Goal: Task Accomplishment & Management: Use online tool/utility

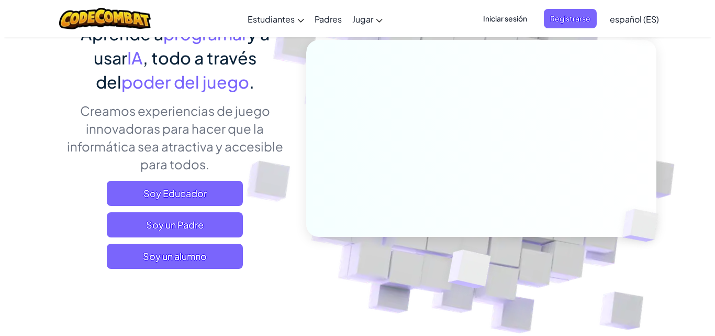
scroll to position [105, 0]
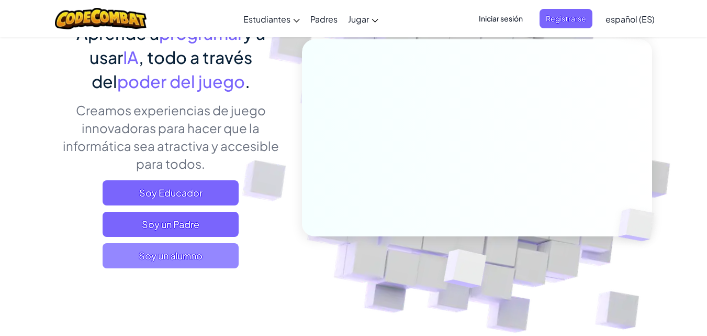
click at [153, 255] on span "Soy un alumno" at bounding box center [171, 255] width 136 height 25
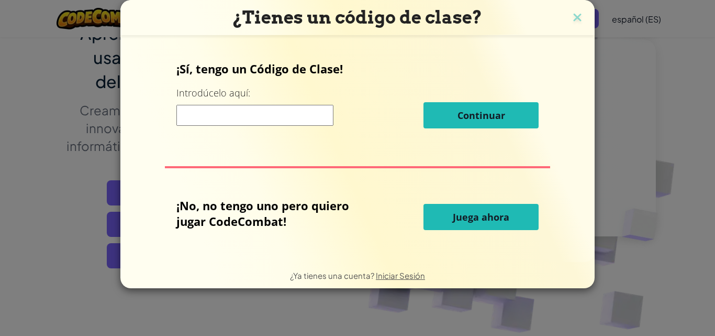
click at [497, 223] on button "Juega ahora" at bounding box center [481, 217] width 115 height 26
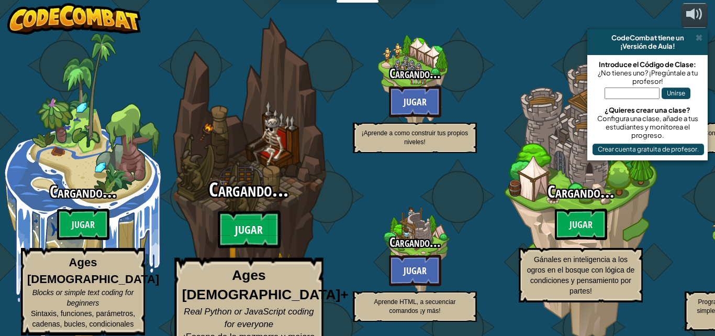
select select "es-ES"
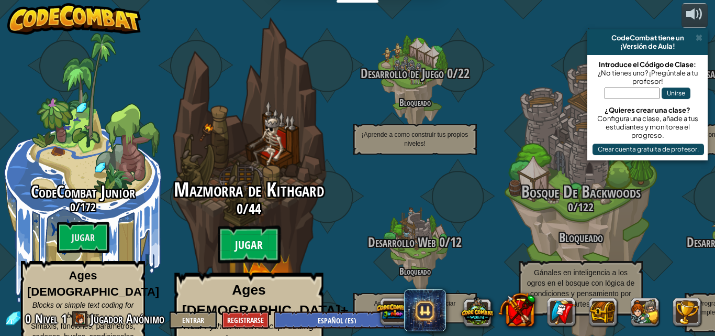
drag, startPoint x: 250, startPoint y: 196, endPoint x: 257, endPoint y: 221, distance: 26.0
click at [257, 226] on btn "Jugar" at bounding box center [249, 245] width 63 height 38
select select "es-ES"
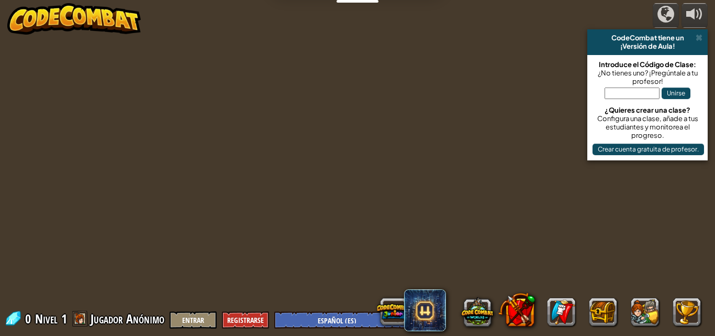
select select "es-ES"
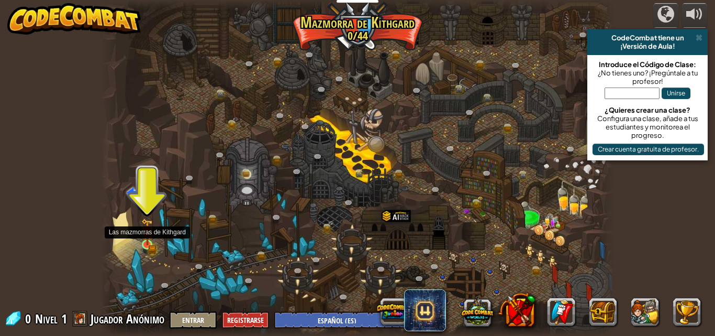
click at [149, 235] on img at bounding box center [146, 232] width 7 height 7
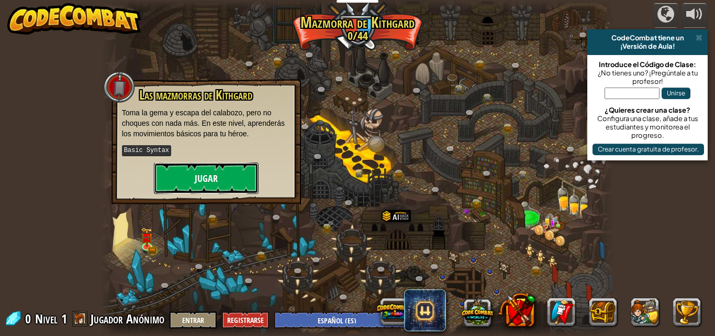
click at [208, 186] on button "Jugar" at bounding box center [206, 177] width 105 height 31
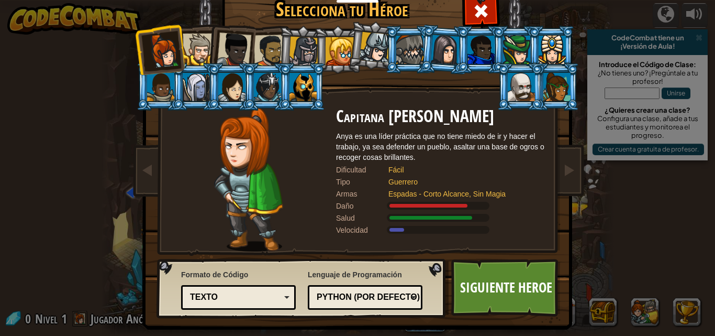
click at [226, 48] on div at bounding box center [234, 49] width 35 height 35
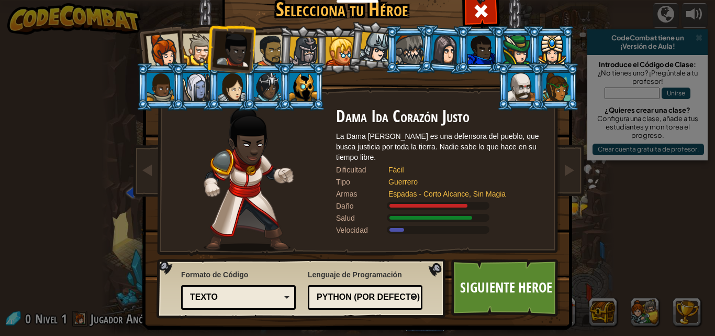
click at [474, 51] on div at bounding box center [481, 50] width 27 height 28
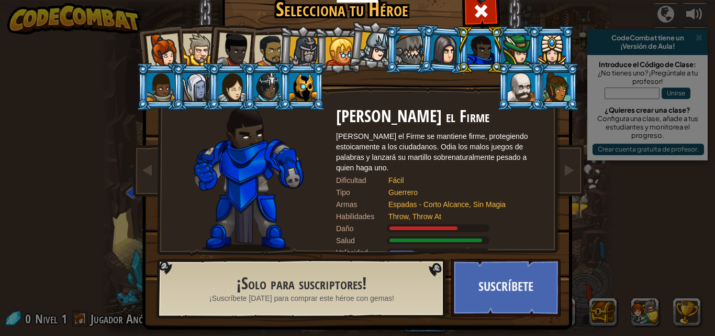
click at [327, 44] on div at bounding box center [340, 51] width 28 height 28
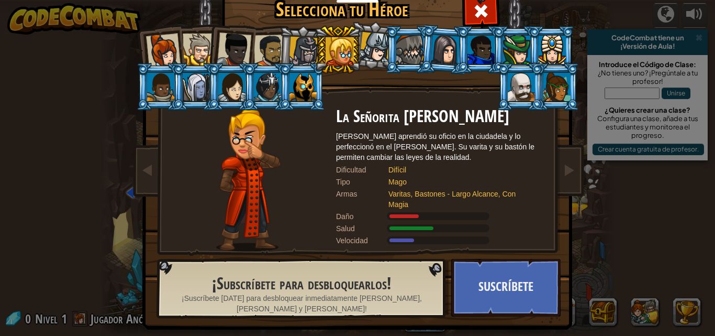
click at [299, 45] on div at bounding box center [304, 52] width 30 height 30
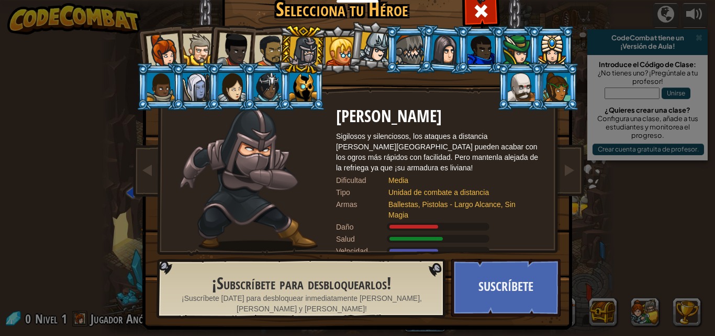
click at [266, 49] on div at bounding box center [270, 51] width 32 height 32
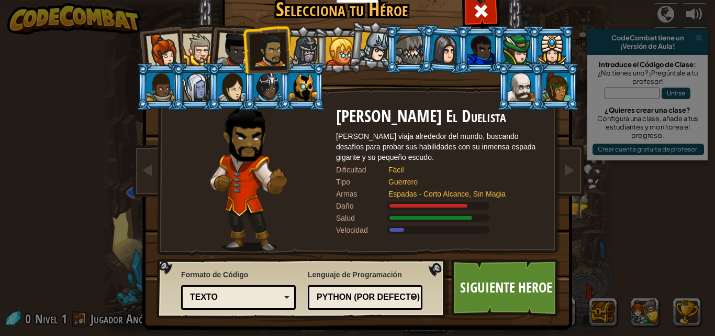
click at [225, 47] on div at bounding box center [234, 49] width 35 height 35
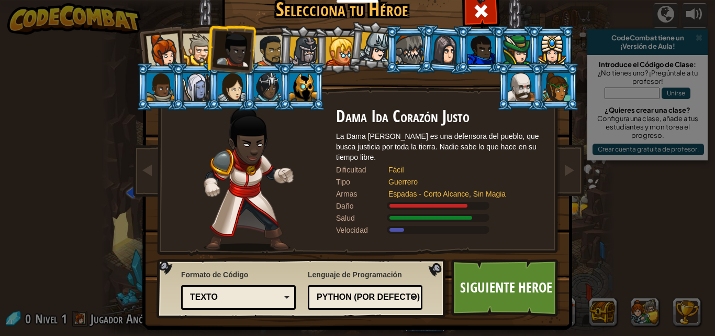
click at [251, 39] on li at bounding box center [230, 47] width 51 height 51
click at [259, 39] on div at bounding box center [270, 51] width 32 height 32
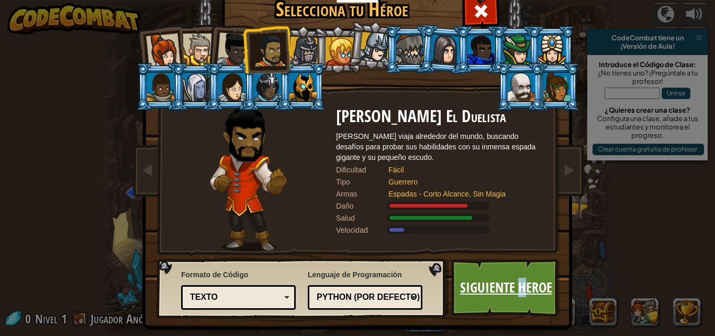
click at [518, 283] on link "Siguiente Heroe" at bounding box center [505, 288] width 109 height 58
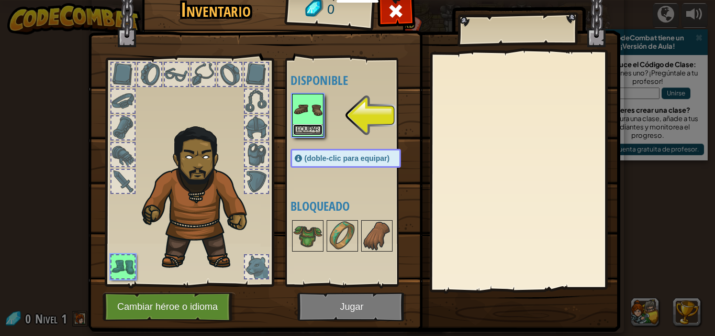
click at [306, 125] on button "Equipar" at bounding box center [307, 129] width 29 height 11
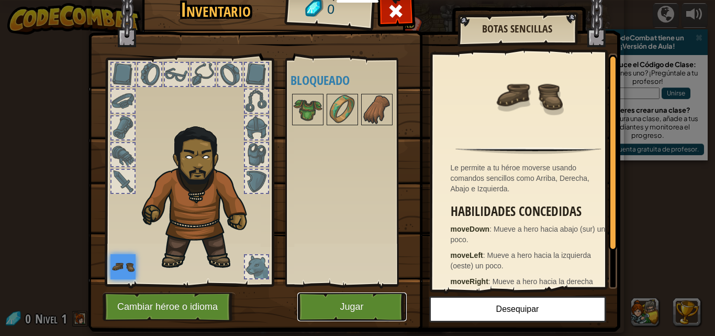
drag, startPoint x: 360, startPoint y: 313, endPoint x: 355, endPoint y: 332, distance: 20.1
click at [356, 308] on button "Jugar" at bounding box center [351, 306] width 109 height 29
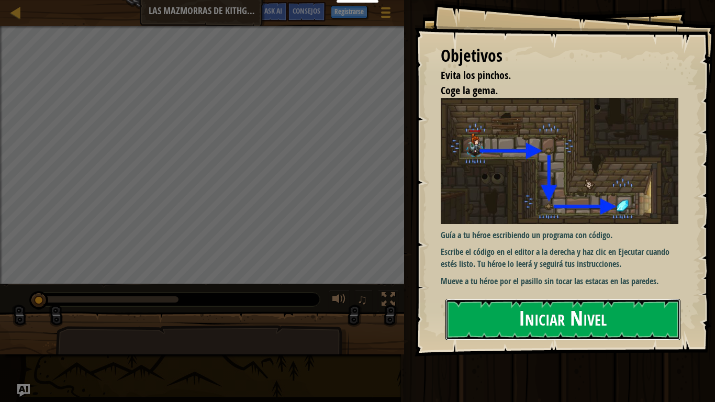
click at [494, 318] on button "Iniciar Nivel" at bounding box center [563, 319] width 235 height 41
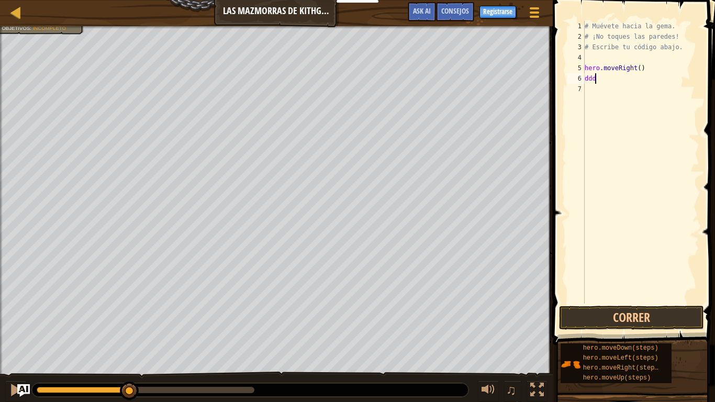
scroll to position [5, 0]
type textarea "d"
type textarea "s"
click at [615, 83] on div "# Muévete hacia la gema. # ¡No toques las paredes! # Escribe tu código abajo. h…" at bounding box center [641, 173] width 117 height 304
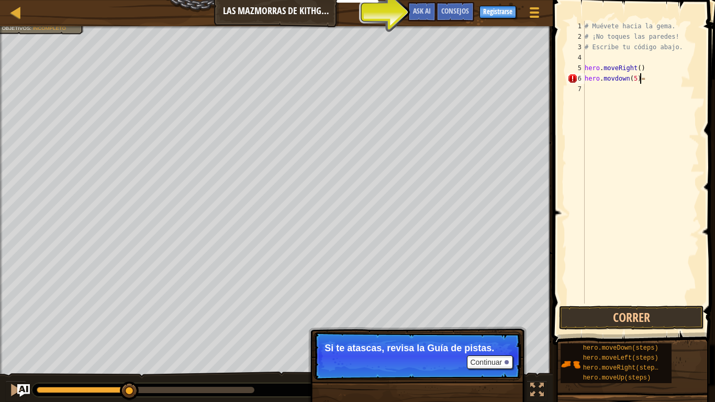
scroll to position [5, 4]
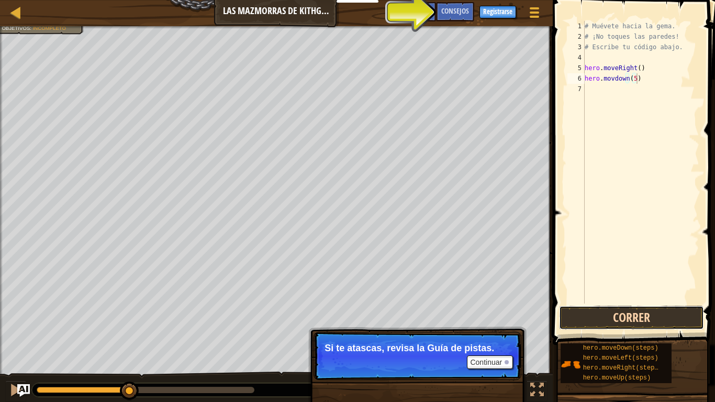
click at [627, 319] on button "Correr" at bounding box center [631, 318] width 145 height 24
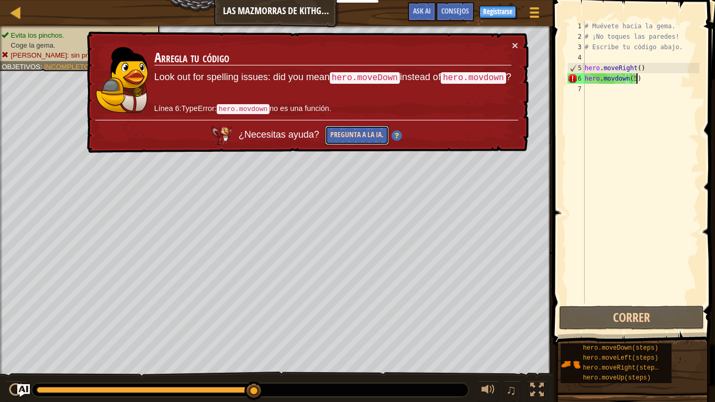
click at [373, 141] on button "Pregunta a la IA." at bounding box center [357, 135] width 64 height 19
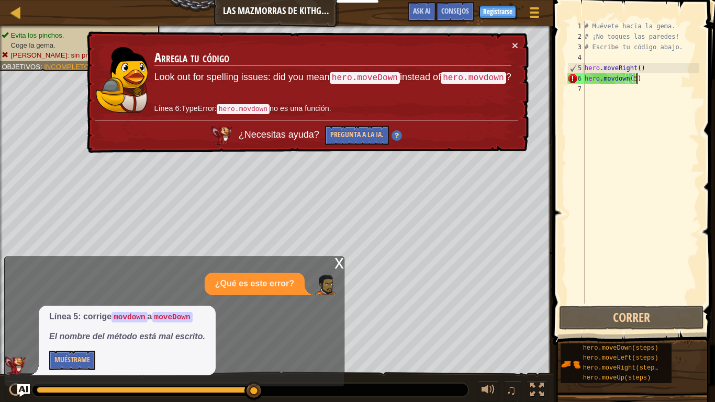
click at [637, 82] on div "# Muévete hacia la gema. # ¡No toques las paredes! # Escribe tu código abajo. h…" at bounding box center [641, 173] width 117 height 304
click at [611, 79] on div "# Muévete hacia la gema. # ¡No toques las paredes! # Escribe tu código abajo. h…" at bounding box center [641, 173] width 117 height 304
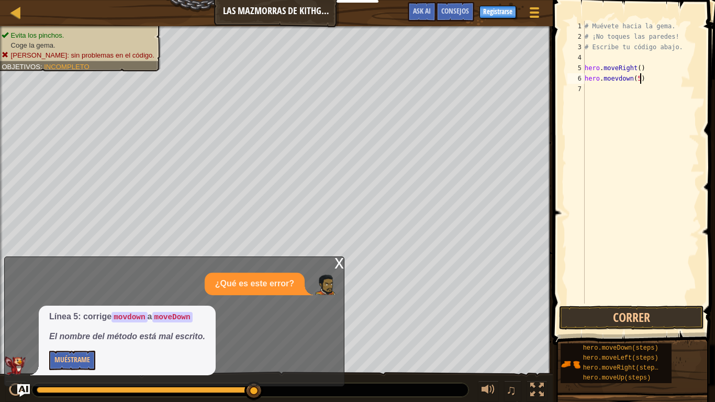
click at [642, 80] on div "# Muévete hacia la gema. # ¡No toques las paredes! # Escribe tu código abajo. h…" at bounding box center [641, 173] width 117 height 304
click at [635, 79] on div "# Muévete hacia la gema. # ¡No toques las paredes! # Escribe tu código abajo. h…" at bounding box center [641, 173] width 117 height 304
type textarea "hero.moevdown(5steps)"
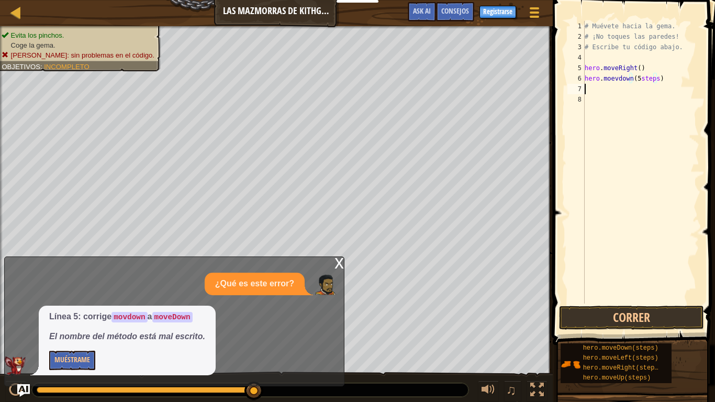
scroll to position [5, 0]
click at [647, 320] on button "Correr" at bounding box center [631, 318] width 145 height 24
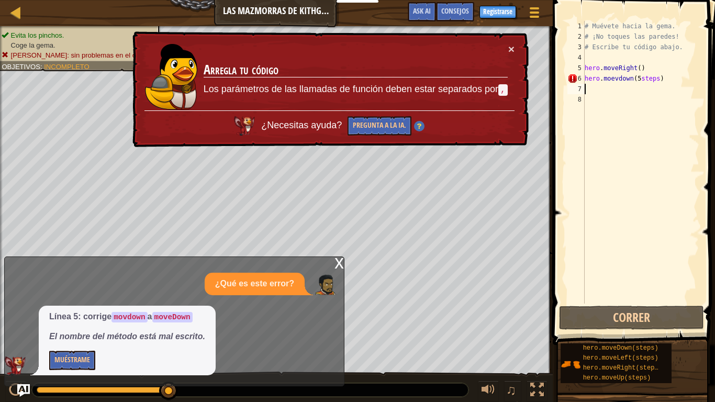
click at [658, 79] on div "# Muévete hacia la gema. # ¡No toques las paredes! # Escribe tu código abajo. h…" at bounding box center [641, 173] width 117 height 304
type textarea "hero.moevdown(5steps);"
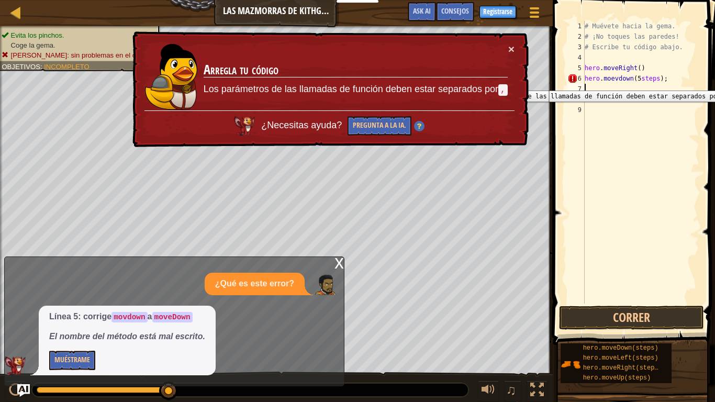
click at [569, 83] on div "6" at bounding box center [576, 78] width 17 height 10
click at [640, 317] on button "Correr" at bounding box center [631, 318] width 145 height 24
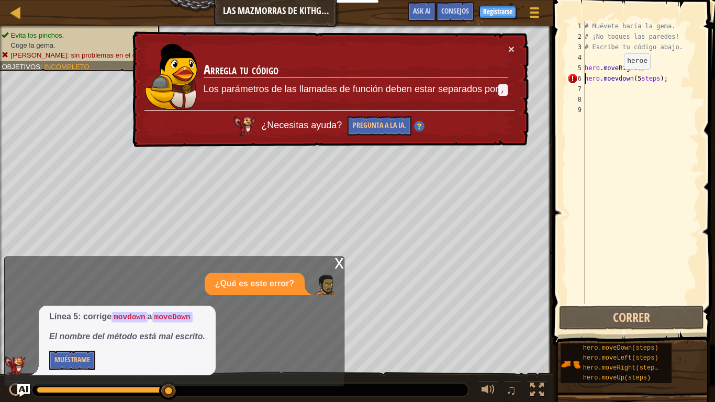
click at [615, 80] on div "# Muévete hacia la gema. # ¡No toques las paredes! # Escribe tu código abajo. h…" at bounding box center [641, 173] width 117 height 304
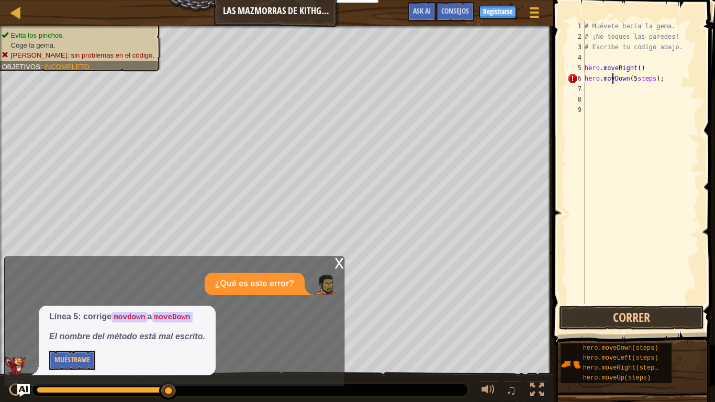
scroll to position [5, 3]
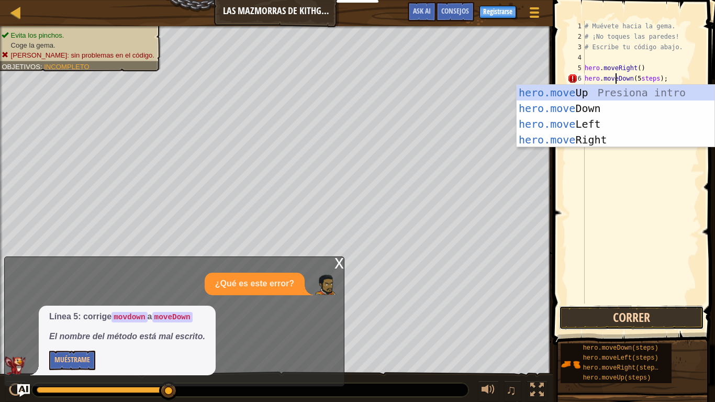
click at [655, 314] on button "Correr" at bounding box center [631, 318] width 145 height 24
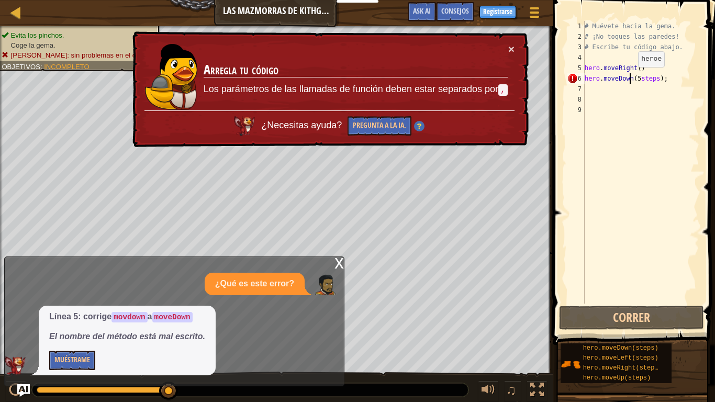
click at [629, 77] on div "# Muévete hacia la gema. # ¡No toques las paredes! # Escribe tu código abajo. h…" at bounding box center [641, 173] width 117 height 304
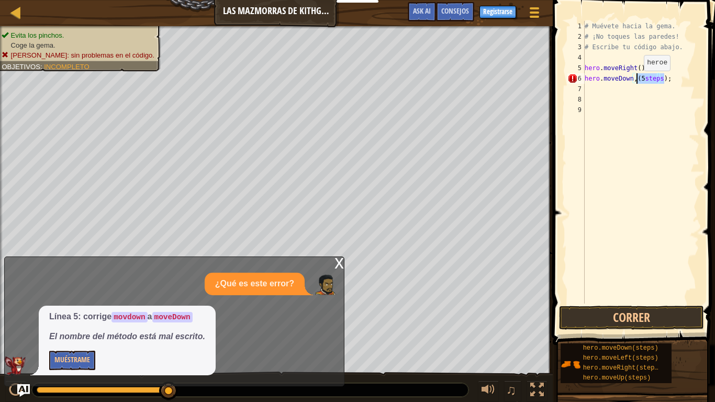
drag, startPoint x: 665, startPoint y: 76, endPoint x: 635, endPoint y: 81, distance: 30.2
click at [635, 81] on div "# Muévete hacia la gema. # ¡No toques las paredes! # Escribe tu código abajo. h…" at bounding box center [641, 173] width 117 height 304
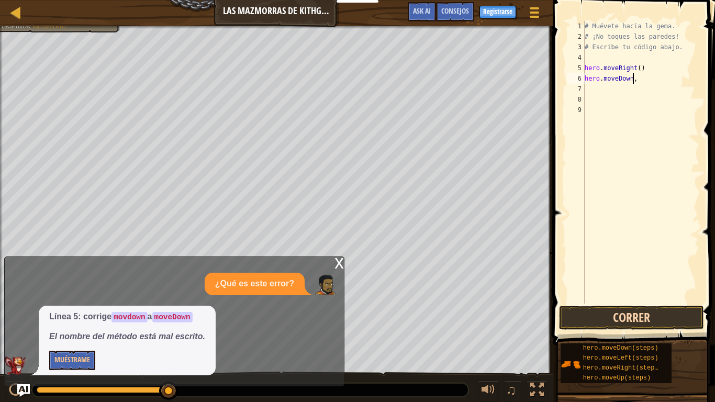
type textarea "hero.moveDown,"
click at [645, 314] on button "Correr" at bounding box center [631, 318] width 145 height 24
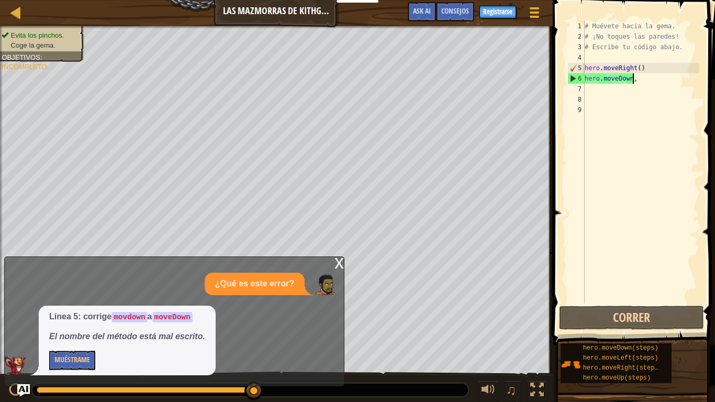
click at [598, 91] on div "# Muévete hacia la gema. # ¡No toques las paredes! # Escribe tu código abajo. h…" at bounding box center [641, 173] width 117 height 304
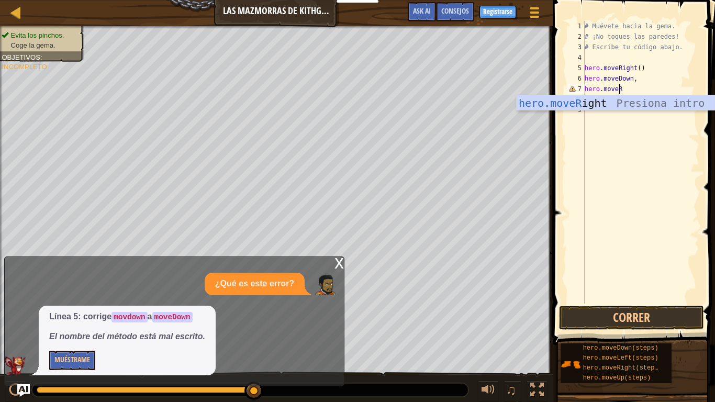
scroll to position [5, 3]
type textarea "hero.moveRight"
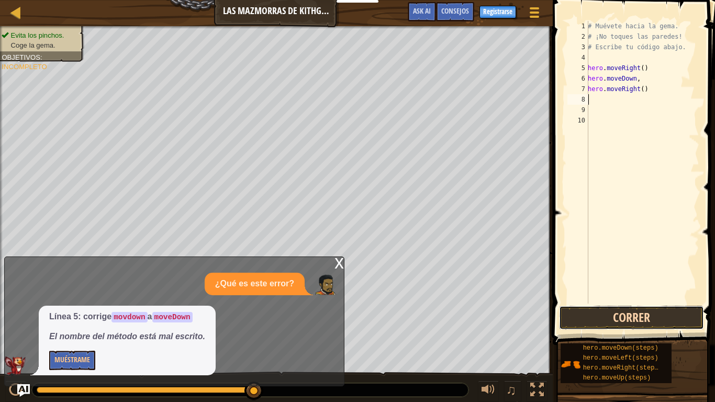
click at [640, 308] on button "Correr" at bounding box center [631, 318] width 145 height 24
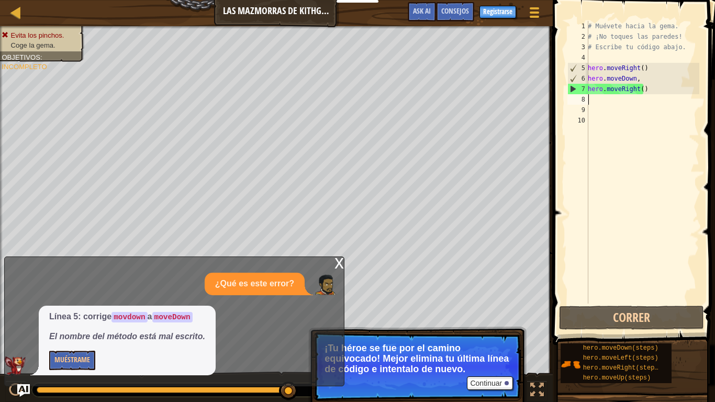
click at [645, 81] on div "# Muévete hacia la gema. # ¡No toques las paredes! # Escribe tu código abajo. h…" at bounding box center [643, 173] width 114 height 304
click at [636, 88] on div "# Muévete hacia la gema. # ¡No toques las paredes! # Escribe tu código abajo. h…" at bounding box center [643, 173] width 114 height 304
click at [484, 335] on button "Continuar" at bounding box center [490, 383] width 46 height 14
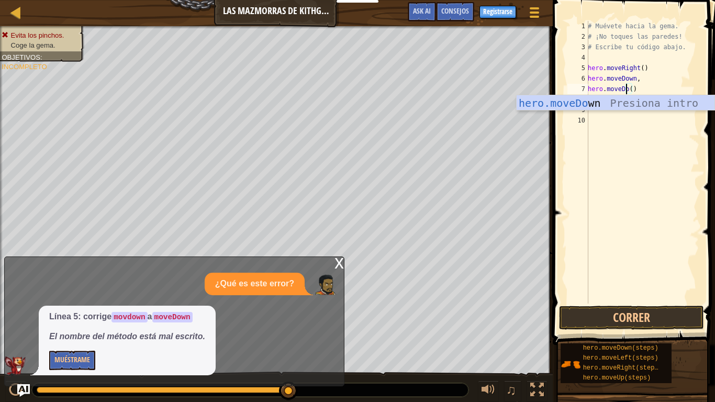
scroll to position [5, 4]
type textarea "hero.moveDown()"
click at [651, 315] on button "Correr" at bounding box center [631, 318] width 145 height 24
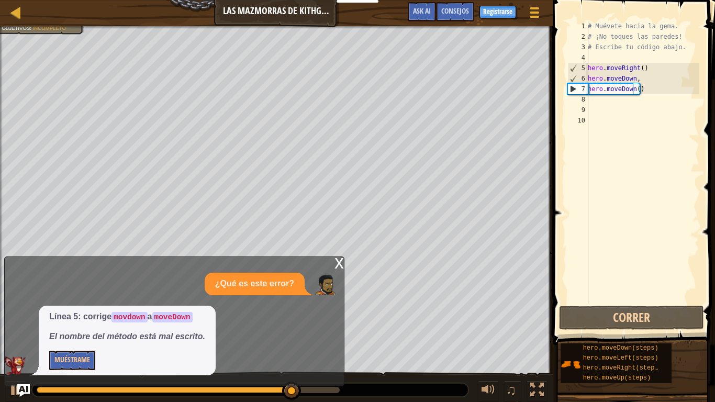
click at [335, 264] on div "x" at bounding box center [339, 262] width 9 height 10
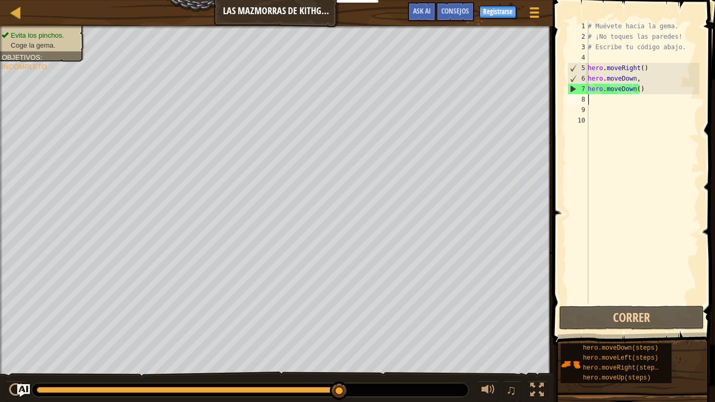
click at [656, 95] on div "# Muévete hacia la gema. # ¡No toques las paredes! # Escribe tu código abajo. h…" at bounding box center [643, 173] width 114 height 304
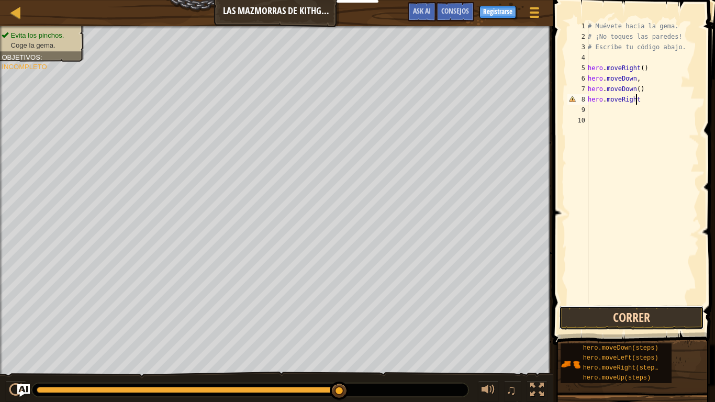
click at [642, 318] on button "Correr" at bounding box center [631, 318] width 145 height 24
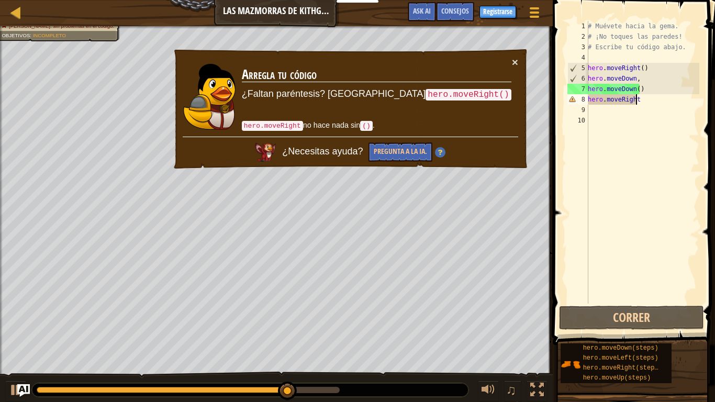
click at [653, 99] on div "# Muévete hacia la gema. # ¡No toques las paredes! # Escribe tu código abajo. h…" at bounding box center [643, 173] width 114 height 304
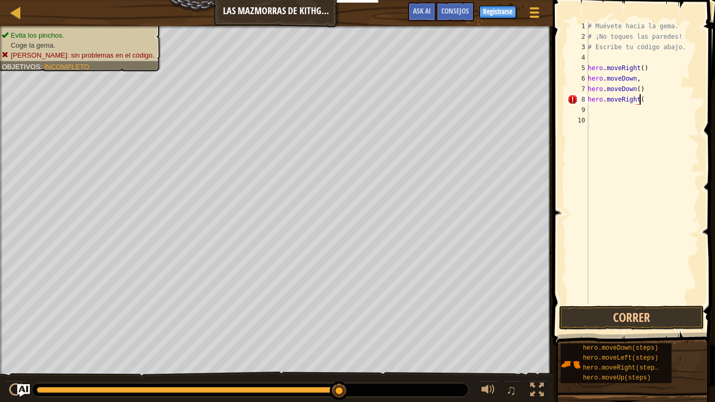
scroll to position [5, 4]
type textarea "hero.moveRight()"
click at [638, 311] on button "Correr" at bounding box center [631, 318] width 145 height 24
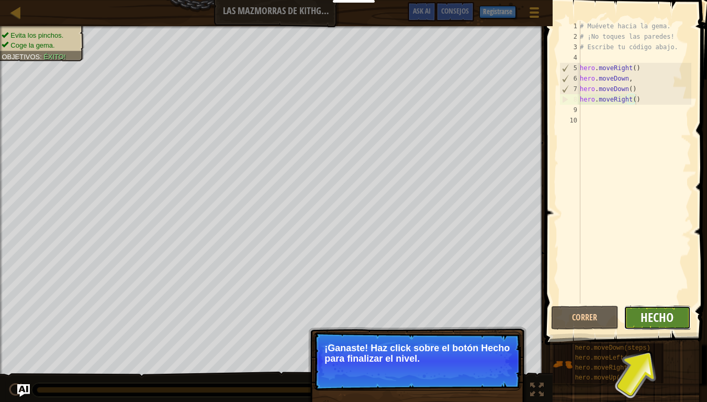
click at [660, 312] on span "Hecho" at bounding box center [657, 317] width 33 height 17
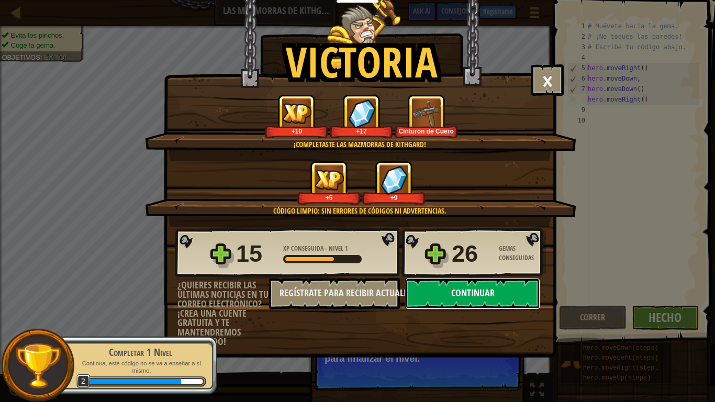
click at [438, 278] on button "Continuar" at bounding box center [472, 293] width 135 height 31
select select "es-ES"
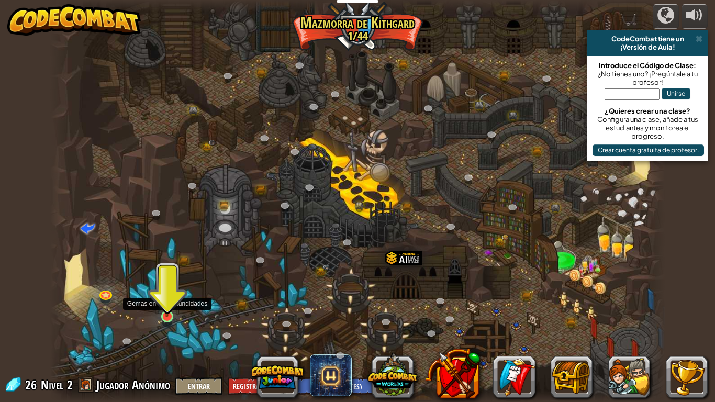
click at [171, 311] on img at bounding box center [167, 300] width 16 height 36
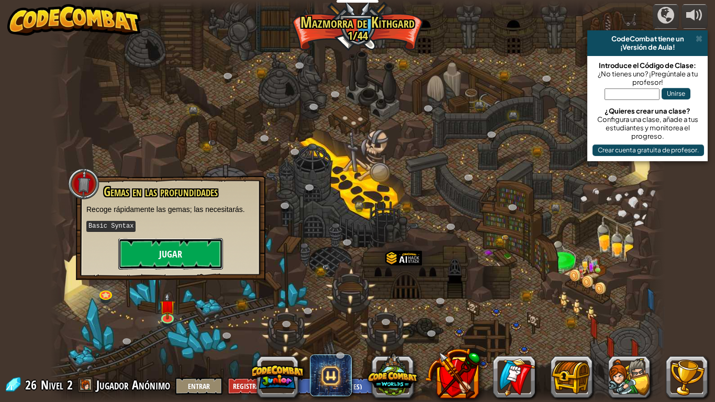
click at [160, 256] on button "Jugar" at bounding box center [170, 253] width 105 height 31
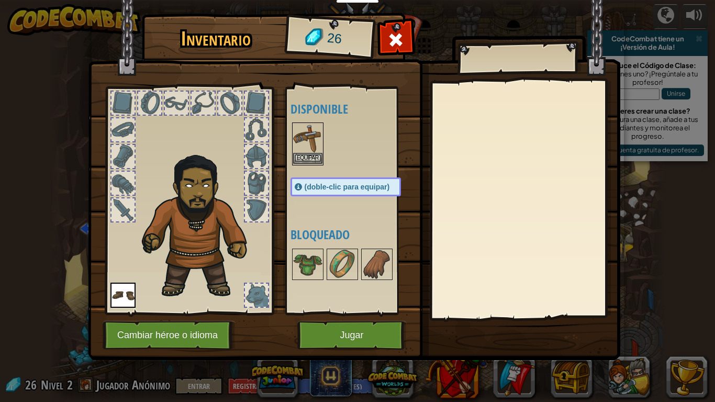
click at [294, 152] on img at bounding box center [307, 138] width 29 height 29
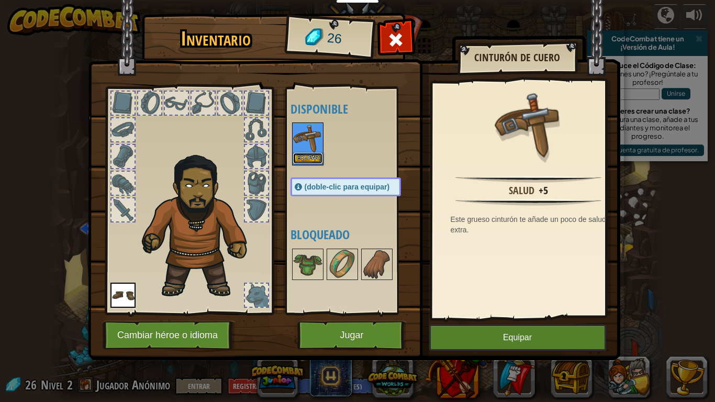
click at [302, 156] on button "Equipar" at bounding box center [307, 158] width 29 height 11
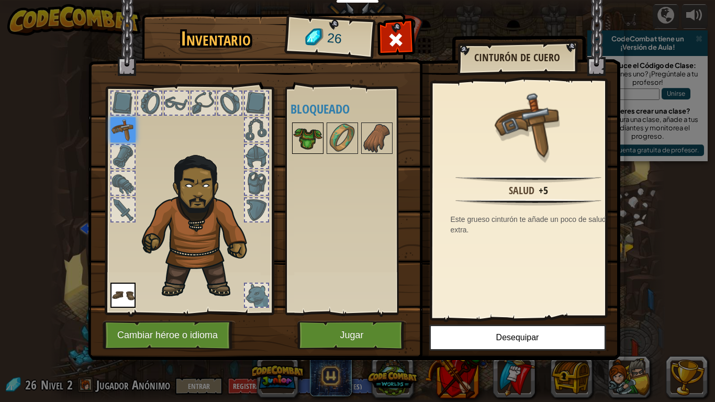
click at [314, 146] on img at bounding box center [307, 138] width 29 height 29
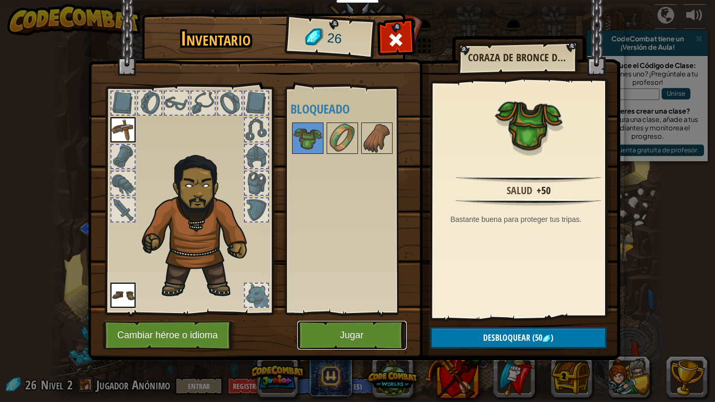
click at [356, 335] on button "Jugar" at bounding box center [351, 335] width 109 height 29
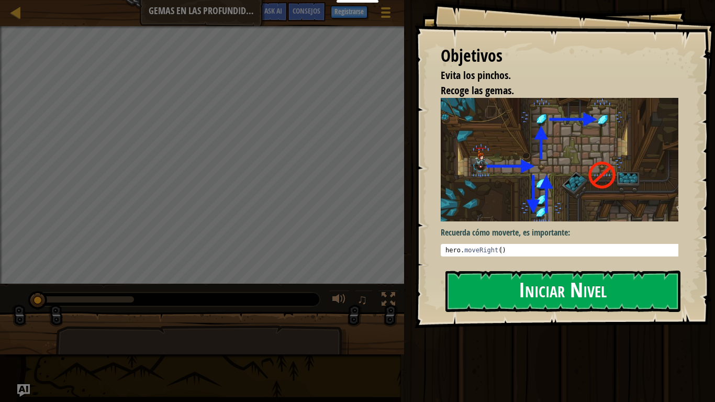
click at [539, 292] on button "Iniciar Nivel" at bounding box center [563, 291] width 235 height 41
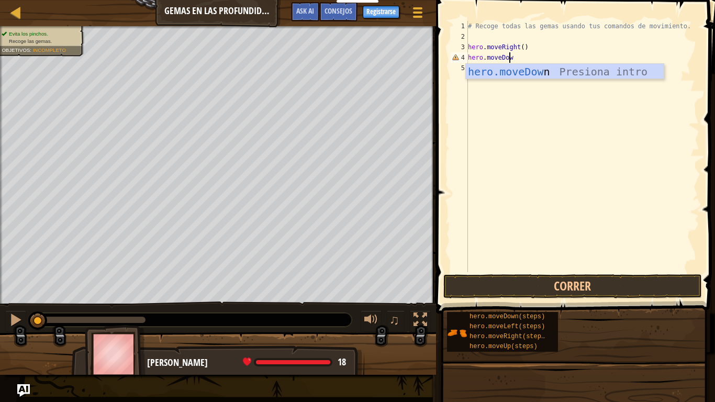
scroll to position [5, 3]
type textarea "hero.moveDown()"
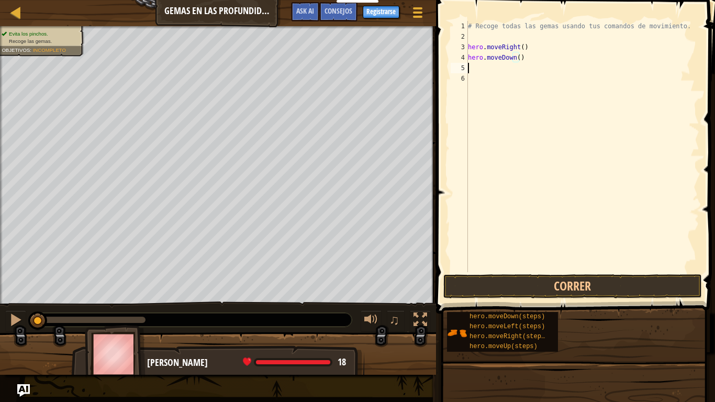
scroll to position [5, 0]
click at [608, 286] on button "Correr" at bounding box center [573, 286] width 259 height 24
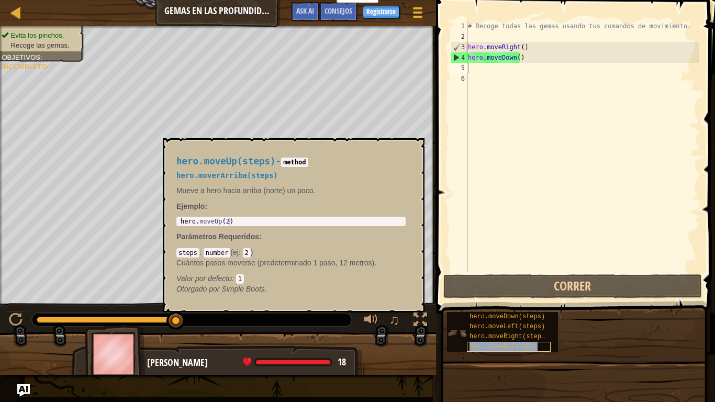
click at [516, 335] on span "hero.moveUp(steps)" at bounding box center [504, 346] width 68 height 7
click at [551, 186] on div "# Recoge todas las gemas usando tus comandos de movimiento. hero . moveRight ( …" at bounding box center [583, 157] width 234 height 272
click at [476, 66] on div "# Recoge todas las gemas usando tus comandos de movimiento. hero . moveRight ( …" at bounding box center [583, 157] width 234 height 272
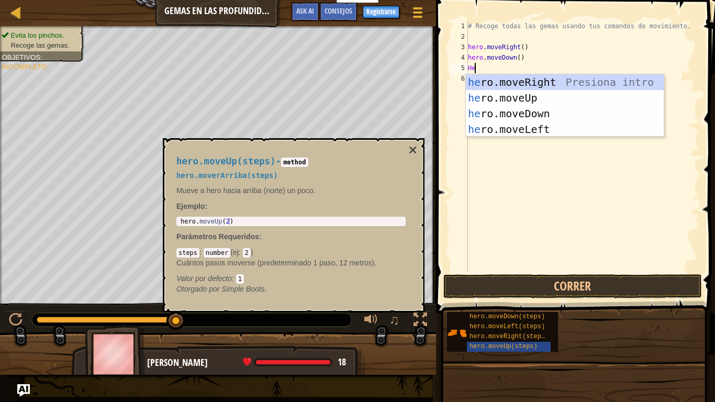
type textarea "H"
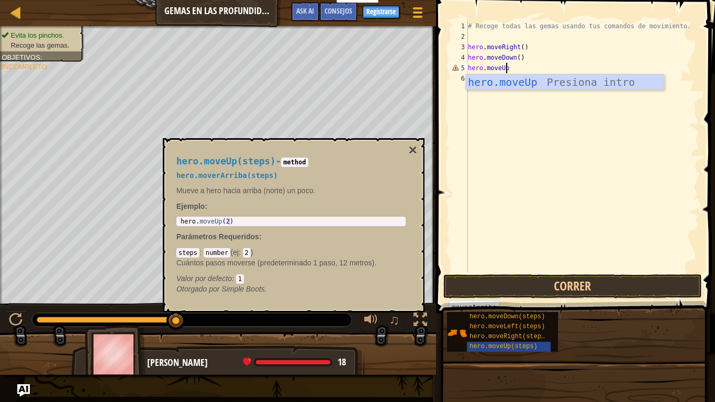
scroll to position [5, 3]
click at [570, 291] on button "Correr" at bounding box center [573, 286] width 259 height 24
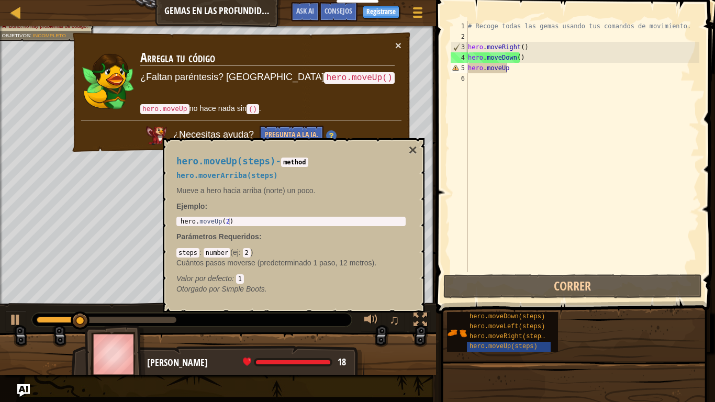
click at [408, 152] on div "hero.moveUp(steps) - method hero.moverArriba(steps) Mueve a hero hacia arriba (…" at bounding box center [291, 226] width 244 height 158
click at [412, 145] on button "×" at bounding box center [413, 150] width 8 height 15
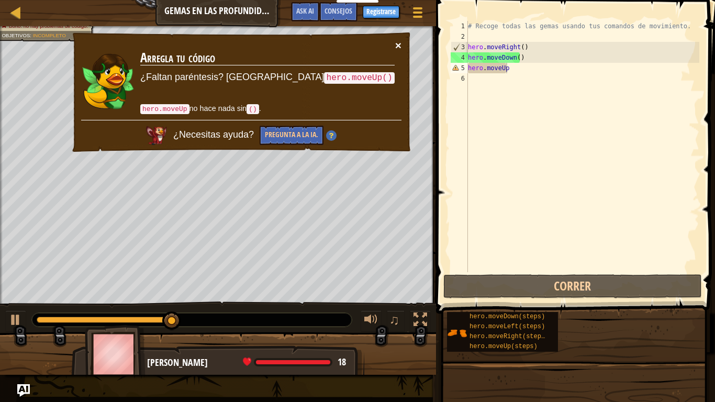
click at [399, 48] on button "×" at bounding box center [398, 45] width 6 height 11
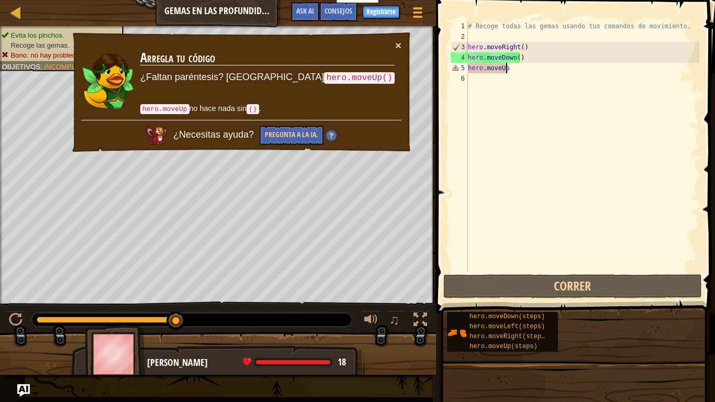
click at [515, 66] on div "# Recoge todas las gemas usando tus comandos de movimiento. hero . moveRight ( …" at bounding box center [583, 157] width 234 height 272
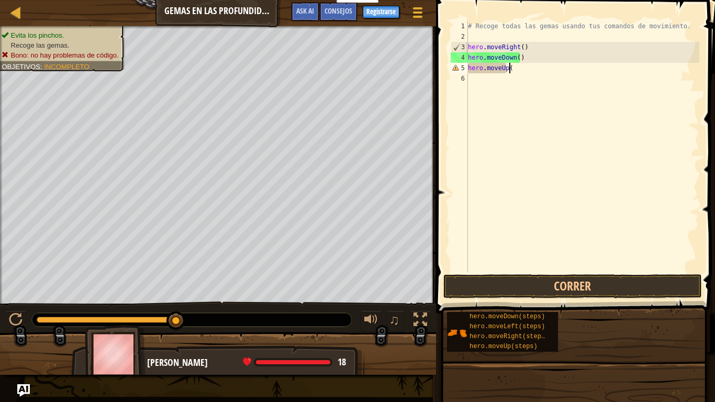
type textarea "hero.moveUp()"
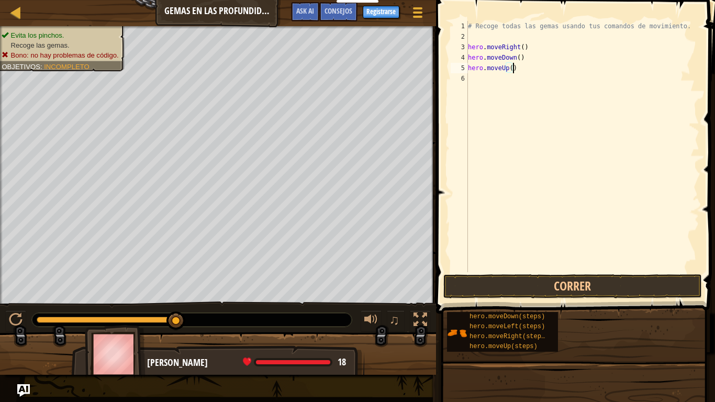
click at [479, 83] on div "# Recoge todas las gemas usando tus comandos de movimiento. hero . moveRight ( …" at bounding box center [583, 157] width 234 height 272
click at [585, 291] on button "Correr" at bounding box center [573, 286] width 259 height 24
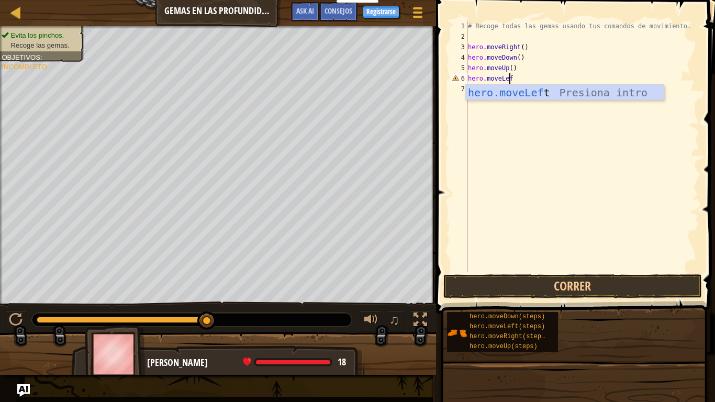
scroll to position [5, 3]
type textarea "hero.moveLeft"
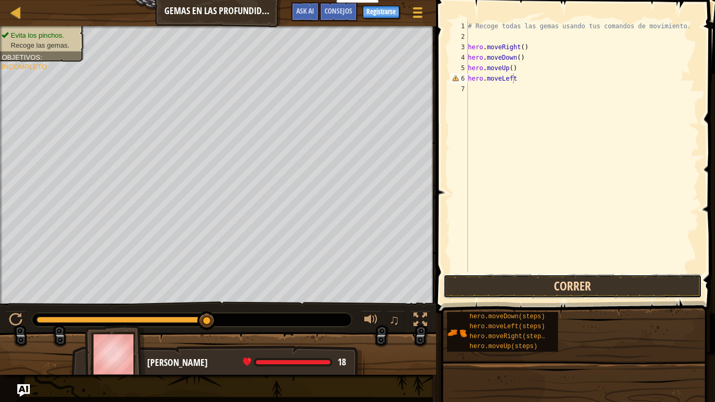
click at [579, 277] on button "Correr" at bounding box center [573, 286] width 259 height 24
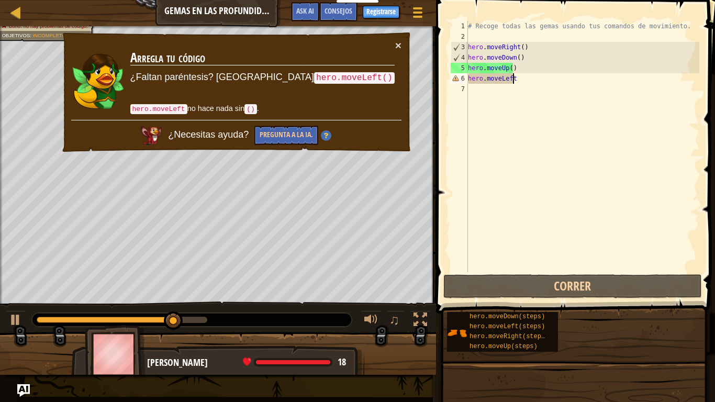
scroll to position [5, 0]
drag, startPoint x: 549, startPoint y: 119, endPoint x: 546, endPoint y: 131, distance: 12.3
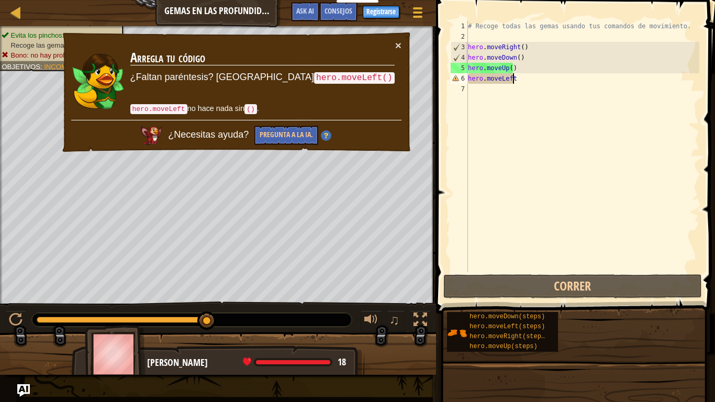
drag, startPoint x: 546, startPoint y: 131, endPoint x: 561, endPoint y: 74, distance: 58.4
click at [561, 74] on div "# Recoge todas las gemas usando tus comandos de movimiento. hero . moveRight ( …" at bounding box center [583, 157] width 234 height 272
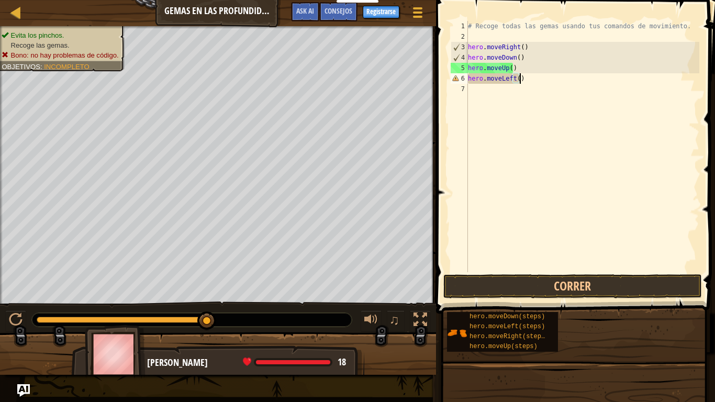
scroll to position [5, 4]
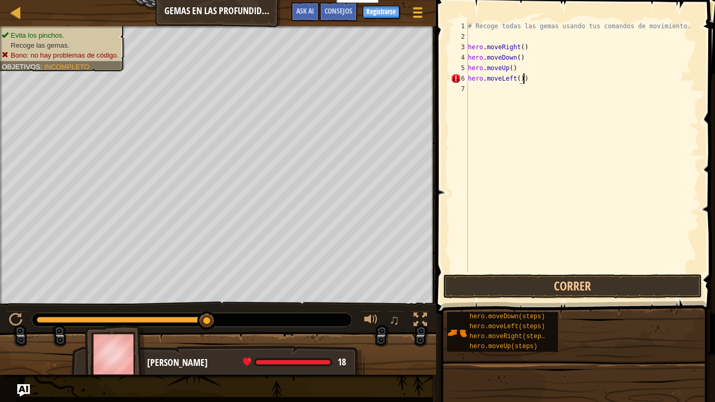
type textarea "hero.moveLeft()"
click at [579, 274] on button "Correr" at bounding box center [573, 286] width 259 height 24
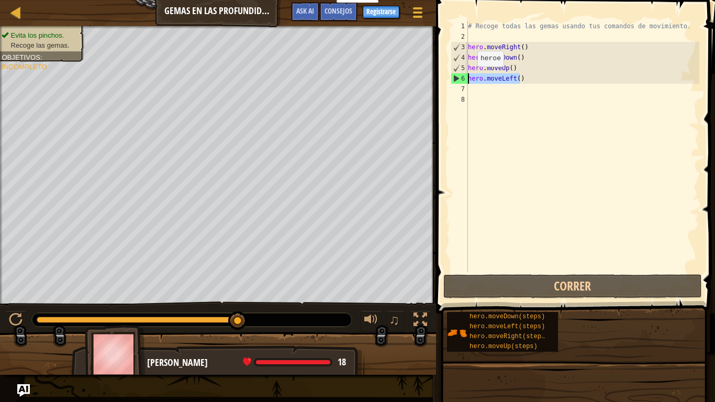
drag, startPoint x: 525, startPoint y: 79, endPoint x: 469, endPoint y: 77, distance: 56.1
click at [469, 77] on div "# Recoge todas las gemas usando tus comandos de movimiento. hero . moveRight ( …" at bounding box center [583, 157] width 234 height 272
type textarea "hero.moveLeft()"
click at [513, 93] on div "# Recoge todas las gemas usando tus comandos de movimiento. hero . moveRight ( …" at bounding box center [583, 157] width 234 height 272
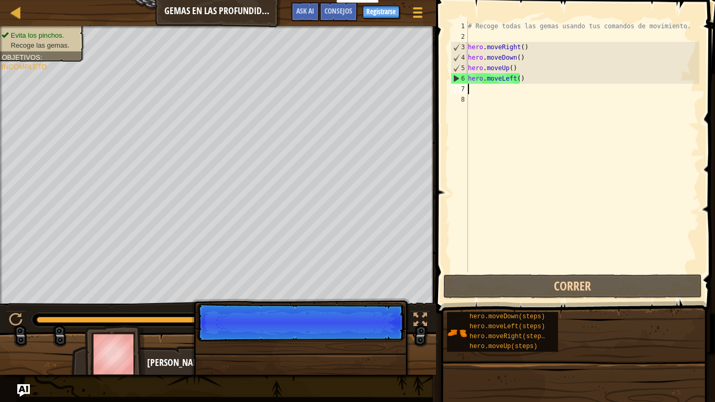
paste textarea "hero.moveLeft()"
type textarea "hero.moveLeft()"
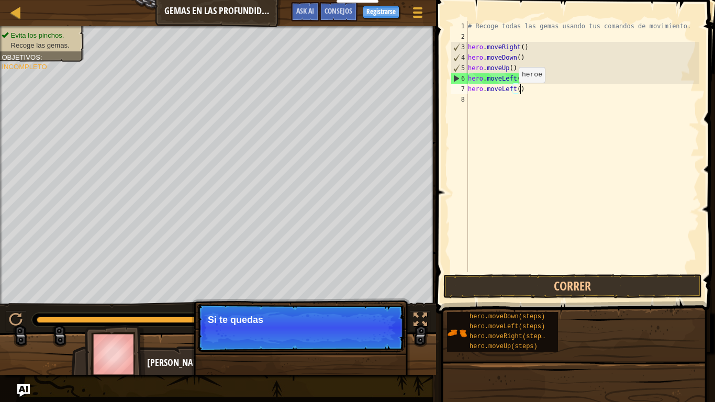
click at [506, 100] on div "# Recoge todas las gemas usando tus comandos de movimiento. hero . moveRight ( …" at bounding box center [583, 157] width 234 height 272
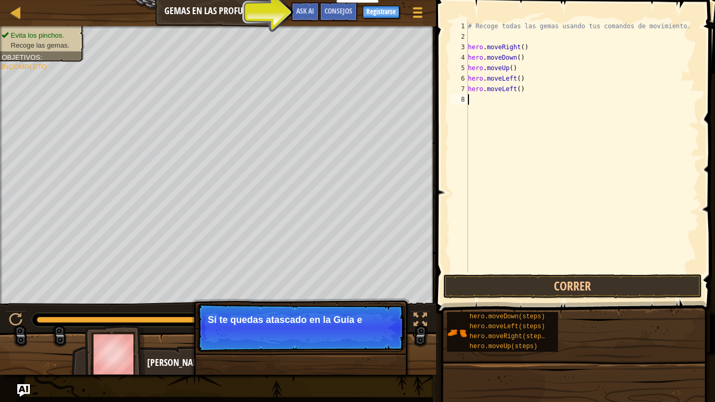
paste textarea "hero.moveLeft()"
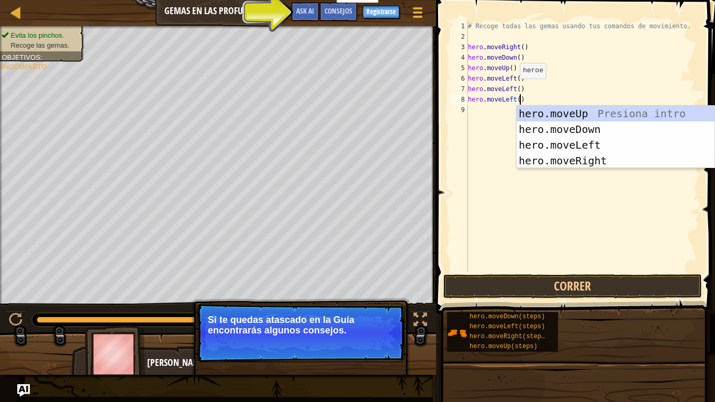
click at [511, 89] on div "# Recoge todas las gemas usando tus comandos de movimiento. hero . moveRight ( …" at bounding box center [583, 157] width 234 height 272
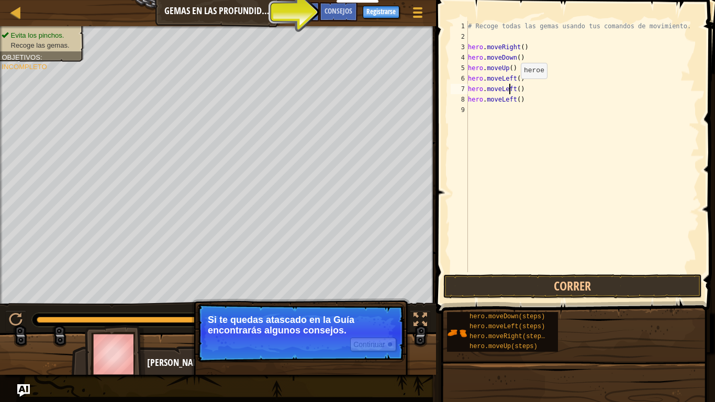
click at [512, 89] on div "# Recoge todas las gemas usando tus comandos de movimiento. hero . moveRight ( …" at bounding box center [583, 157] width 234 height 272
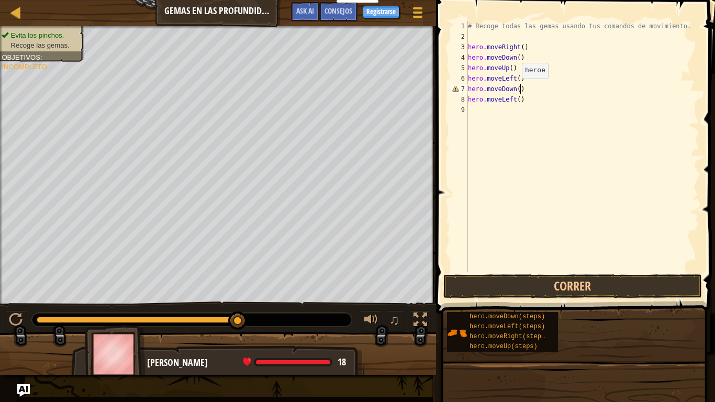
scroll to position [5, 4]
click at [513, 97] on div "# Recoge todas las gemas usando tus comandos de movimiento. hero . moveRight ( …" at bounding box center [583, 157] width 234 height 272
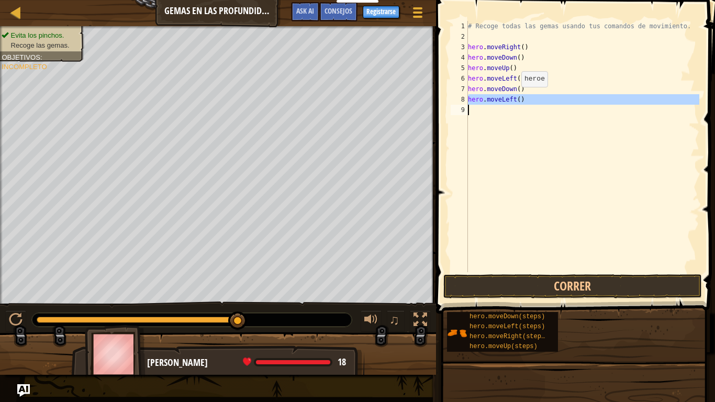
click at [513, 97] on div "# Recoge todas las gemas usando tus comandos de movimiento. hero . moveRight ( …" at bounding box center [583, 157] width 234 height 272
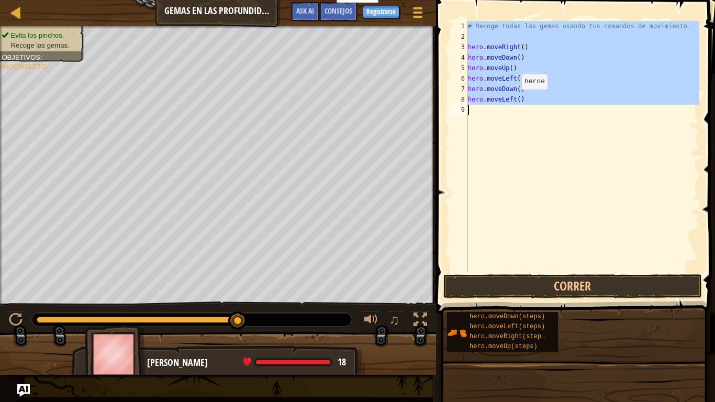
click at [513, 100] on div "# Recoge todas las gemas usando tus comandos de movimiento. hero . moveRight ( …" at bounding box center [583, 146] width 234 height 251
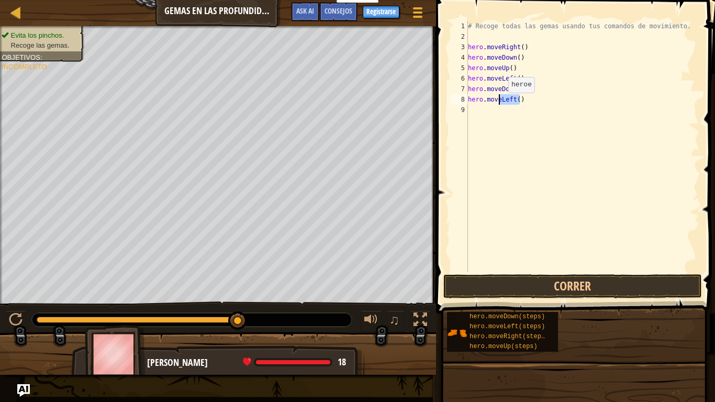
drag, startPoint x: 513, startPoint y: 100, endPoint x: 500, endPoint y: 103, distance: 13.5
click at [500, 103] on div "# Recoge todas las gemas usando tus comandos de movimiento. hero . moveRight ( …" at bounding box center [583, 157] width 234 height 272
click at [570, 276] on button "Correr" at bounding box center [573, 286] width 259 height 24
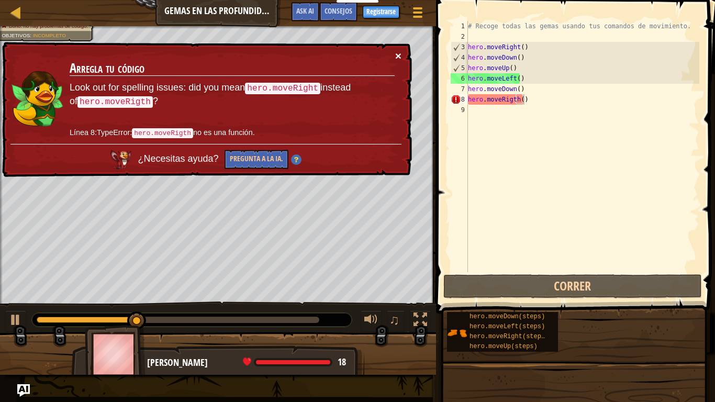
click at [397, 54] on button "×" at bounding box center [399, 58] width 7 height 11
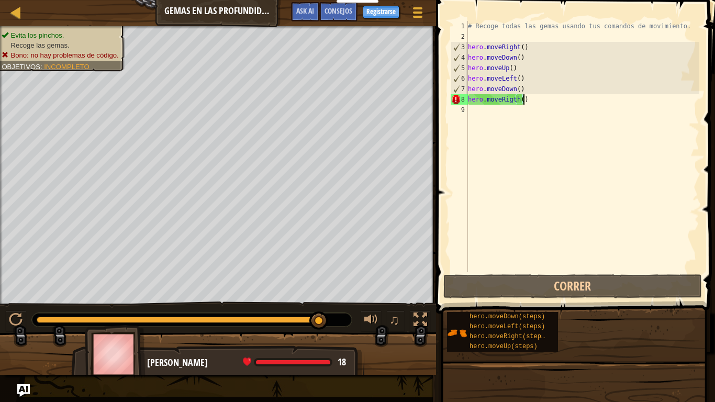
click at [27, 335] on div "Mapa Gemas en las profundidades Menú del Juego Hecho Registrarse Consejos Ask A…" at bounding box center [357, 201] width 715 height 402
click at [28, 335] on img "Ask AI" at bounding box center [24, 391] width 14 height 14
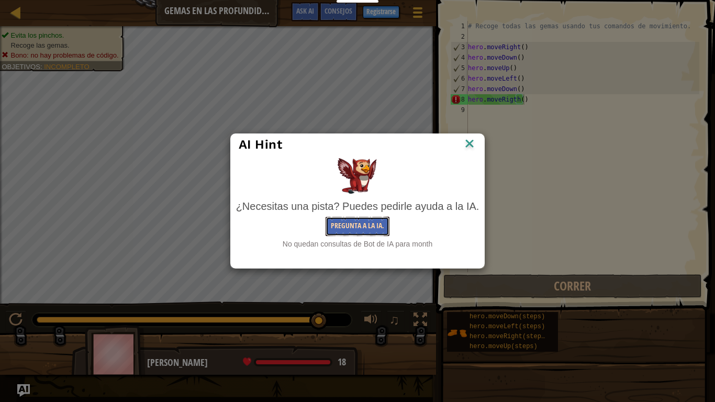
click at [368, 226] on button "Pregunta a la IA." at bounding box center [358, 226] width 64 height 19
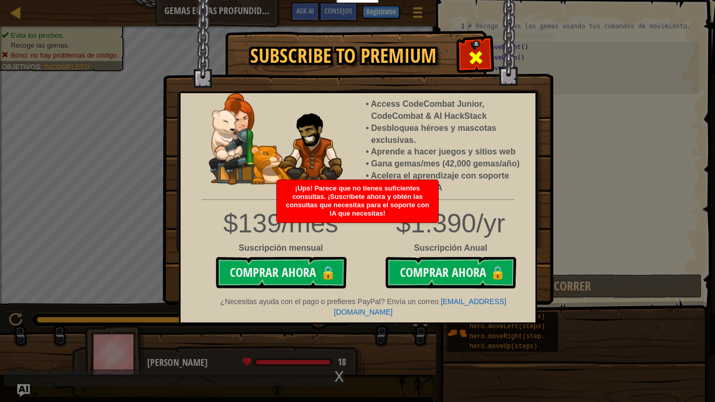
click at [467, 49] on div at bounding box center [475, 56] width 33 height 33
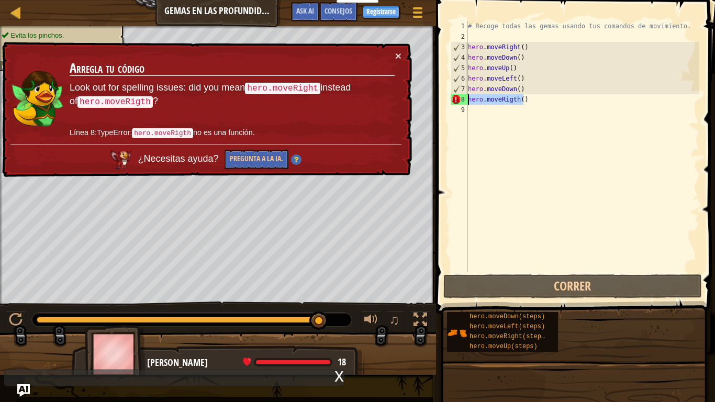
drag, startPoint x: 536, startPoint y: 100, endPoint x: 461, endPoint y: 102, distance: 75.4
click at [461, 102] on div "hero.moveRigth() 1 2 3 4 5 6 7 8 9 # Recoge todas las gemas usando tus comandos…" at bounding box center [574, 146] width 251 height 251
click at [245, 165] on button "Pregunta a la IA." at bounding box center [256, 160] width 64 height 20
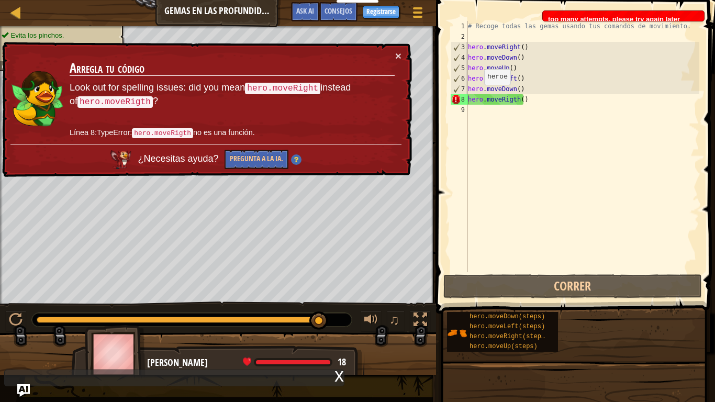
click at [392, 49] on div "× Arregla tu código Look out for spelling issues: did you mean hero.moveRight i…" at bounding box center [206, 109] width 414 height 141
click at [393, 53] on td "Arregla tu código Look out for spelling issues: did you mean hero.moveRight ins…" at bounding box center [232, 97] width 327 height 98
click at [400, 56] on button "×" at bounding box center [398, 56] width 6 height 11
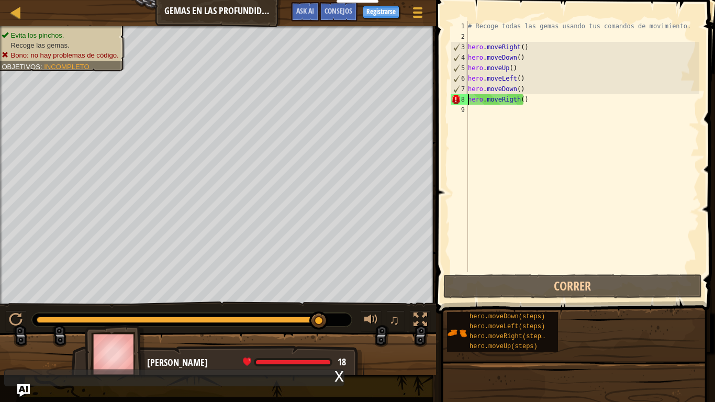
click at [562, 102] on div "# Recoge todas las gemas usando tus comandos de movimiento. hero . moveRight ( …" at bounding box center [583, 157] width 234 height 272
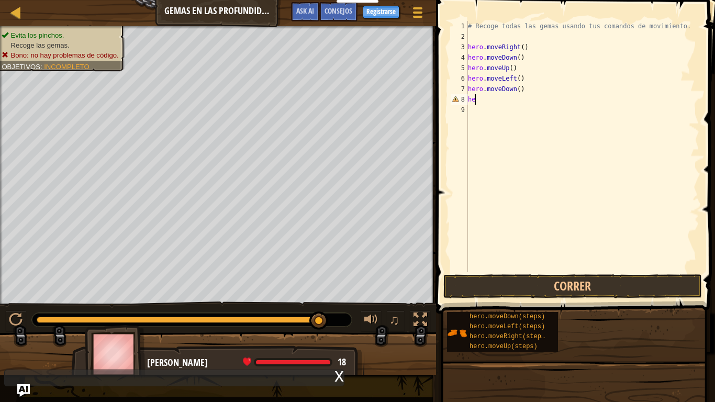
scroll to position [5, 0]
type textarea "h"
click at [564, 284] on button "Correr" at bounding box center [573, 286] width 259 height 24
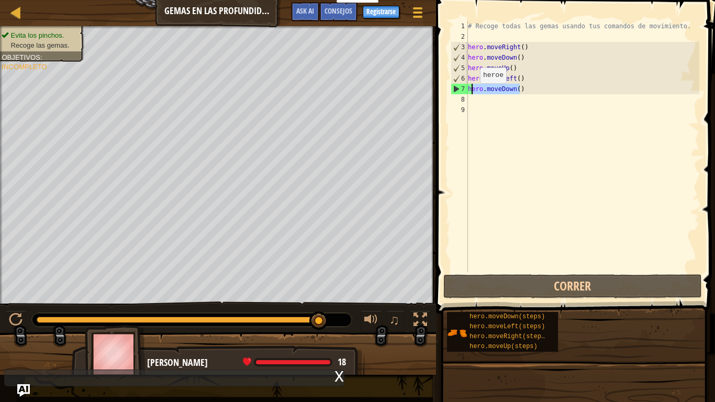
drag, startPoint x: 533, startPoint y: 90, endPoint x: 471, endPoint y: 94, distance: 61.4
click at [471, 94] on div "# Recoge todas las gemas usando tus comandos de movimiento. hero . moveRight ( …" at bounding box center [583, 157] width 234 height 272
type textarea "h"
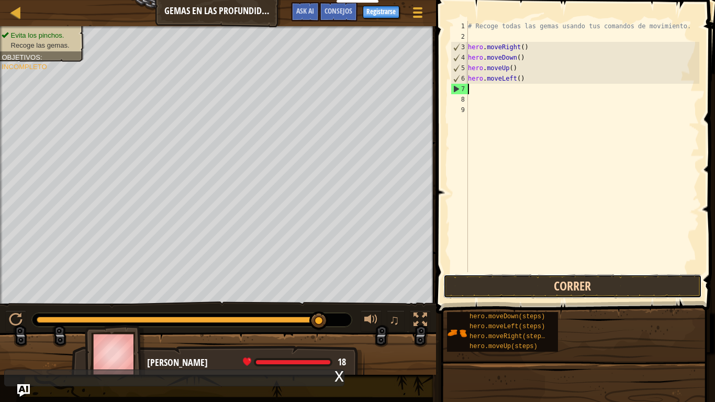
click at [585, 285] on button "Correr" at bounding box center [573, 286] width 259 height 24
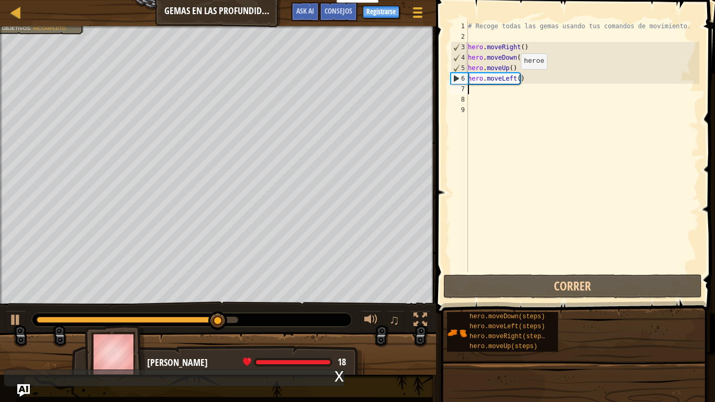
click at [512, 80] on div "# Recoge todas las gemas usando tus comandos de movimiento. hero . moveRight ( …" at bounding box center [583, 157] width 234 height 272
type textarea "hero.moveLeft()"
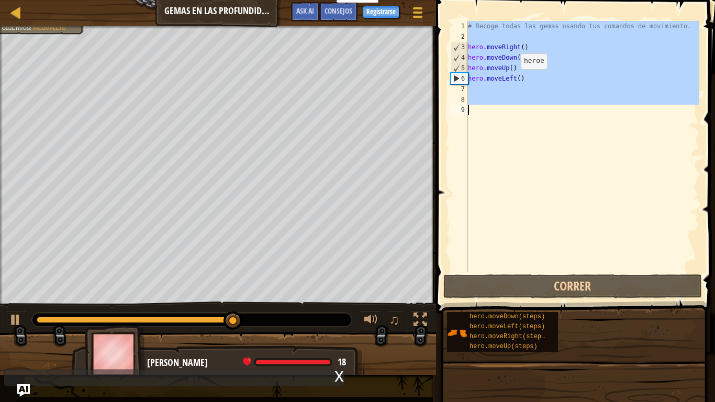
click at [512, 80] on div "# Recoge todas las gemas usando tus comandos de movimiento. hero . moveRight ( …" at bounding box center [583, 157] width 234 height 272
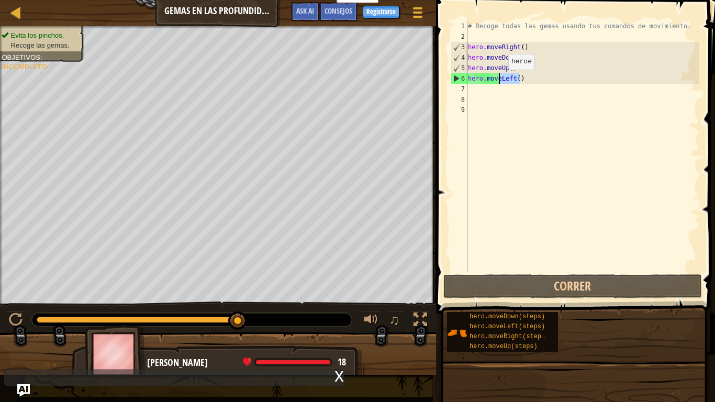
drag, startPoint x: 512, startPoint y: 80, endPoint x: 500, endPoint y: 80, distance: 12.6
click at [500, 80] on div "# Recoge todas las gemas usando tus comandos de movimiento. hero . moveRight ( …" at bounding box center [583, 157] width 234 height 272
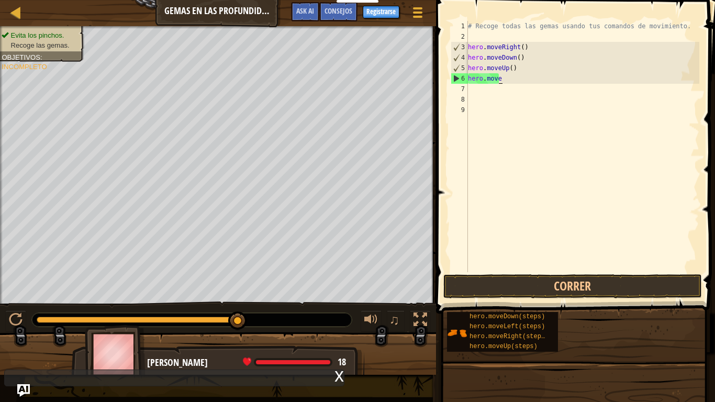
type textarea "hero.moveR"
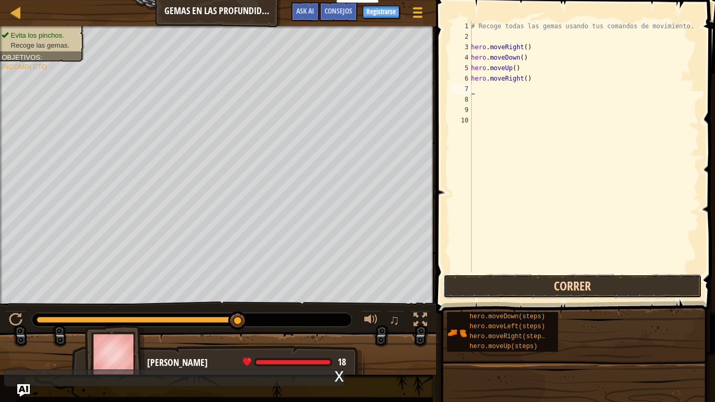
click at [587, 278] on button "Correr" at bounding box center [573, 286] width 259 height 24
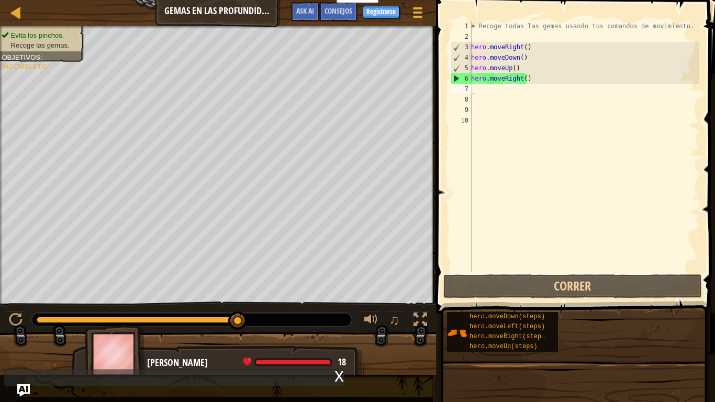
click at [480, 81] on div "# Recoge todas las gemas usando tus comandos de movimiento. hero . moveRight ( …" at bounding box center [584, 157] width 230 height 272
type textarea "hero.moveRight()"
click at [482, 86] on div "# Recoge todas las gemas usando tus comandos de movimiento. hero . moveRight ( …" at bounding box center [584, 157] width 230 height 272
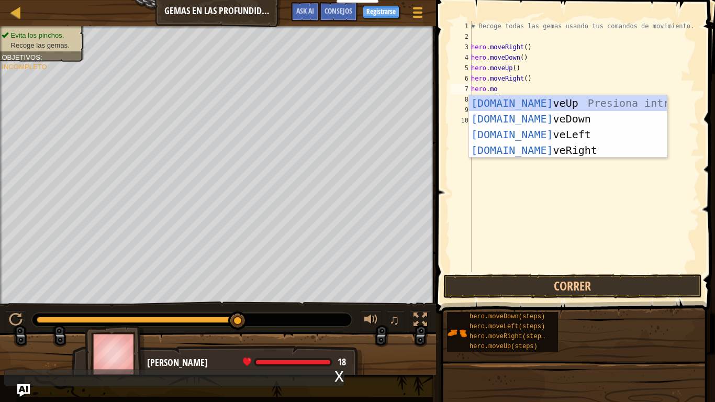
scroll to position [5, 2]
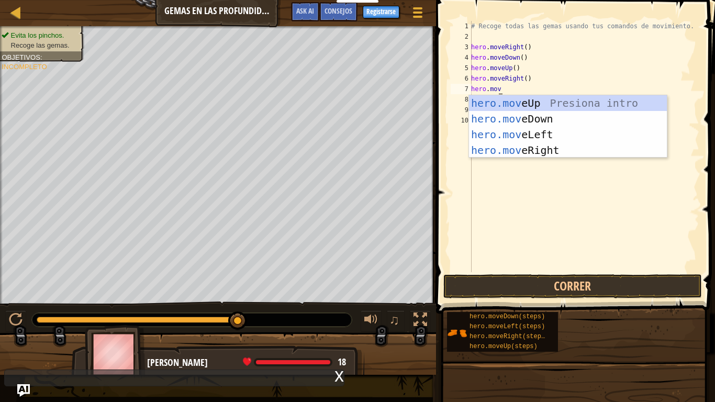
type textarea "hero.move"
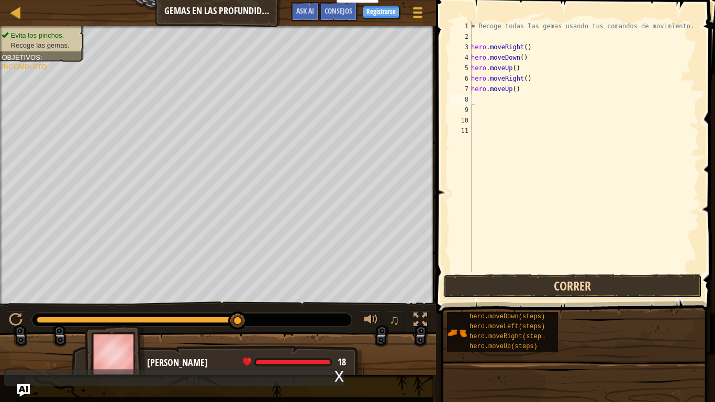
click at [570, 290] on button "Correr" at bounding box center [573, 286] width 259 height 24
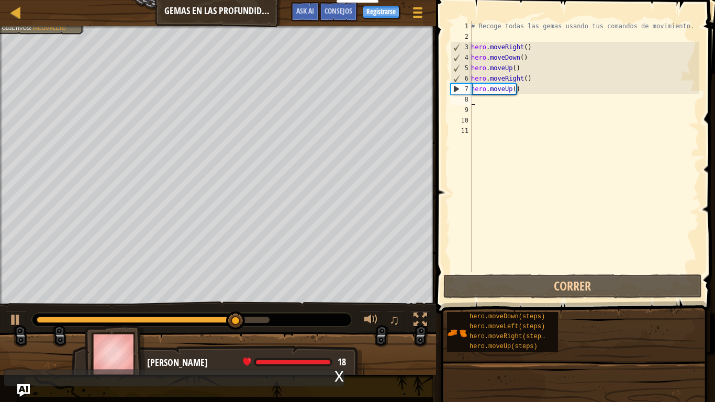
click at [483, 106] on div "# Recoge todas las gemas usando tus comandos de movimiento. hero . moveRight ( …" at bounding box center [584, 157] width 230 height 272
click at [483, 101] on div "# Recoge todas las gemas usando tus comandos de movimiento. hero . moveRight ( …" at bounding box center [584, 157] width 230 height 272
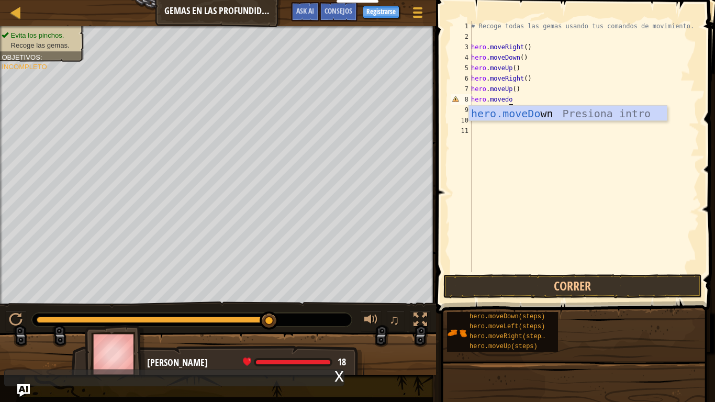
scroll to position [5, 3]
type textarea "hero.move"
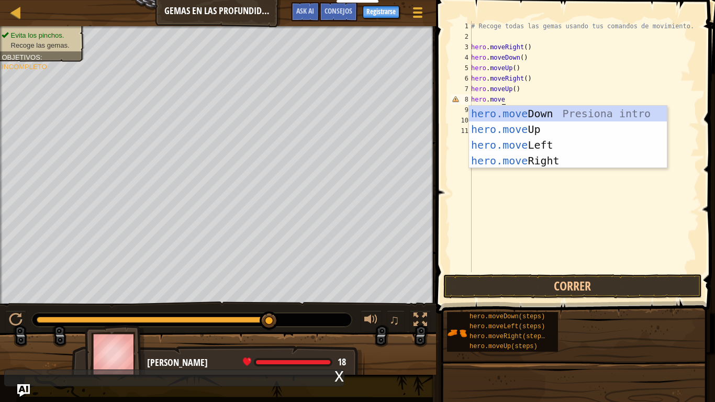
scroll to position [5, 0]
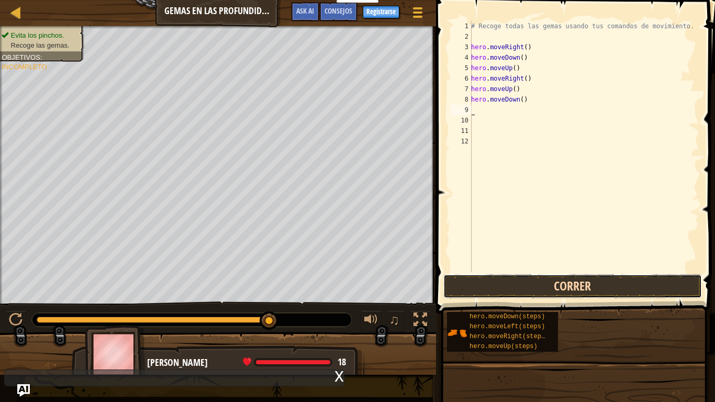
click at [501, 281] on button "Correr" at bounding box center [573, 286] width 259 height 24
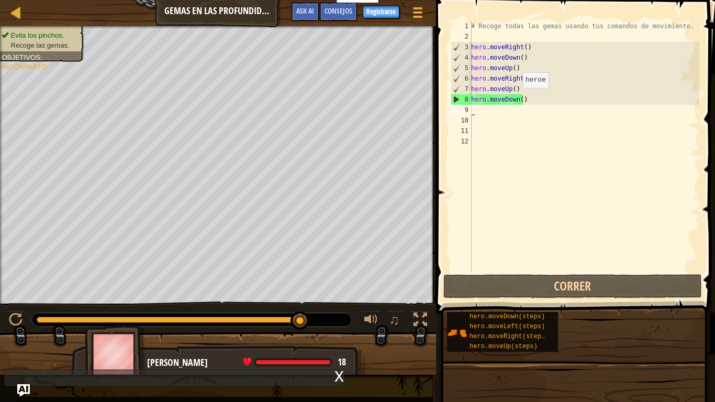
click at [517, 98] on div "# Recoge todas las gemas usando tus comandos de movimiento. hero . moveRight ( …" at bounding box center [584, 157] width 230 height 272
click at [517, 98] on div "# Recoge todas las gemas usando tus comandos de movimiento. hero . moveRight ( …" at bounding box center [584, 146] width 230 height 251
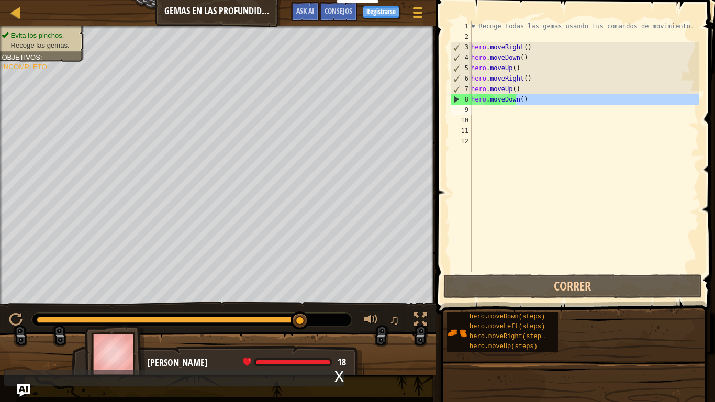
drag, startPoint x: 517, startPoint y: 98, endPoint x: 511, endPoint y: 105, distance: 8.9
click at [511, 105] on div "# Recoge todas las gemas usando tus comandos de movimiento. hero . moveRight ( …" at bounding box center [584, 157] width 230 height 272
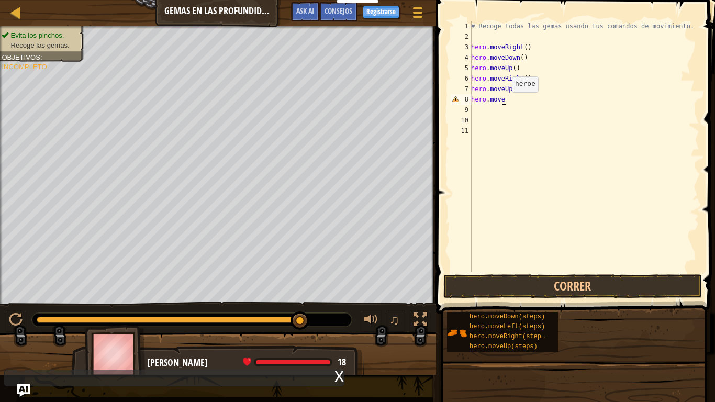
type textarea "hero.movel"
click at [611, 293] on button "Correr" at bounding box center [573, 286] width 259 height 24
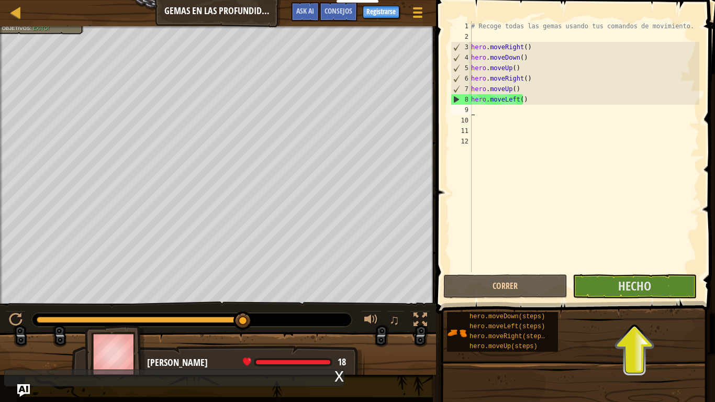
click at [506, 118] on div "# Recoge todas las gemas usando tus comandos de movimiento. hero . moveRight ( …" at bounding box center [584, 157] width 230 height 272
click at [492, 105] on div "# Recoge todas las gemas usando tus comandos de movimiento. hero . moveRight ( …" at bounding box center [584, 157] width 230 height 272
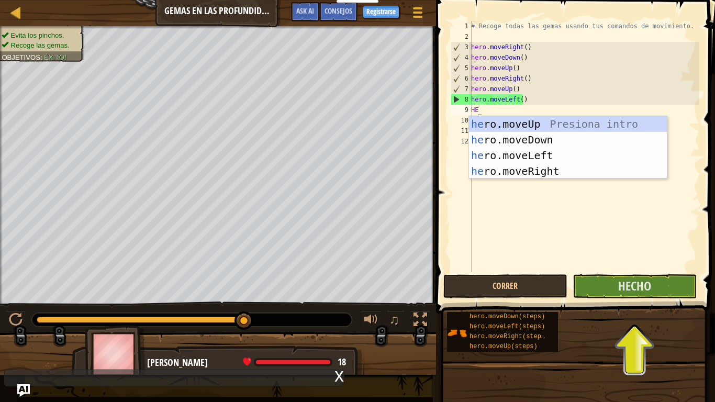
type textarea "HER"
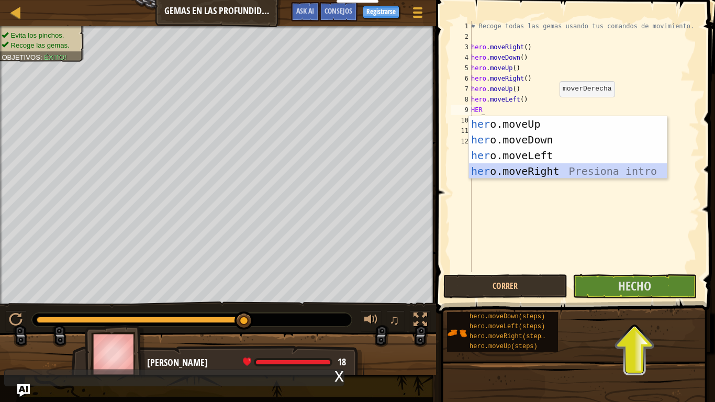
click at [508, 170] on div "her o.moveUp Presiona intro her o.moveDown Presiona intro her o.moveLeft Presio…" at bounding box center [568, 163] width 198 height 94
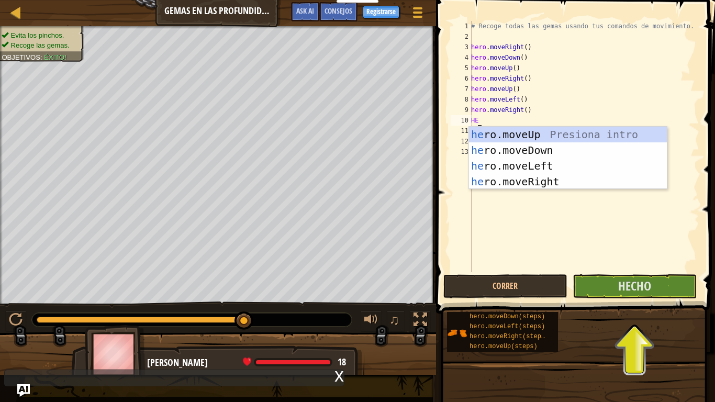
type textarea "HERO"
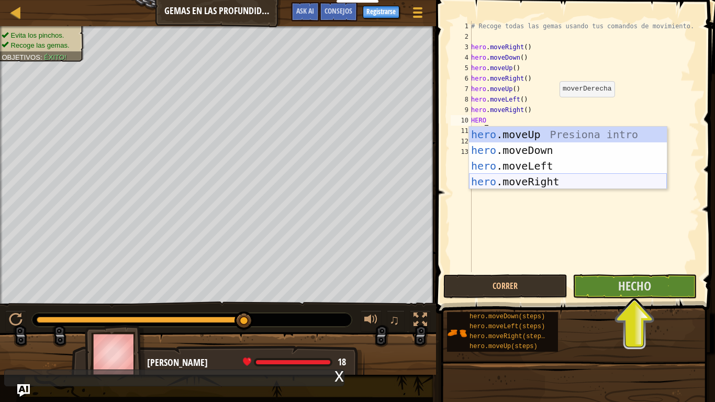
click at [530, 179] on div "hero .moveUp Presiona intro hero .moveDown Presiona intro hero .moveLeft Presio…" at bounding box center [568, 174] width 198 height 94
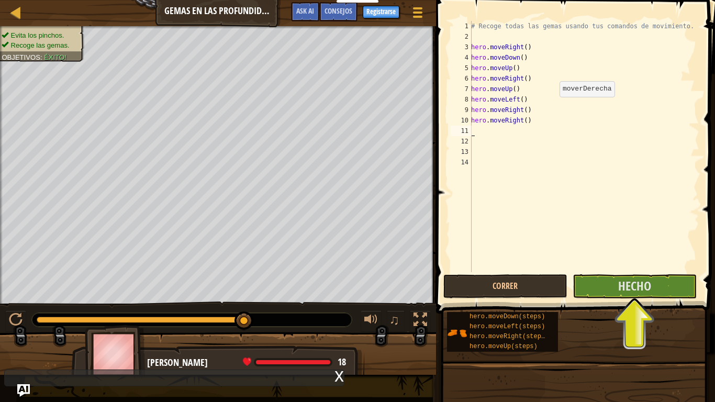
scroll to position [5, 0]
click at [655, 292] on button "Hecho" at bounding box center [635, 286] width 124 height 24
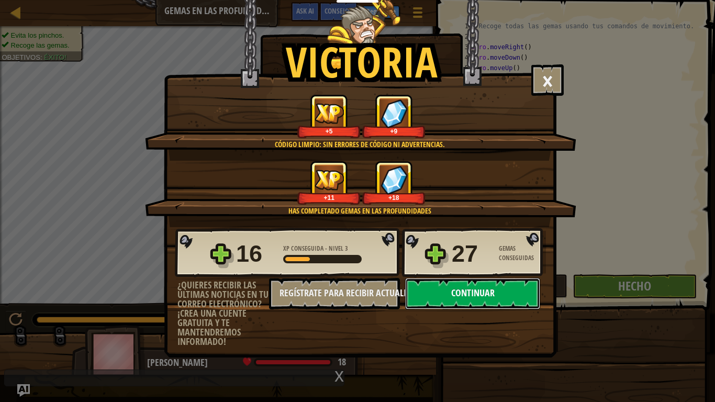
click at [465, 301] on button "Continuar" at bounding box center [472, 293] width 135 height 31
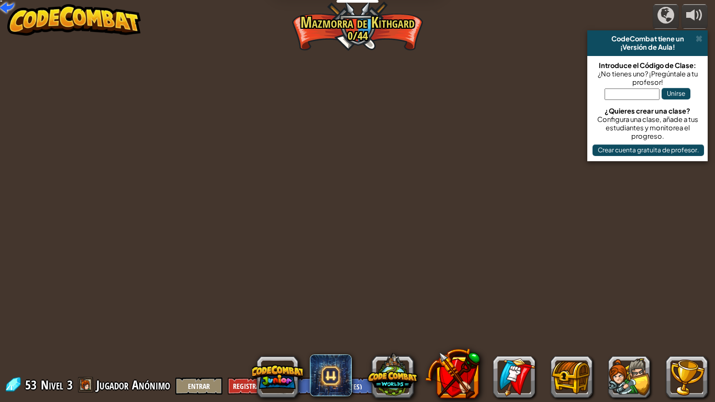
select select "es-ES"
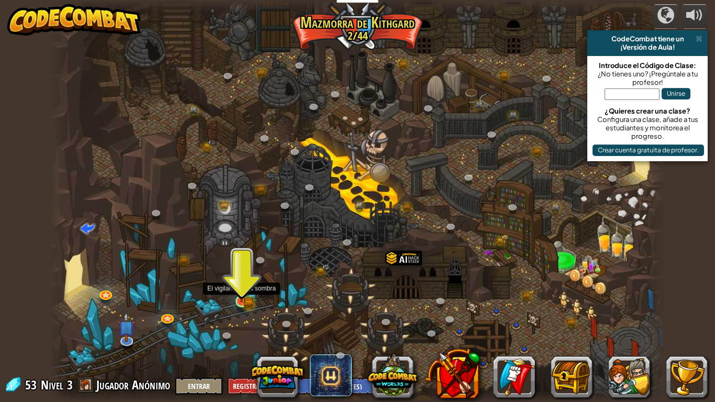
click at [242, 295] on img at bounding box center [242, 285] width 16 height 34
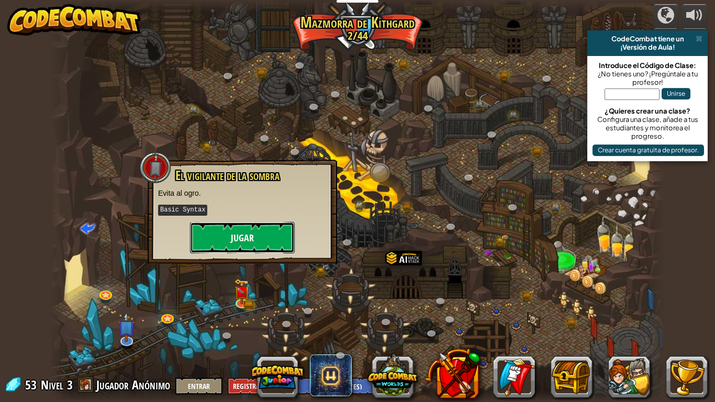
click at [270, 248] on button "Jugar" at bounding box center [242, 237] width 105 height 31
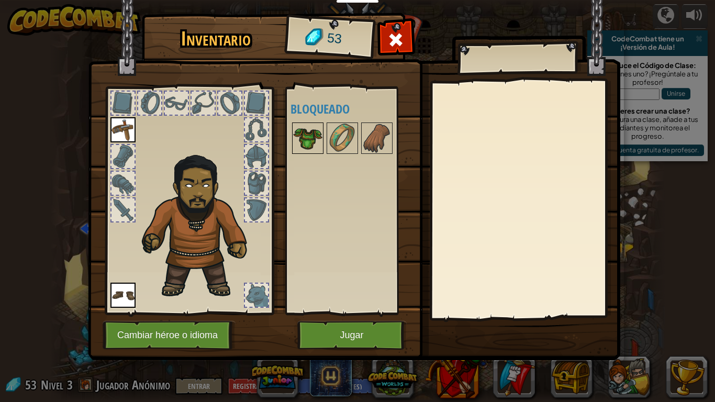
click at [313, 127] on img at bounding box center [307, 138] width 29 height 29
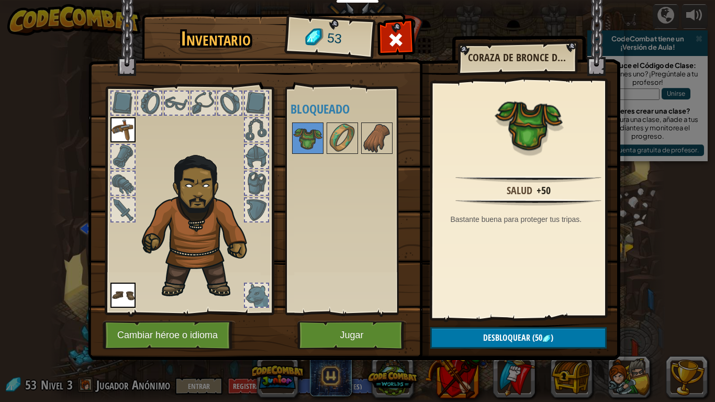
click at [325, 139] on div at bounding box center [356, 138] width 131 height 35
click at [360, 129] on div at bounding box center [356, 138] width 131 height 35
click at [314, 130] on img at bounding box center [307, 138] width 29 height 29
click at [358, 324] on button "Jugar" at bounding box center [351, 335] width 109 height 29
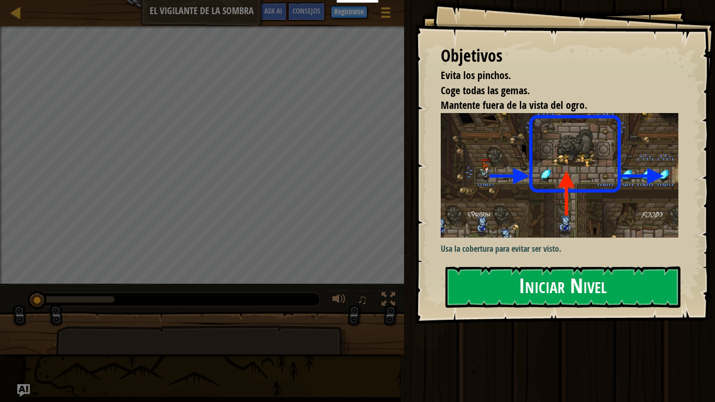
click at [565, 185] on img at bounding box center [564, 175] width 246 height 125
click at [559, 262] on div "Objetivos Evita los pinchos. Coge todas las gemas. Mantente fuera de la vista d…" at bounding box center [565, 162] width 301 height 324
click at [554, 285] on button "Iniciar Nivel" at bounding box center [563, 287] width 235 height 41
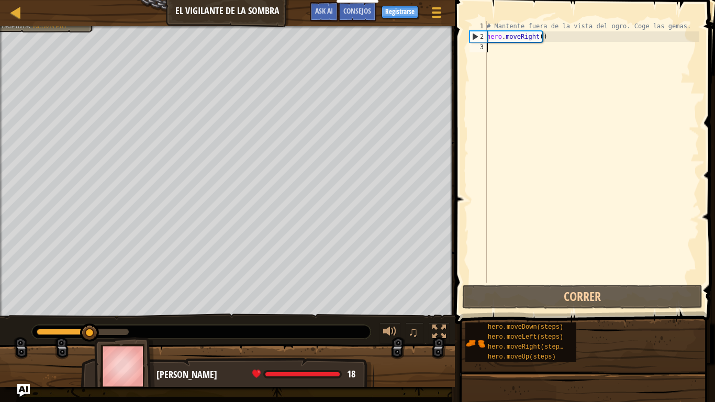
click at [500, 48] on div "# Mantente fuera de la vista del ogro. Coge las gemas. hero . moveRight ( )" at bounding box center [592, 162] width 215 height 283
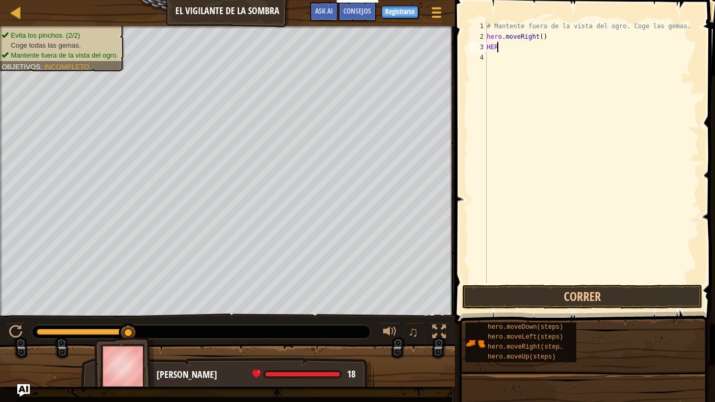
scroll to position [5, 0]
type textarea "H"
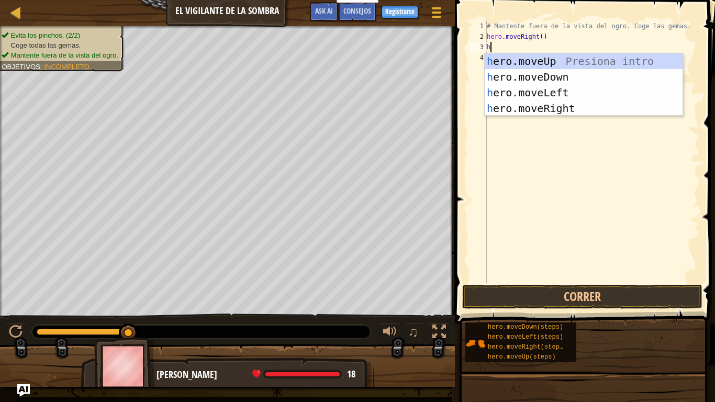
type textarea "her"
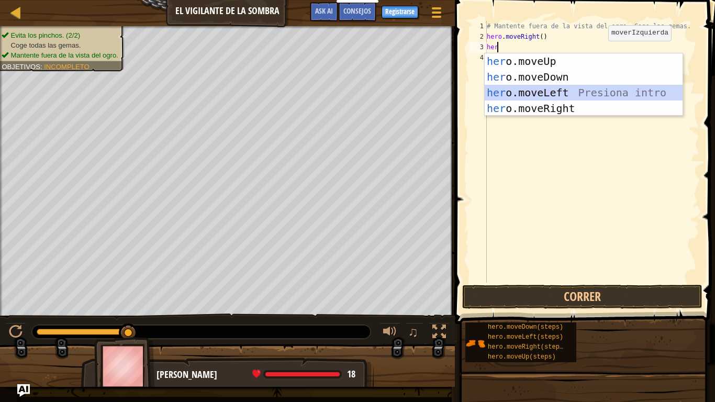
click at [580, 88] on div "her o.moveUp Presiona intro her o.moveDown Presiona intro her o.moveLeft Presio…" at bounding box center [584, 100] width 198 height 94
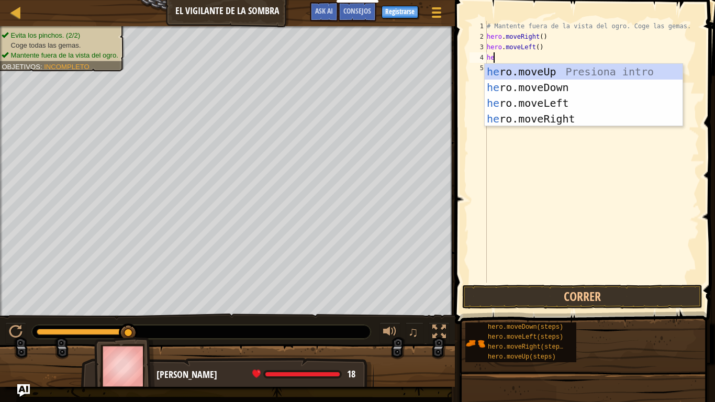
type textarea "her"
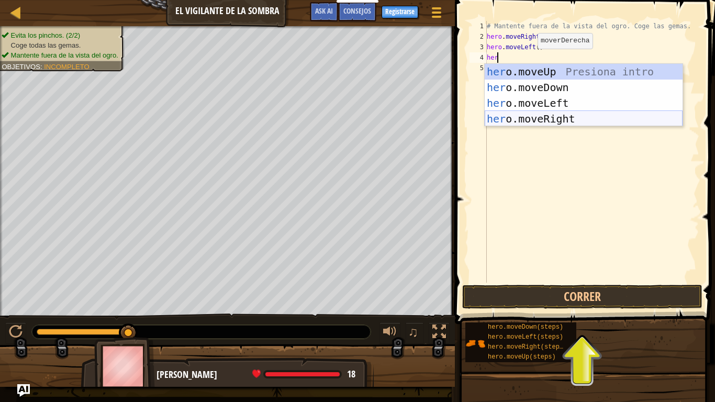
click at [589, 115] on div "her o.moveUp Presiona intro her o.moveDown Presiona intro her o.moveLeft Presio…" at bounding box center [584, 111] width 198 height 94
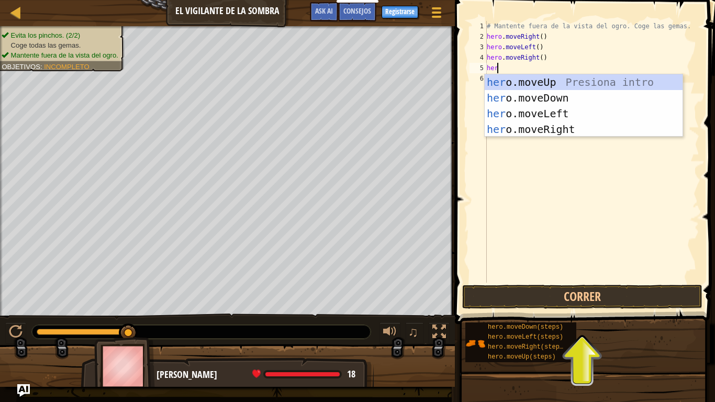
type textarea "hero"
click at [560, 99] on div "hero .moveUp Presiona intro hero .moveDown Presiona intro hero .moveLeft Presio…" at bounding box center [584, 121] width 198 height 94
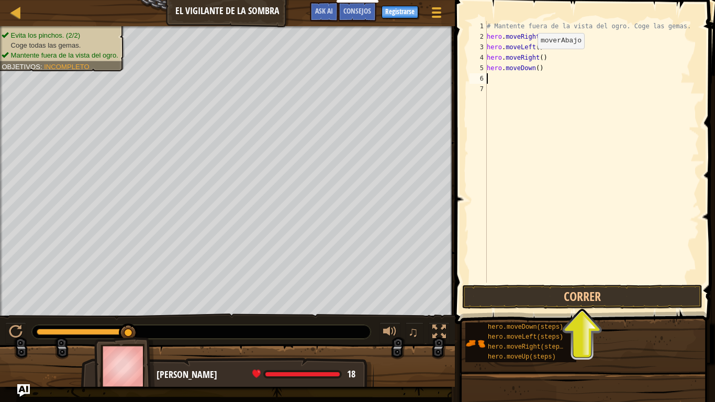
scroll to position [5, 0]
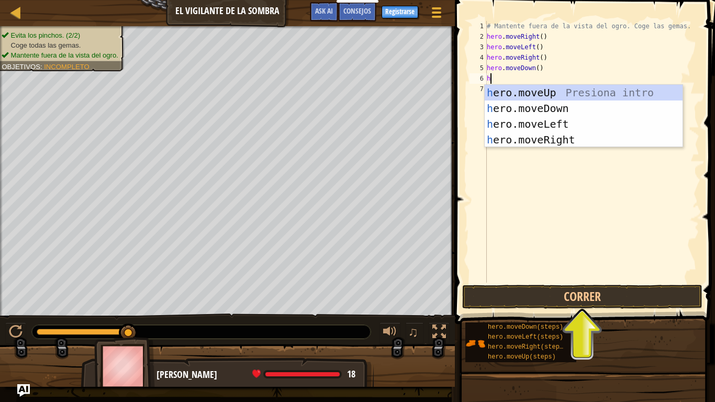
type textarea "her"
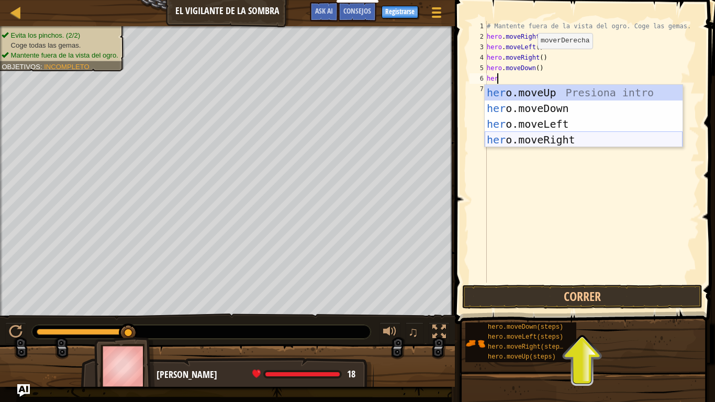
click at [551, 139] on div "her o.moveUp Presiona intro her o.moveDown Presiona intro her o.moveLeft Presio…" at bounding box center [584, 132] width 198 height 94
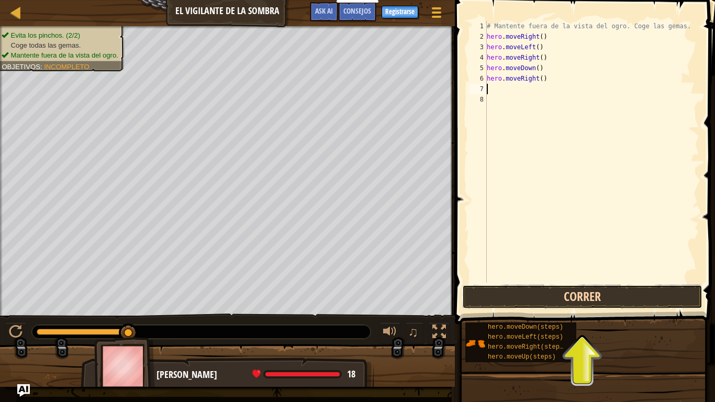
click at [585, 294] on button "Correr" at bounding box center [582, 297] width 240 height 24
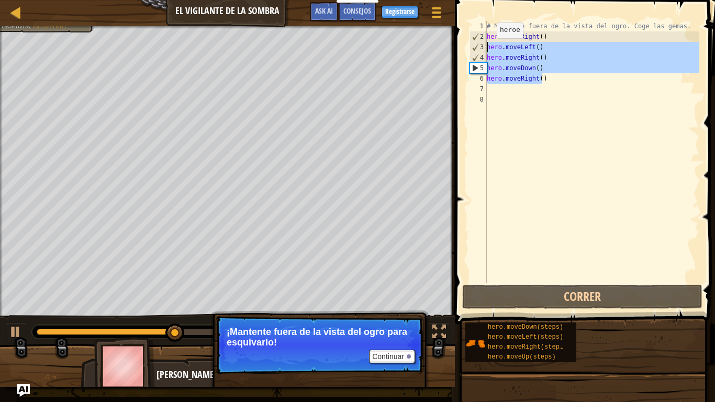
drag, startPoint x: 549, startPoint y: 81, endPoint x: 488, endPoint y: 49, distance: 69.3
click at [488, 49] on div "# Mantente fuera de la vista del ogro. Coge las gemas. hero . moveRight ( ) her…" at bounding box center [592, 162] width 215 height 283
type textarea "hero.moveLeft() hero.moveRight()"
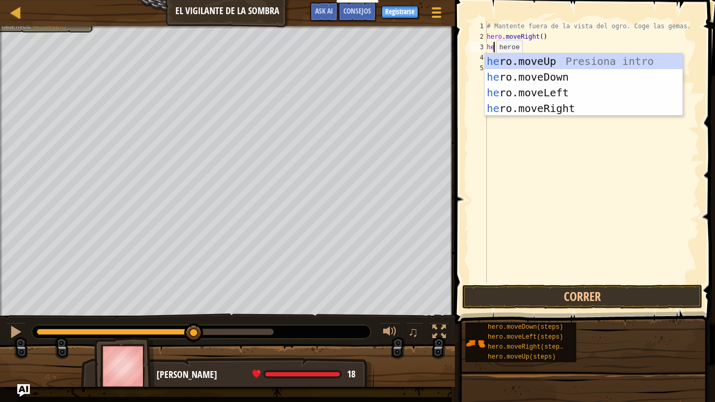
type textarea "hero"
click at [525, 65] on div "hero .moveUp Presiona intro hero .moveDown Presiona intro hero .moveLeft Presio…" at bounding box center [584, 100] width 198 height 94
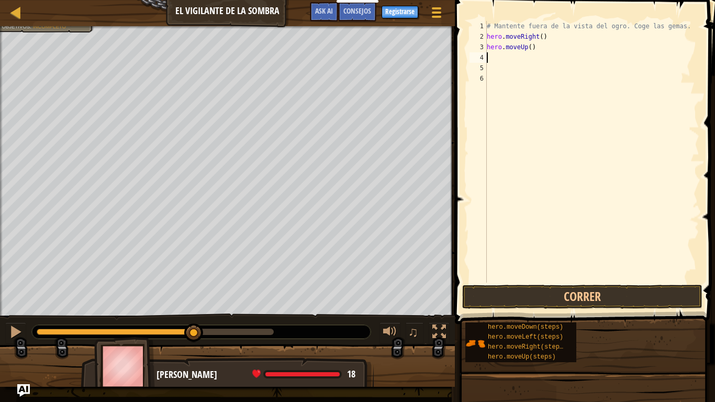
click at [523, 59] on div "# Mantente fuera de la vista del ogro. Coge las gemas. hero . moveRight ( ) her…" at bounding box center [592, 162] width 215 height 283
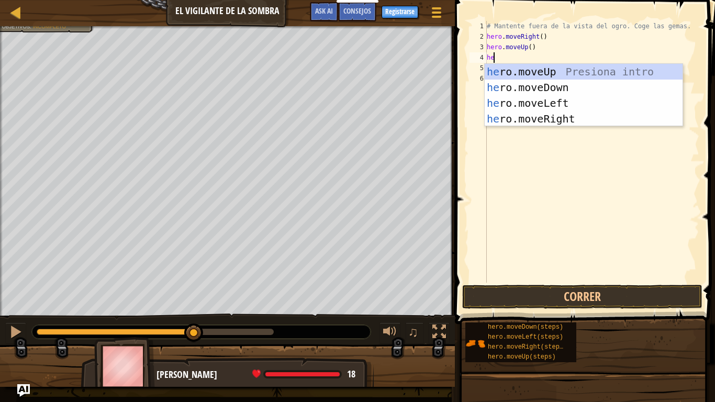
type textarea "her"
click at [538, 115] on div "her o.moveUp Presiona intro her o.moveDown Presiona intro her o.moveLeft Presio…" at bounding box center [584, 111] width 198 height 94
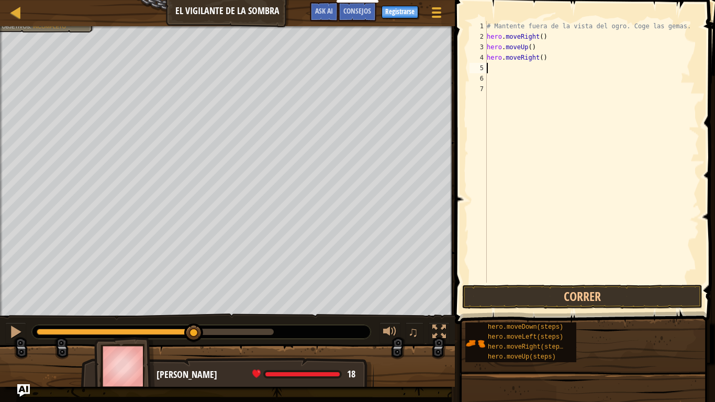
click at [540, 69] on div "# Mantente fuera de la vista del ogro. Coge las gemas. hero . moveRight ( ) her…" at bounding box center [592, 162] width 215 height 283
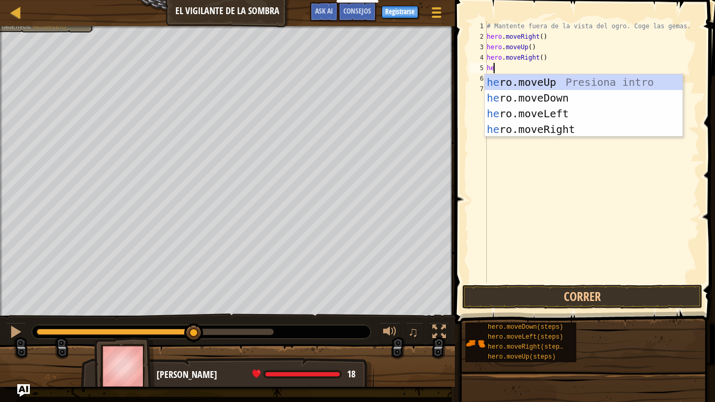
type textarea "her"
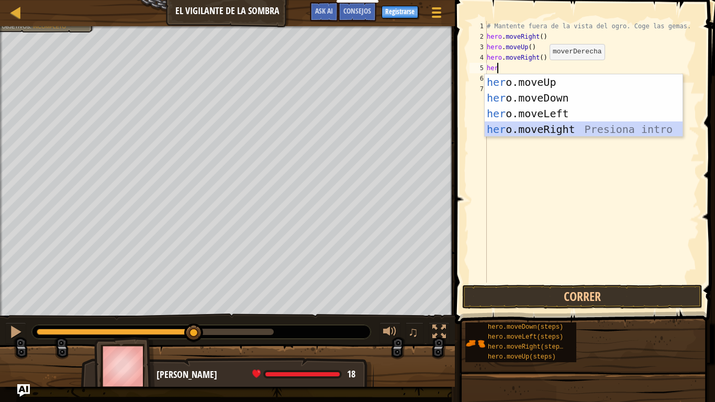
click at [569, 123] on div "her o.moveUp Presiona intro her o.moveDown Presiona intro her o.moveLeft Presio…" at bounding box center [584, 121] width 198 height 94
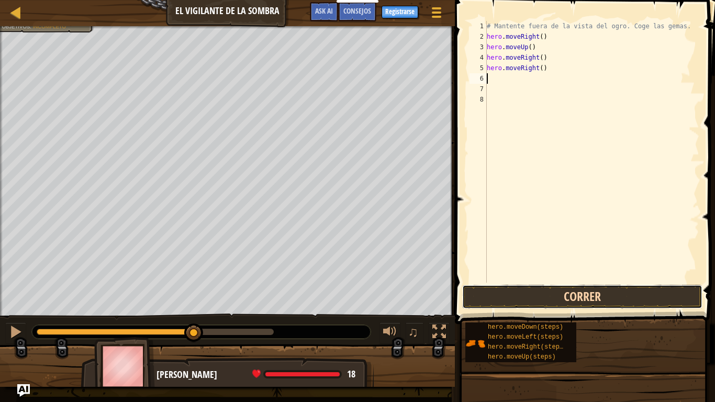
click at [610, 292] on button "Correr" at bounding box center [582, 297] width 240 height 24
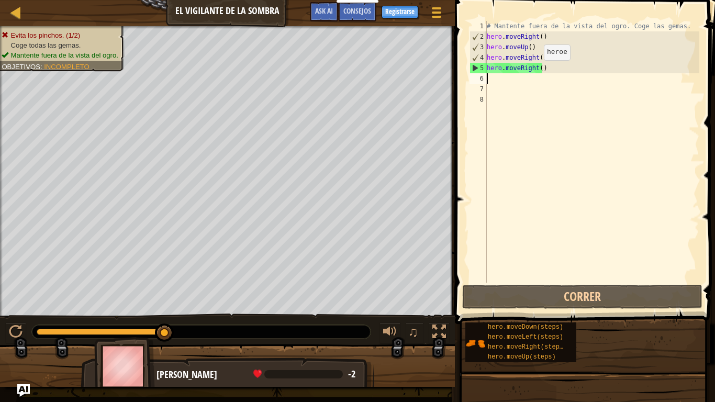
click at [535, 71] on div "# Mantente fuera de la vista del ogro. Coge las gemas. hero . moveRight ( ) her…" at bounding box center [592, 162] width 215 height 283
click at [546, 70] on div "# Mantente fuera de la vista del ogro. Coge las gemas. hero . moveRight ( ) her…" at bounding box center [592, 152] width 215 height 262
drag, startPoint x: 546, startPoint y: 70, endPoint x: 517, endPoint y: 71, distance: 28.3
click at [517, 71] on div "# Mantente fuera de la vista del ogro. Coge las gemas. hero . moveRight ( ) her…" at bounding box center [592, 162] width 215 height 283
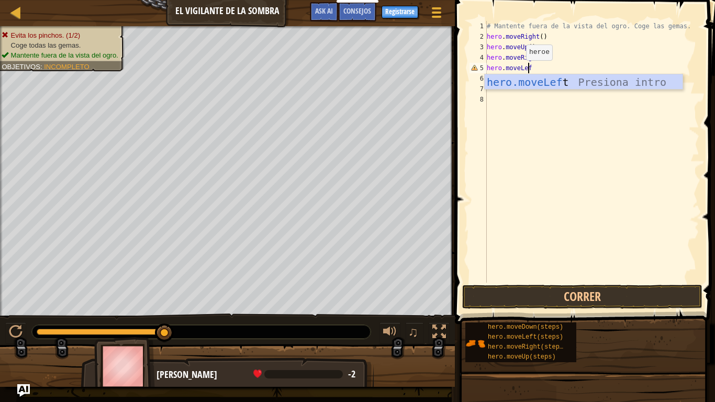
scroll to position [5, 3]
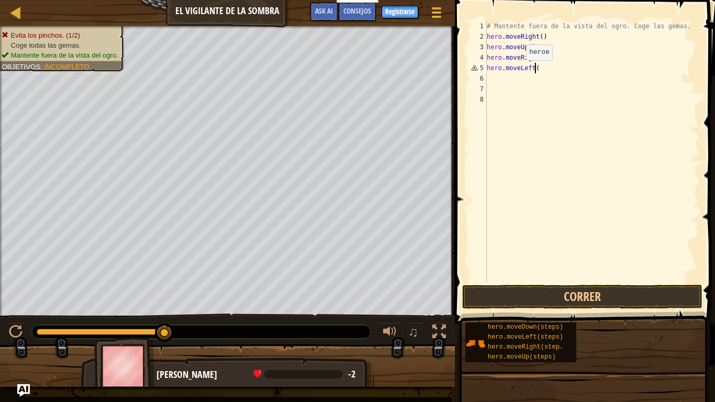
type textarea "hero.moveLeft()"
click at [603, 279] on div "# Mantente fuera de la vista del ogro. Coge las gemas. hero . moveRight ( ) her…" at bounding box center [592, 162] width 215 height 283
click at [602, 287] on button "Correr" at bounding box center [582, 297] width 240 height 24
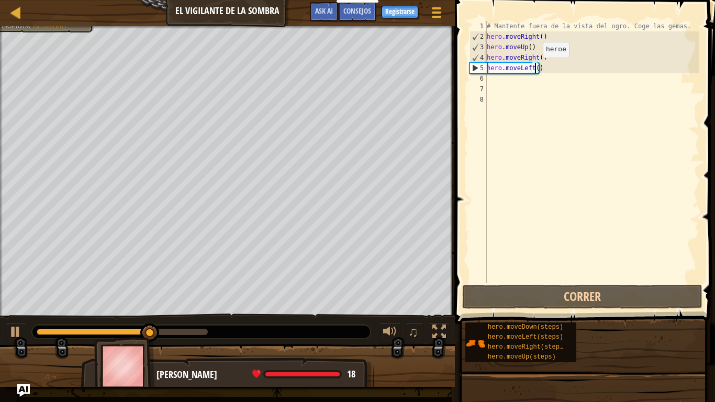
click at [534, 68] on div "# Mantente fuera de la vista del ogro. Coge las gemas. hero . moveRight ( ) her…" at bounding box center [592, 162] width 215 height 283
click at [531, 69] on div "# Mantente fuera de la vista del ogro. Coge las gemas. hero . moveRight ( ) her…" at bounding box center [592, 162] width 215 height 283
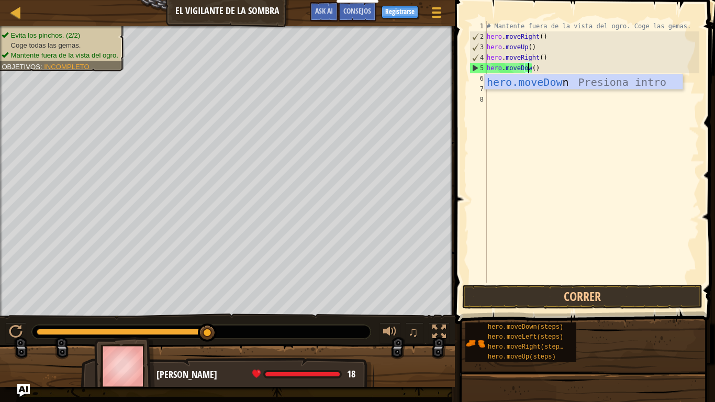
scroll to position [5, 4]
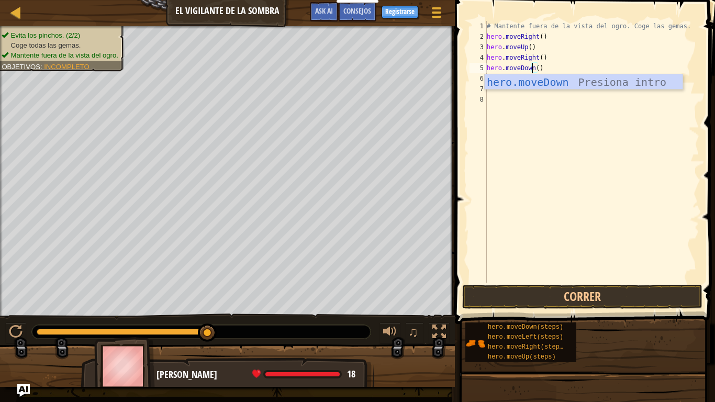
click at [606, 84] on div "hero.moveDown Presiona intro" at bounding box center [584, 97] width 198 height 47
type textarea "hero.moveDown"
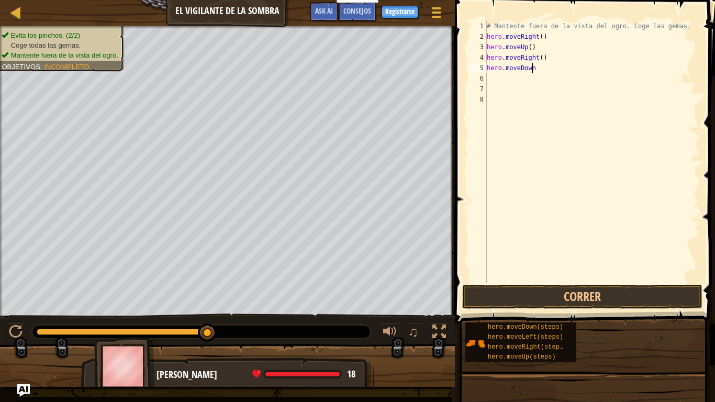
scroll to position [5, 3]
click at [490, 79] on div "# Mantente fuera de la vista del ogro. Coge las gemas. hero . moveRight ( ) her…" at bounding box center [592, 162] width 215 height 283
click at [559, 63] on div "# Mantente fuera de la vista del ogro. Coge las gemas. hero . moveRight ( ) her…" at bounding box center [592, 162] width 215 height 283
type textarea "hero.moveDown()"
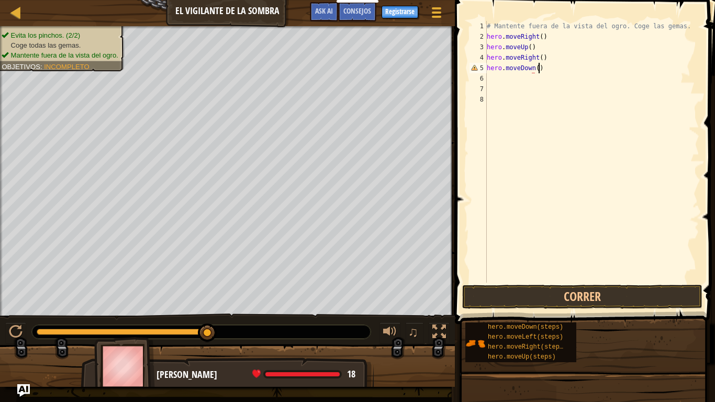
scroll to position [5, 4]
click at [490, 79] on div "# Mantente fuera de la vista del ogro. Coge las gemas. hero . moveRight ( ) her…" at bounding box center [592, 162] width 215 height 283
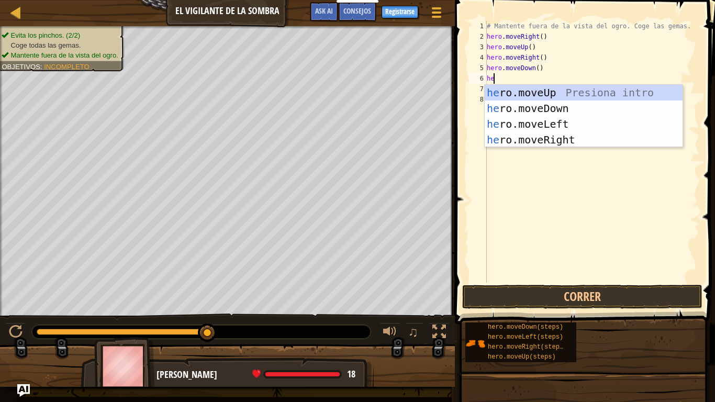
type textarea "her"
click at [554, 140] on div "her o.moveUp Presiona intro her o.moveDown Presiona intro her o.moveLeft Presio…" at bounding box center [584, 132] width 198 height 94
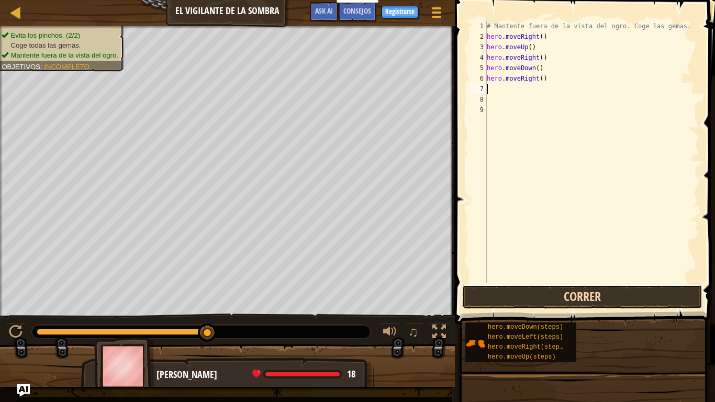
click at [603, 302] on button "Correr" at bounding box center [582, 297] width 240 height 24
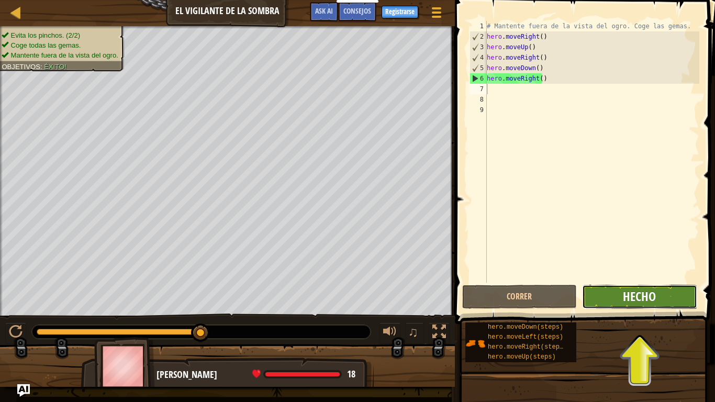
click at [646, 294] on span "Hecho" at bounding box center [639, 296] width 33 height 17
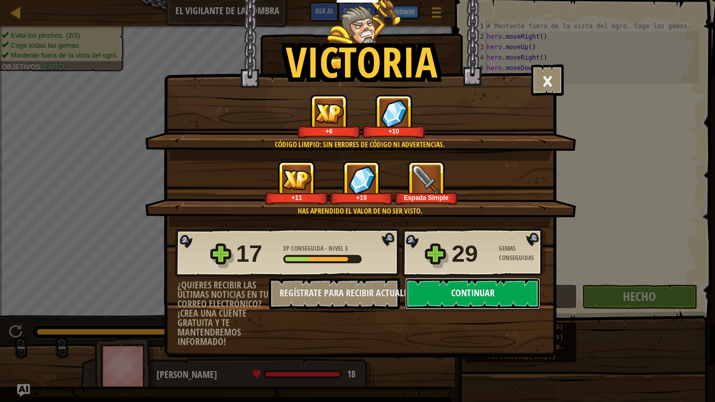
click at [457, 299] on button "Continuar" at bounding box center [472, 293] width 135 height 31
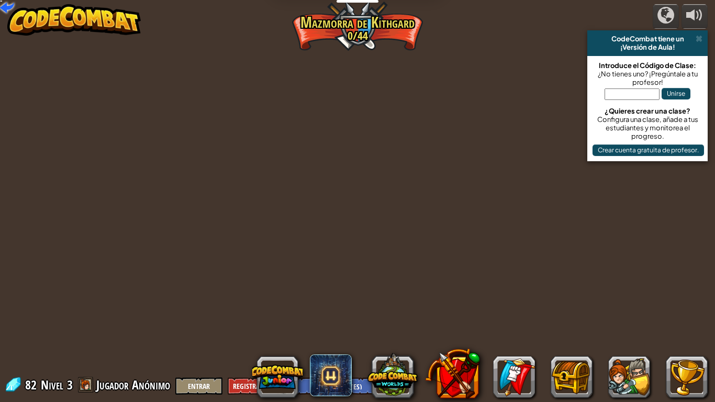
select select "es-ES"
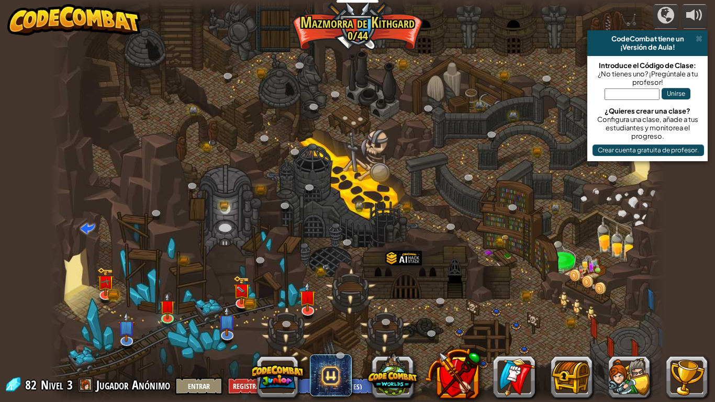
select select "es-ES"
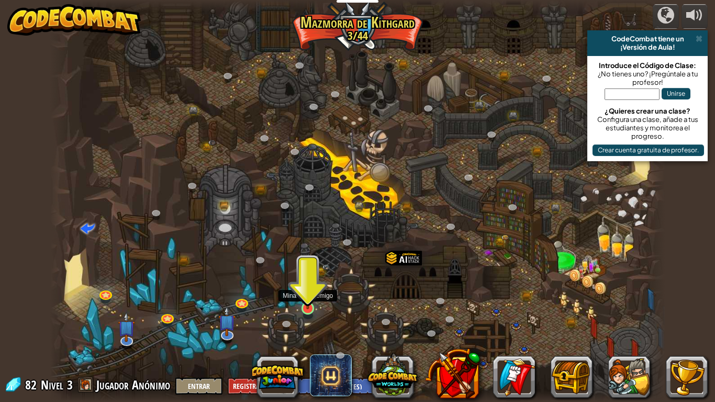
click at [303, 297] on img at bounding box center [308, 292] width 16 height 36
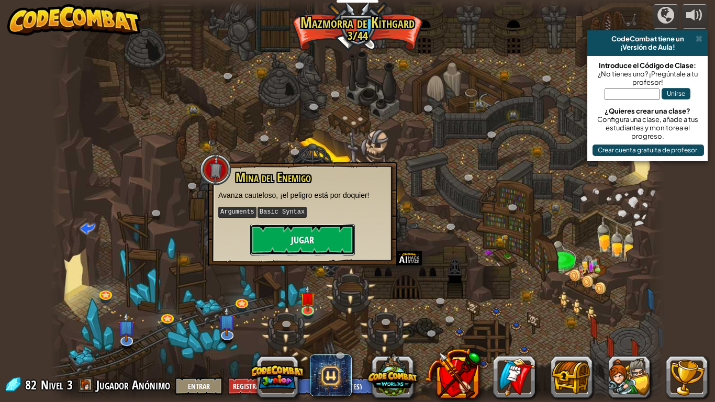
click at [307, 246] on button "Jugar" at bounding box center [302, 239] width 105 height 31
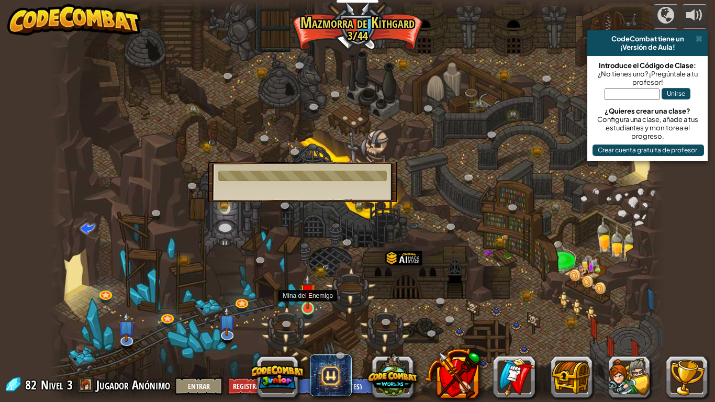
click at [311, 295] on img at bounding box center [308, 292] width 16 height 36
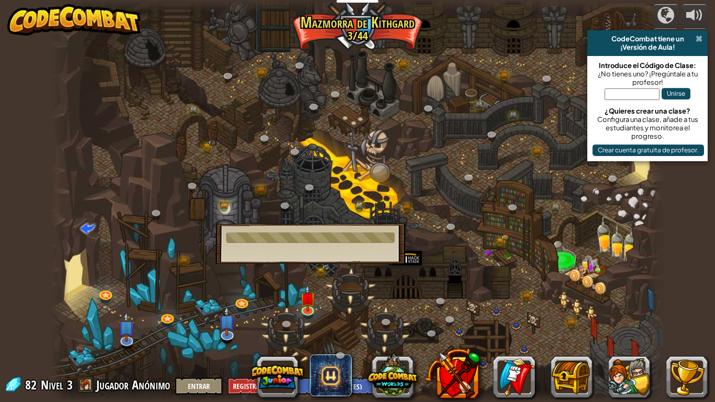
click at [696, 40] on span at bounding box center [699, 39] width 7 height 8
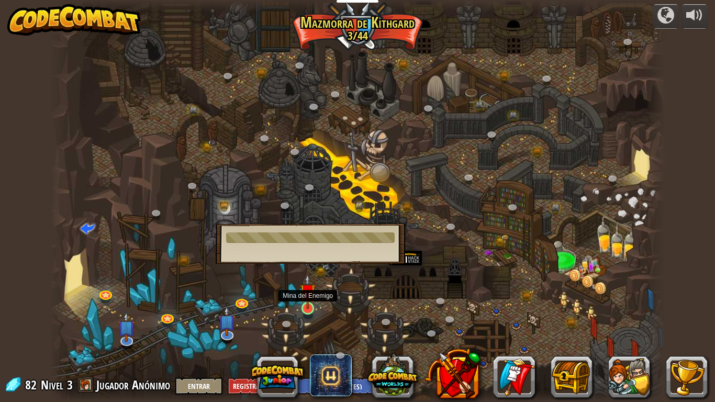
click at [311, 306] on img at bounding box center [308, 292] width 16 height 36
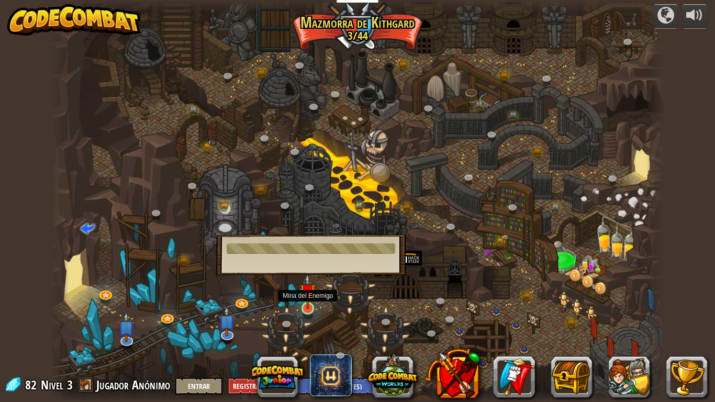
click at [311, 306] on img at bounding box center [308, 292] width 16 height 36
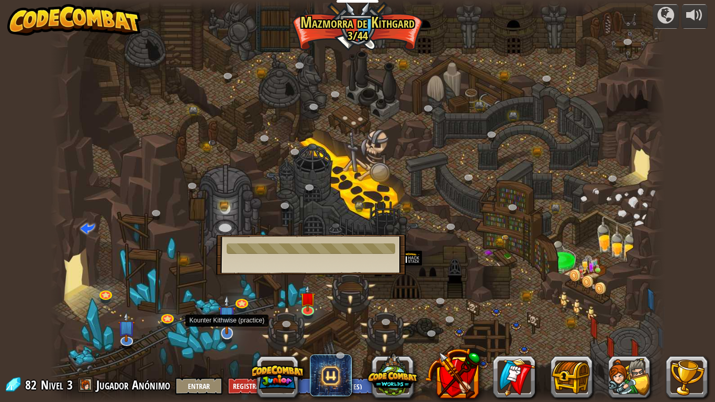
click at [224, 331] on img at bounding box center [226, 315] width 17 height 40
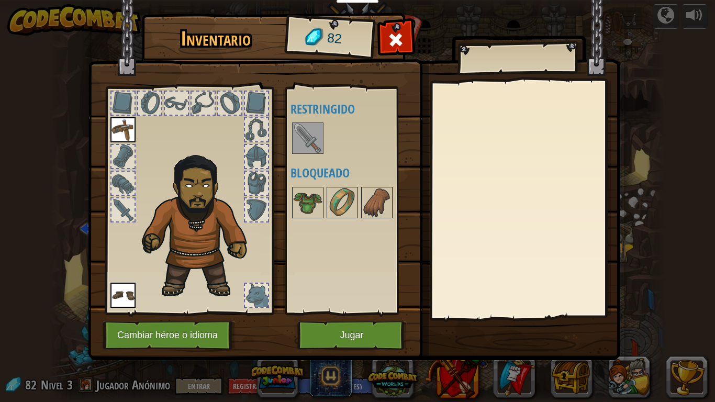
click at [312, 131] on img at bounding box center [307, 138] width 29 height 29
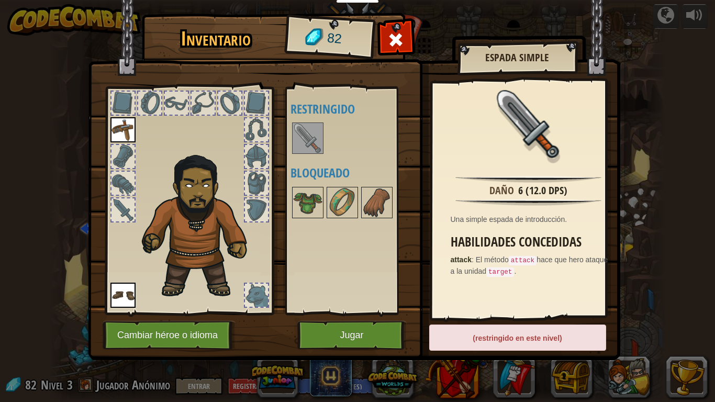
click at [303, 156] on div at bounding box center [356, 138] width 131 height 35
click at [328, 330] on button "Jugar" at bounding box center [351, 335] width 109 height 29
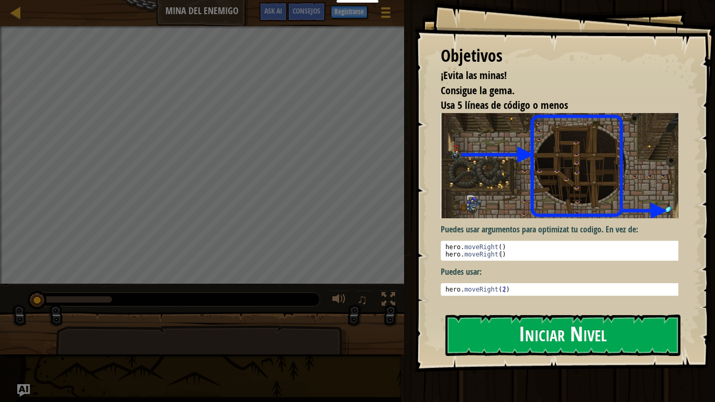
click at [553, 330] on button "Iniciar Nivel" at bounding box center [563, 335] width 235 height 41
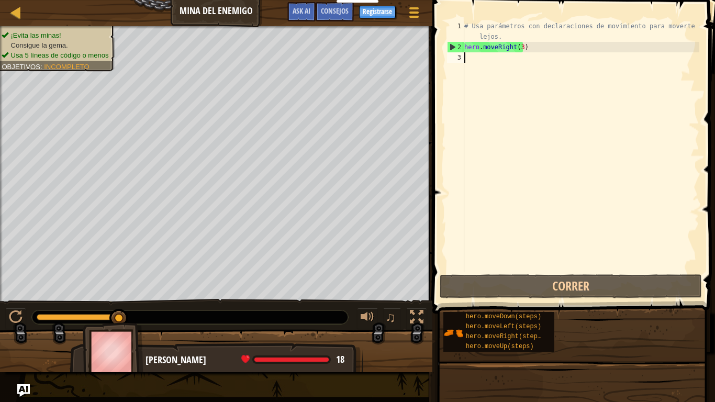
scroll to position [5, 0]
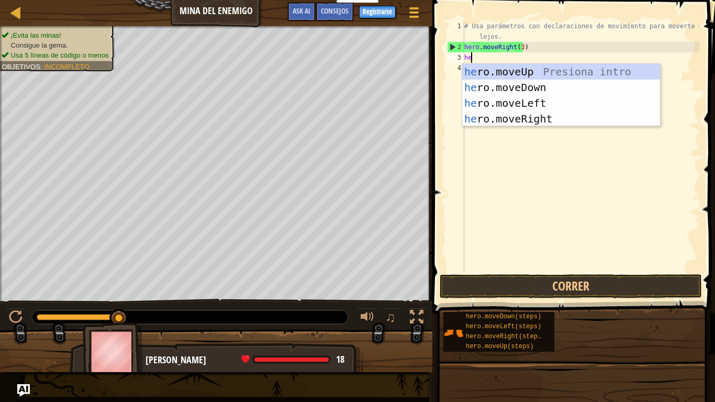
type textarea "her"
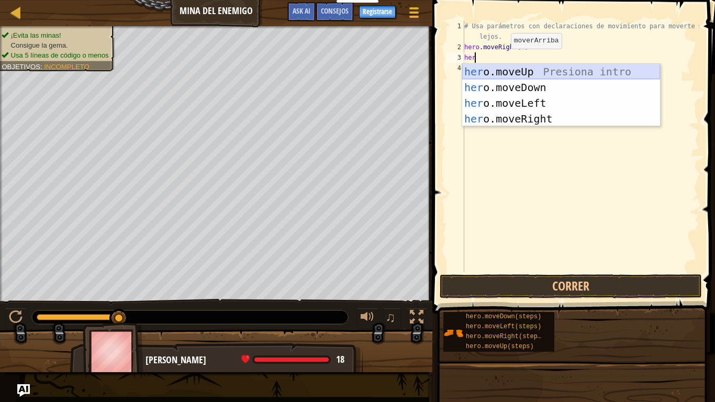
click at [530, 72] on div "her o.moveUp Presiona intro her o.moveDown Presiona intro her o.moveLeft Presio…" at bounding box center [561, 111] width 198 height 94
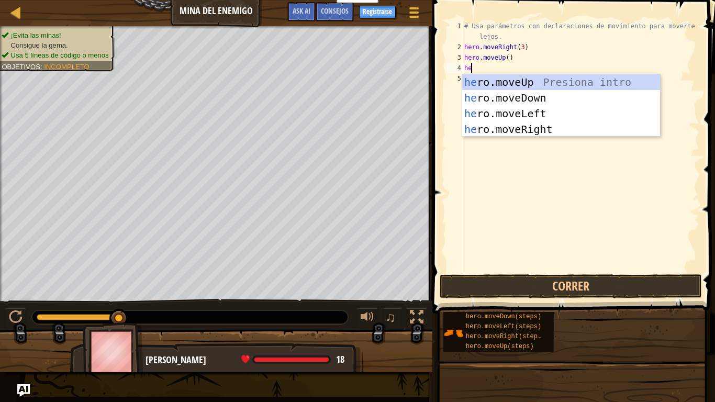
type textarea "her"
click at [514, 124] on div "her o.moveUp Presiona intro her o.moveDown Presiona intro her o.moveLeft Presio…" at bounding box center [561, 121] width 198 height 94
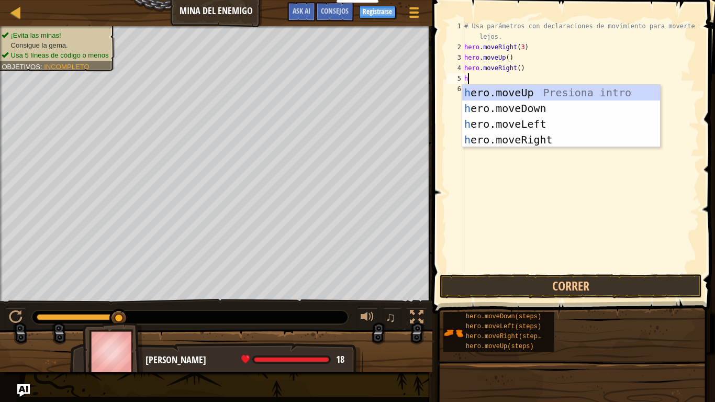
type textarea "her"
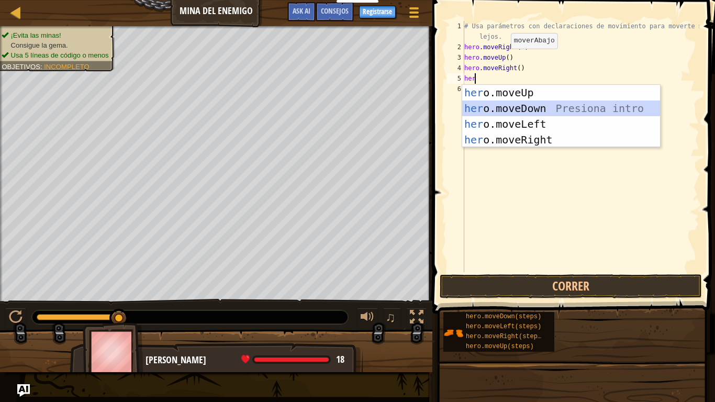
click at [500, 106] on div "her o.moveUp Presiona intro her o.moveDown Presiona intro her o.moveLeft Presio…" at bounding box center [561, 132] width 198 height 94
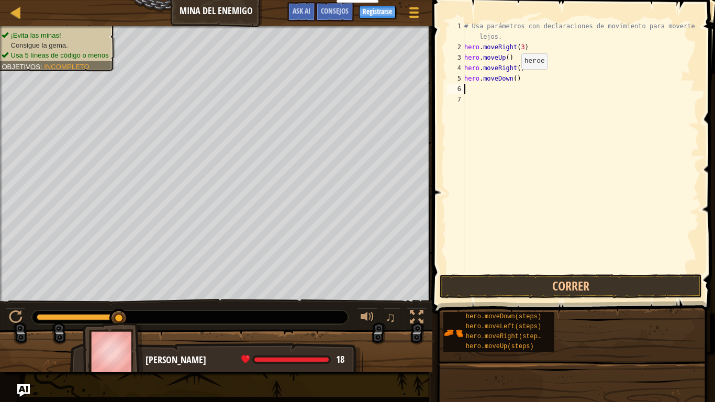
click at [513, 80] on div "# Usa parámetros con declaraciones de movimiento para moverte más lejos. hero .…" at bounding box center [580, 162] width 237 height 283
type textarea "hero.moveDown(3)"
click at [526, 84] on div "# Usa parámetros con declaraciones de movimiento para moverte más lejos. hero .…" at bounding box center [580, 162] width 237 height 283
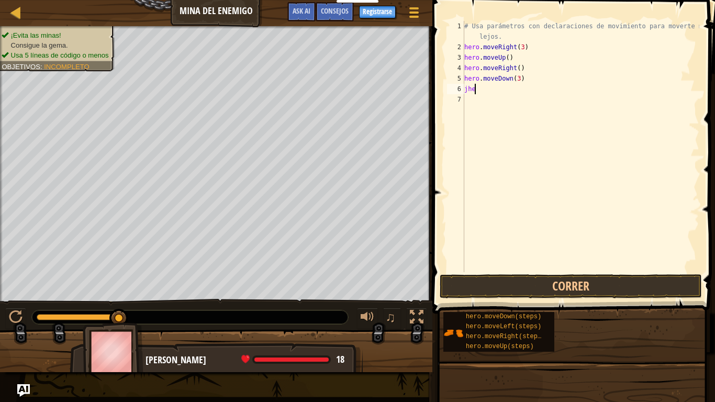
type textarea "j"
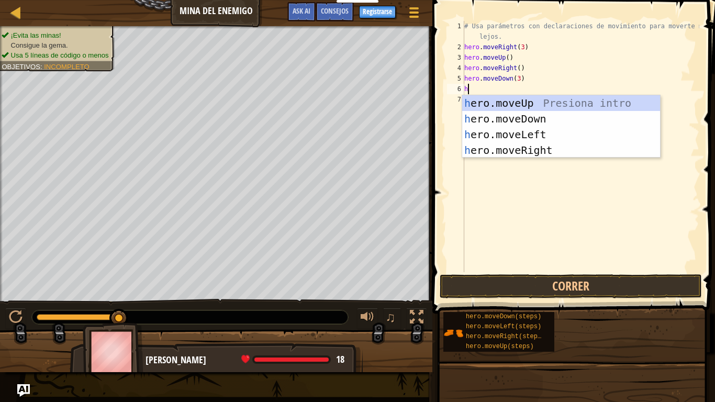
type textarea "her"
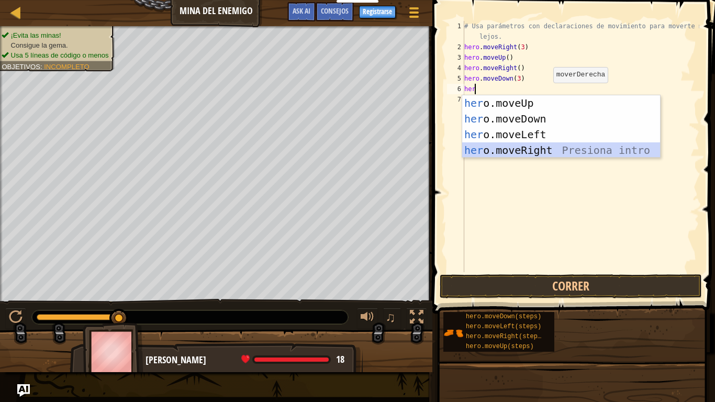
click at [547, 147] on div "her o.moveUp Presiona intro her o.moveDown Presiona intro her o.moveLeft Presio…" at bounding box center [561, 142] width 198 height 94
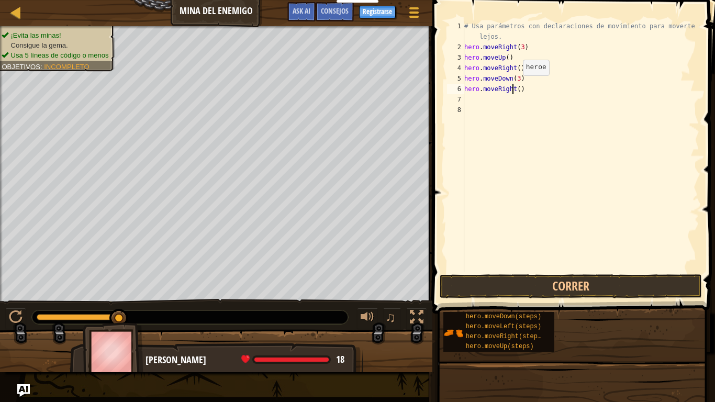
click at [514, 86] on div "# Usa parámetros con declaraciones de movimiento para moverte más lejos. hero .…" at bounding box center [580, 162] width 237 height 283
click at [518, 88] on div "# Usa parámetros con declaraciones de movimiento para moverte más lejos. hero .…" at bounding box center [580, 162] width 237 height 283
click at [514, 91] on div "# Usa parámetros con declaraciones de movimiento para moverte más lejos. hero .…" at bounding box center [580, 162] width 237 height 283
click at [515, 89] on div "# Usa parámetros con declaraciones de movimiento para moverte más lejos. hero .…" at bounding box center [580, 162] width 237 height 283
click at [515, 86] on div "# Usa parámetros con declaraciones de movimiento para moverte más lejos. hero .…" at bounding box center [580, 146] width 237 height 251
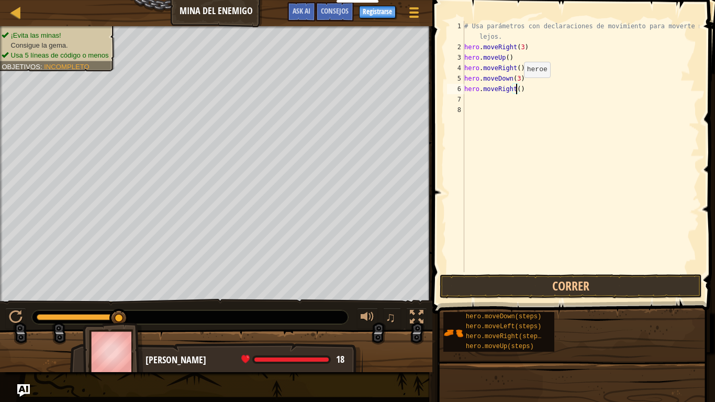
click at [515, 88] on div "# Usa parámetros con declaraciones de movimiento para moverte más lejos. hero .…" at bounding box center [580, 162] width 237 height 283
type textarea "hero.moveRight(3)"
click at [604, 286] on button "Correr" at bounding box center [571, 286] width 262 height 24
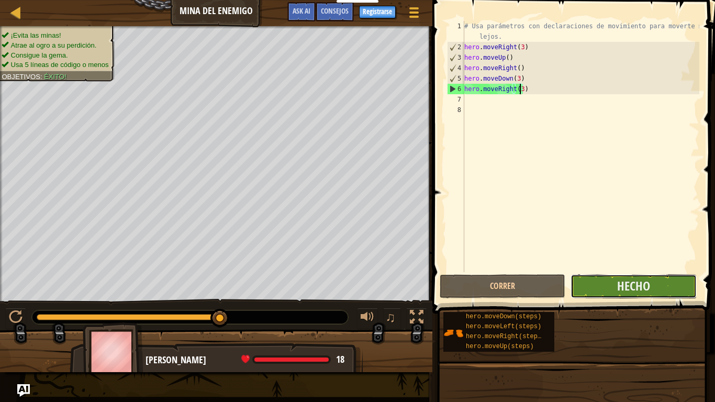
click at [661, 294] on button "Hecho" at bounding box center [634, 286] width 126 height 24
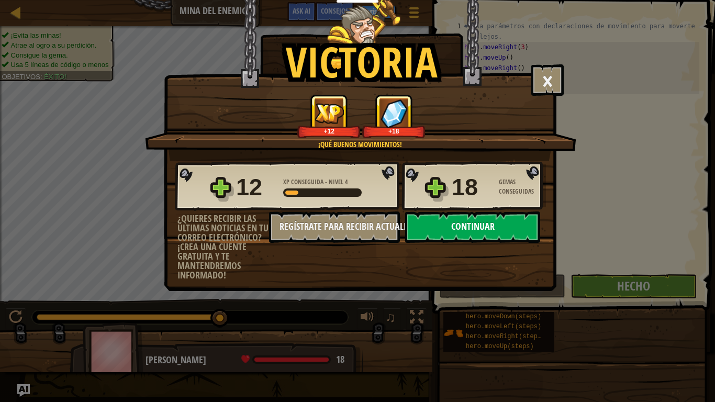
click at [469, 234] on button "Continuar" at bounding box center [472, 227] width 135 height 31
select select "es-ES"
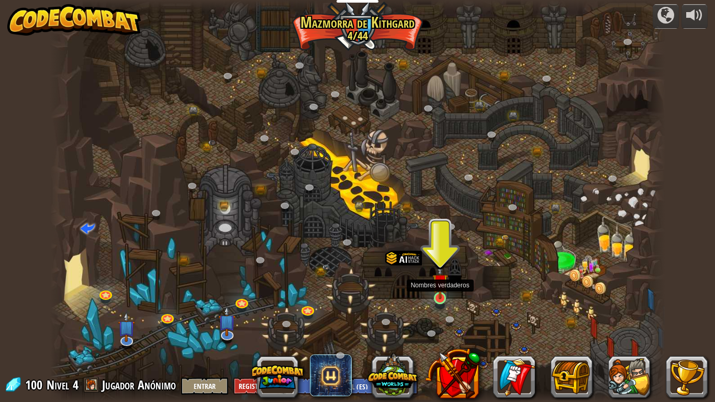
click at [436, 285] on img at bounding box center [441, 282] width 16 height 36
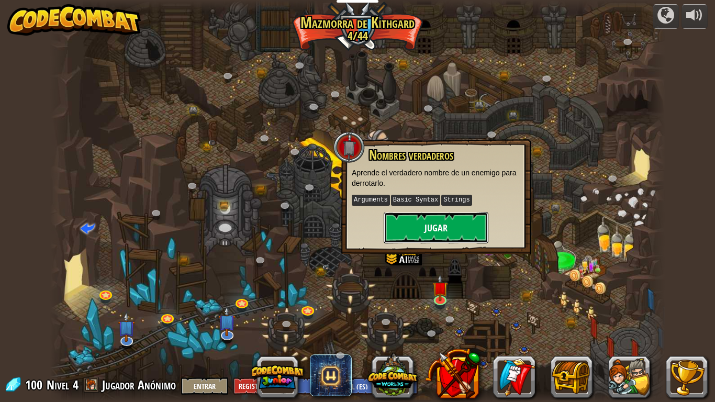
click at [446, 219] on button "Jugar" at bounding box center [436, 227] width 105 height 31
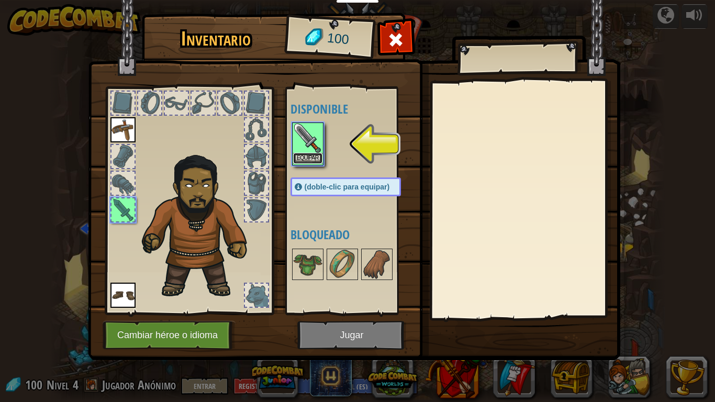
click at [313, 153] on button "Equipar" at bounding box center [307, 158] width 29 height 11
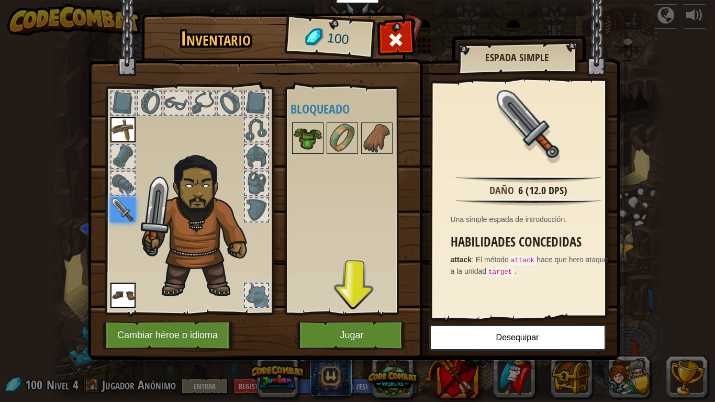
click at [308, 131] on img at bounding box center [307, 138] width 29 height 29
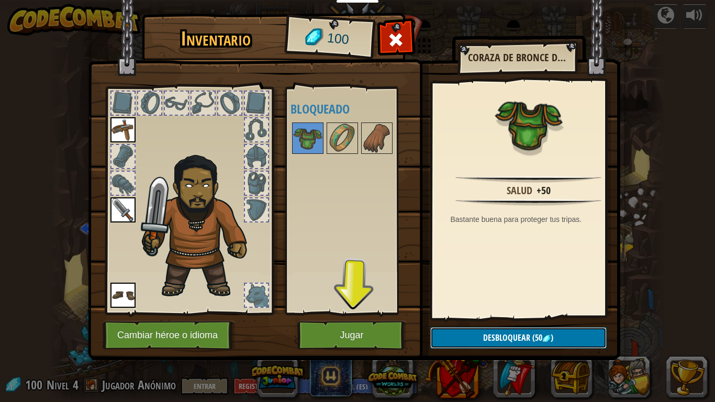
click at [595, 335] on button "Desbloquear (50 )" at bounding box center [518, 337] width 176 height 21
click at [539, 335] on button "Confirmar" at bounding box center [518, 337] width 176 height 21
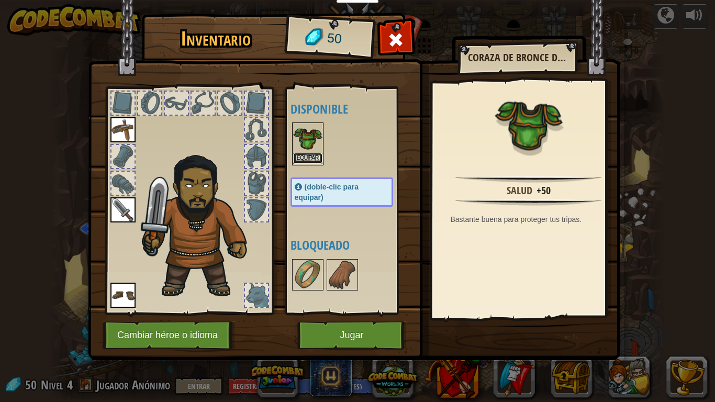
click at [316, 156] on button "Equipar" at bounding box center [307, 158] width 29 height 11
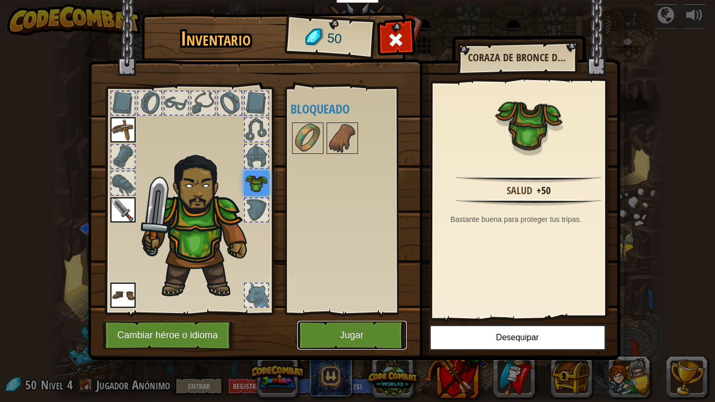
click at [358, 335] on button "Jugar" at bounding box center [351, 335] width 109 height 29
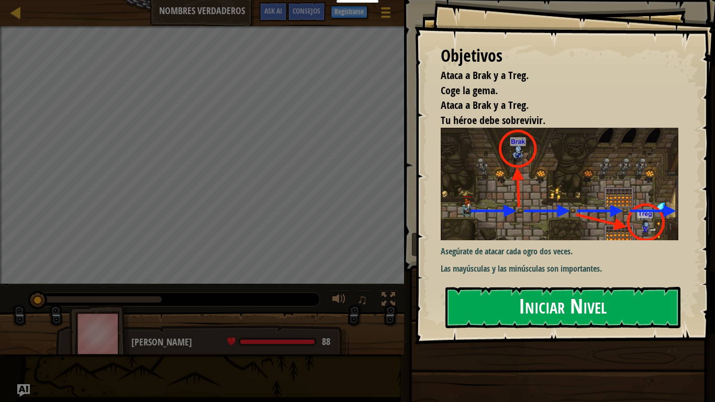
click at [528, 299] on button "Iniciar Nivel" at bounding box center [563, 307] width 235 height 41
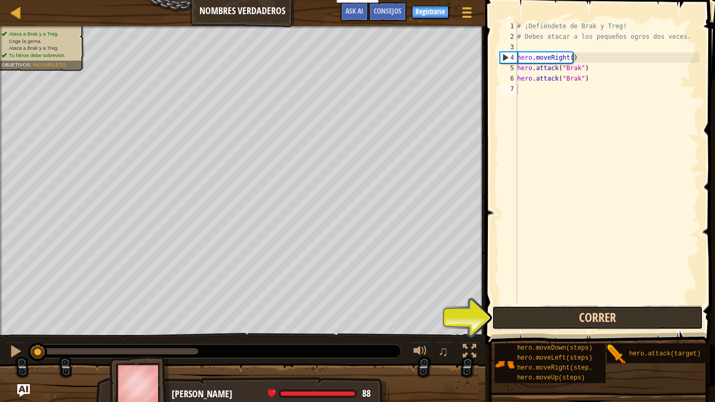
click at [587, 314] on button "Correr" at bounding box center [597, 318] width 211 height 24
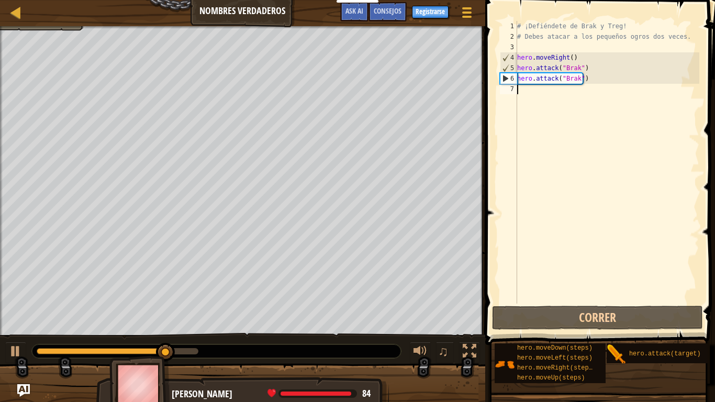
click at [530, 98] on div "# ¡Defiéndete de Brak y Treg! # Debes atacar a los pequeños ogros dos veces. he…" at bounding box center [607, 173] width 184 height 304
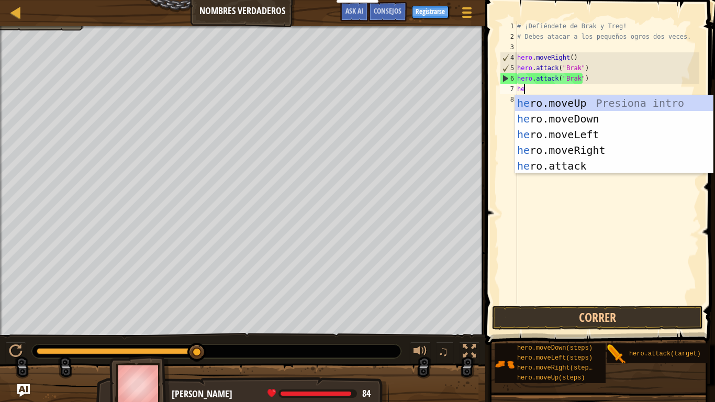
type textarea "her"
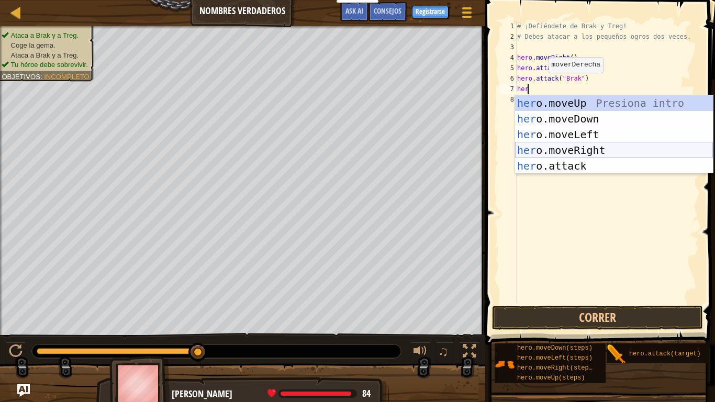
click at [566, 152] on div "her o.moveUp Presiona intro her o.moveDown Presiona intro her o.moveLeft Presio…" at bounding box center [614, 150] width 198 height 110
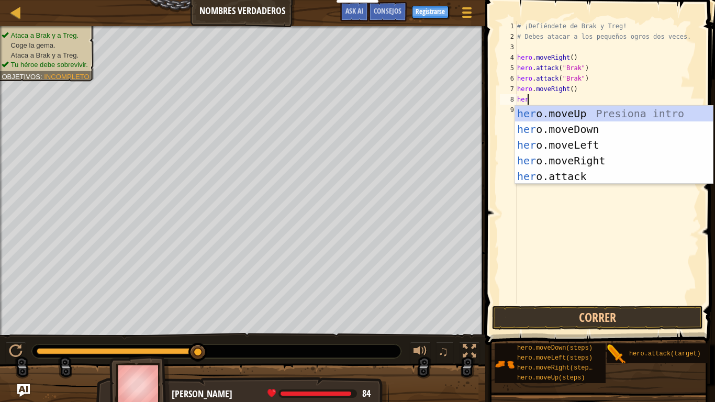
scroll to position [5, 1]
click at [547, 175] on div "hero .moveUp Presiona intro hero .moveDown Presiona intro hero .moveLeft Presio…" at bounding box center [614, 161] width 198 height 110
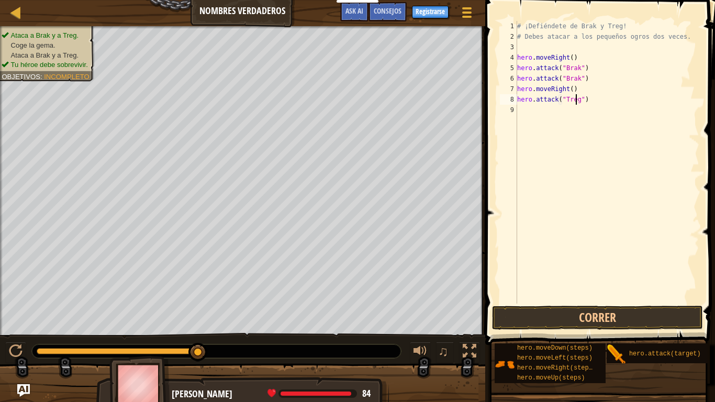
scroll to position [5, 5]
type textarea "hero.attack("Treg")"
click at [670, 318] on button "Correr" at bounding box center [597, 318] width 211 height 24
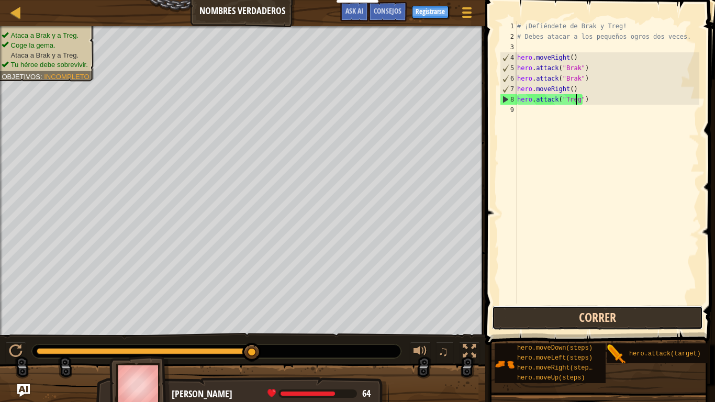
click at [601, 319] on button "Correr" at bounding box center [597, 318] width 211 height 24
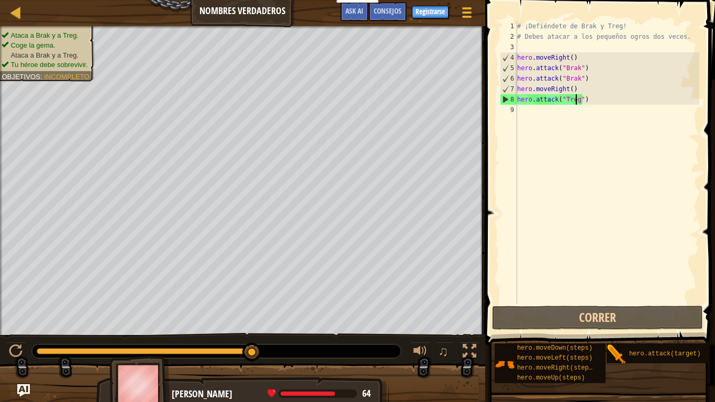
click at [533, 105] on div "# ¡Defiéndete de Brak y Treg! # Debes atacar a los pequeños ogros dos veces. he…" at bounding box center [607, 173] width 184 height 304
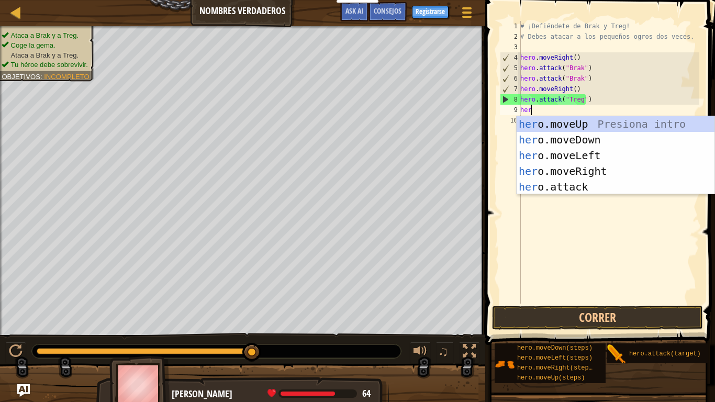
type textarea "hero"
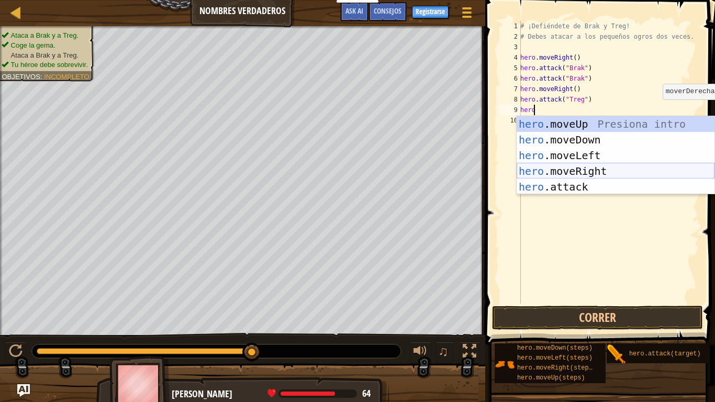
click at [649, 172] on div "hero .moveUp Presiona intro hero .moveDown Presiona intro hero .moveLeft Presio…" at bounding box center [616, 171] width 198 height 110
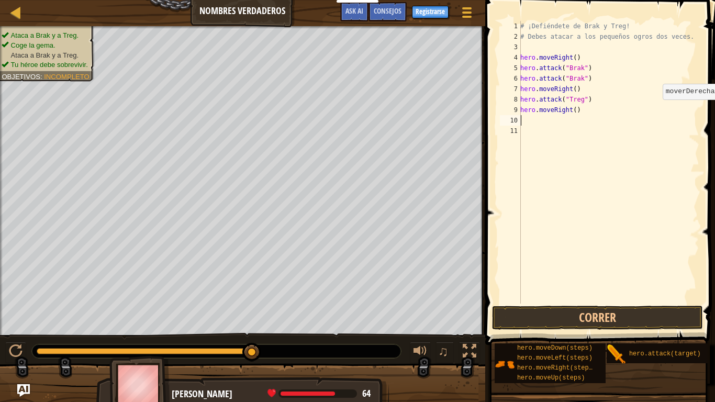
scroll to position [5, 0]
click at [595, 312] on button "Correr" at bounding box center [597, 318] width 211 height 24
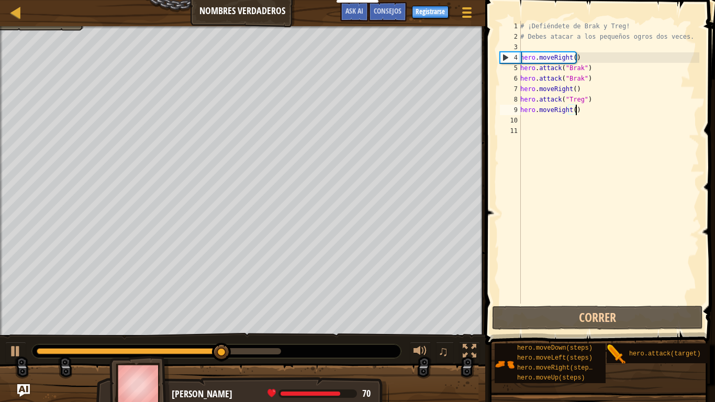
click at [583, 107] on div "# ¡Defiéndete de Brak y Treg! # Debes atacar a los pequeños ogros dos veces. he…" at bounding box center [608, 173] width 181 height 304
drag, startPoint x: 581, startPoint y: 107, endPoint x: 570, endPoint y: 107, distance: 11.0
click at [570, 107] on div "# ¡Defiéndete de Brak y Treg! # Debes atacar a los pequeños ogros dos veces. he…" at bounding box center [608, 173] width 181 height 304
click at [570, 110] on div "# ¡Defiéndete de Brak y Treg! # Debes atacar a los pequeños ogros dos veces. he…" at bounding box center [608, 162] width 181 height 283
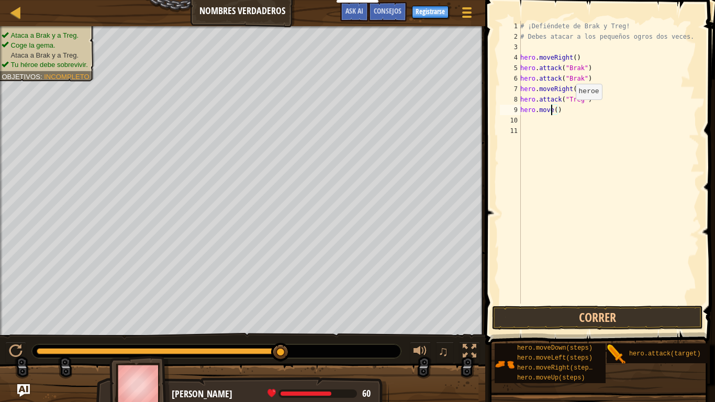
scroll to position [5, 3]
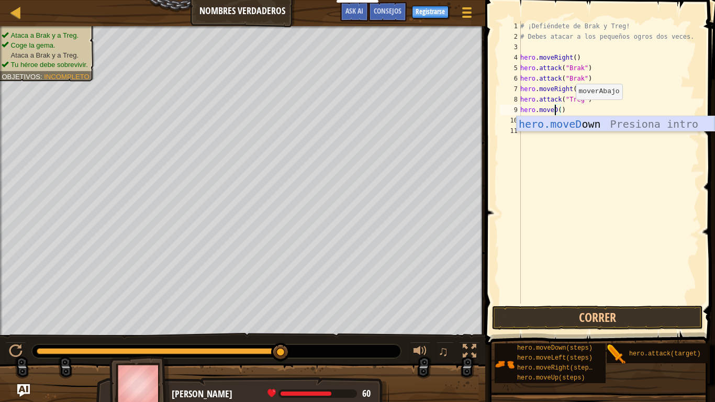
click at [601, 123] on div "hero.moveD own Presiona intro" at bounding box center [616, 139] width 198 height 47
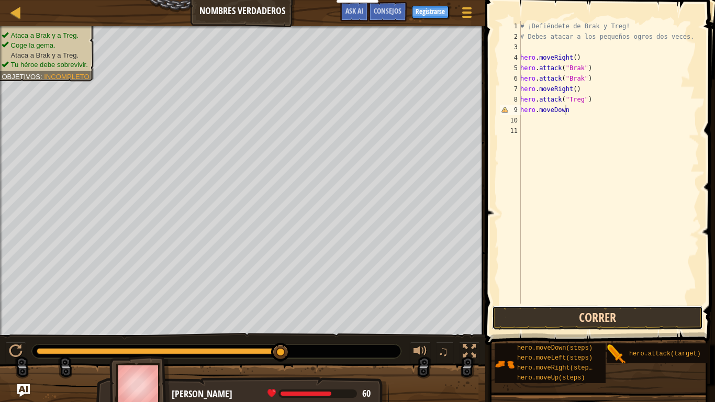
click at [585, 318] on button "Correr" at bounding box center [597, 318] width 211 height 24
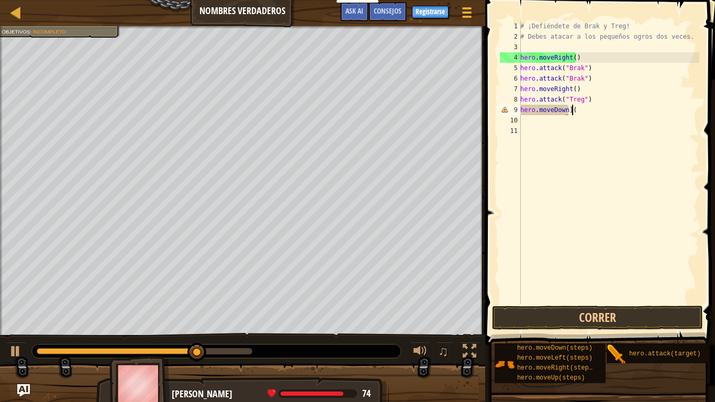
scroll to position [5, 4]
type textarea "hero.moveDown]()"
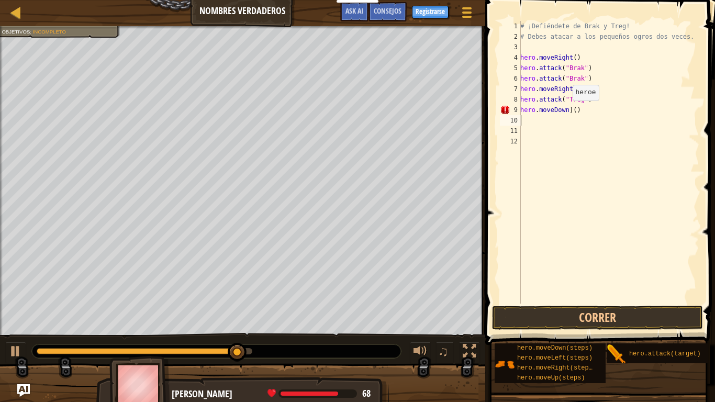
click at [568, 111] on div "# ¡Defiéndete de Brak y Treg! # Debes atacar a los pequeños ogros dos veces. he…" at bounding box center [608, 173] width 181 height 304
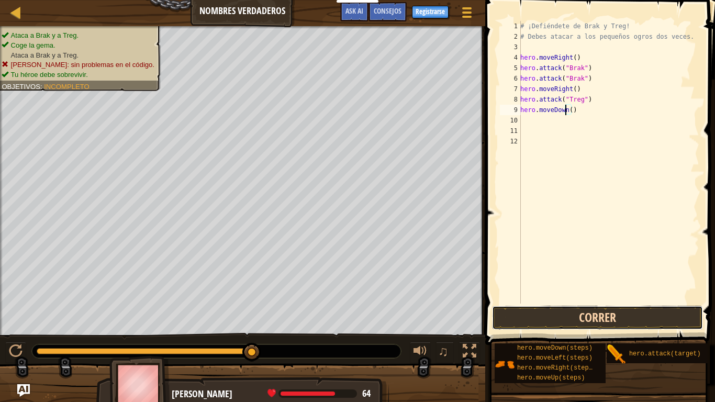
click at [602, 314] on button "Correr" at bounding box center [597, 318] width 211 height 24
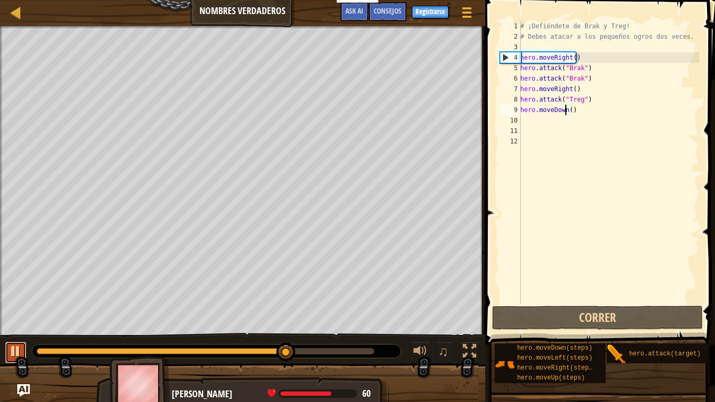
click at [20, 335] on div at bounding box center [16, 352] width 14 height 14
drag, startPoint x: 584, startPoint y: 116, endPoint x: 546, endPoint y: 113, distance: 38.9
click at [546, 113] on div "# ¡Defiéndete de Brak y Treg! # Debes atacar a los pequeños ogros dos veces. he…" at bounding box center [608, 173] width 181 height 304
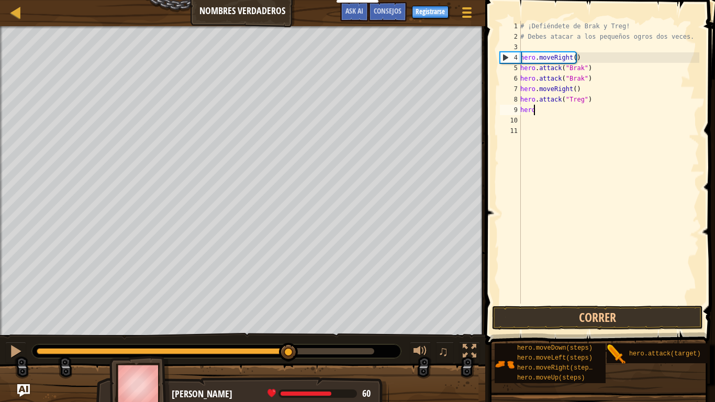
type textarea "h"
click at [574, 117] on div "# ¡Defiéndete de Brak y Treg! # Debes atacar a los pequeños ogros dos veces. he…" at bounding box center [608, 173] width 181 height 304
click at [563, 109] on div "# ¡Defiéndete de Brak y Treg! # Debes atacar a los pequeños ogros dos veces. he…" at bounding box center [608, 173] width 181 height 304
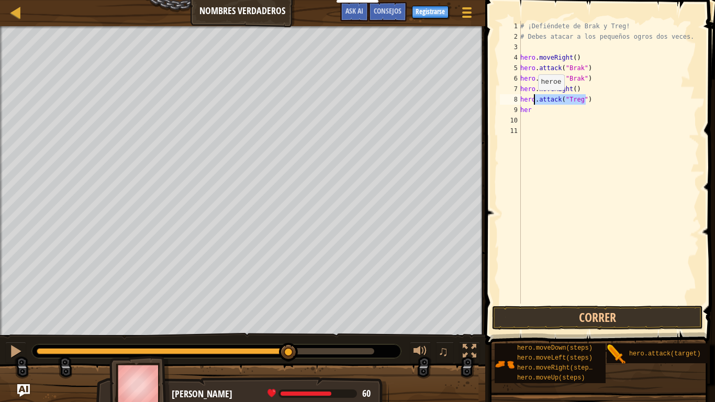
drag, startPoint x: 597, startPoint y: 102, endPoint x: 533, endPoint y: 101, distance: 64.4
click at [533, 101] on div "# ¡Defiéndete de Brak y Treg! # Debes atacar a los pequeños ogros dos veces. he…" at bounding box center [608, 173] width 181 height 304
click at [554, 113] on div "# ¡Defiéndete de Brak y Treg! # Debes atacar a los pequeños ogros dos veces. he…" at bounding box center [608, 173] width 181 height 304
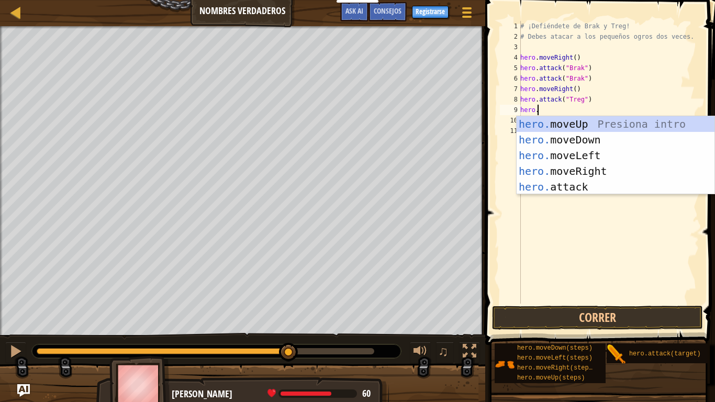
paste textarea ".attack("Treg")"
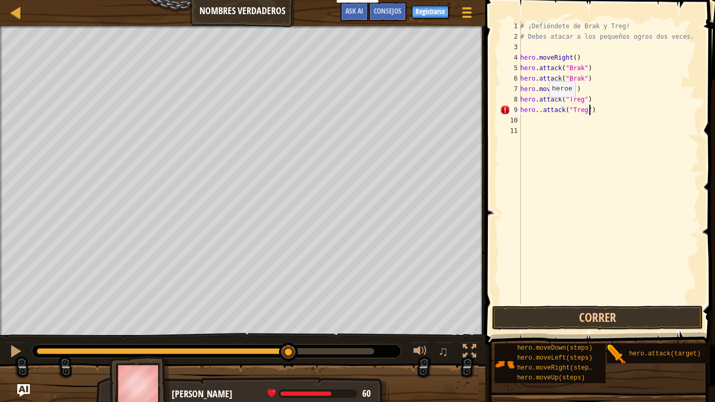
click at [544, 107] on div "# ¡Defiéndete de Brak y Treg! # Debes atacar a los pequeños ogros dos veces. he…" at bounding box center [608, 173] width 181 height 304
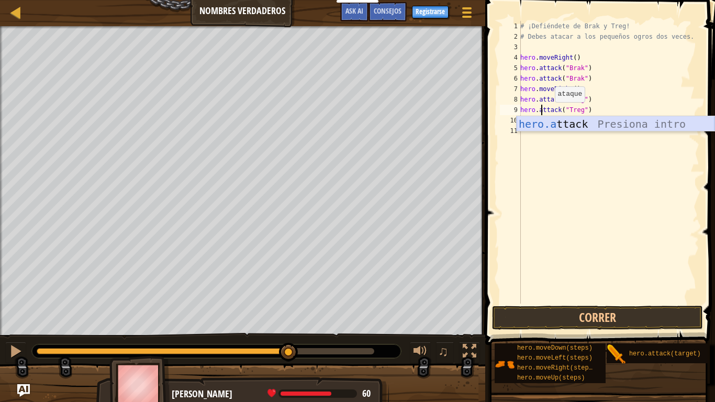
click at [596, 128] on div "hero.a ttack Presiona intro" at bounding box center [616, 139] width 198 height 47
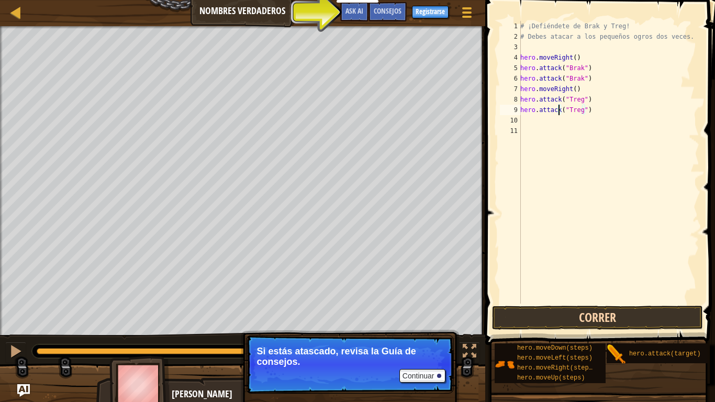
type textarea "hero.attack("Treg")"
click at [552, 317] on button "Correr" at bounding box center [597, 318] width 211 height 24
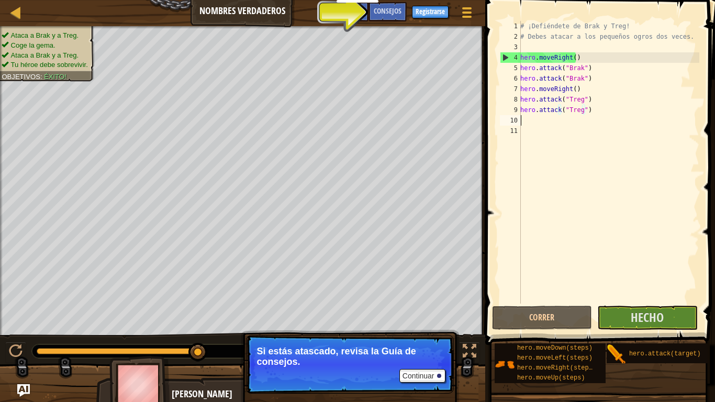
click at [526, 118] on div "# ¡Defiéndete de Brak y Treg! # Debes atacar a los pequeños ogros dos veces. he…" at bounding box center [608, 173] width 181 height 304
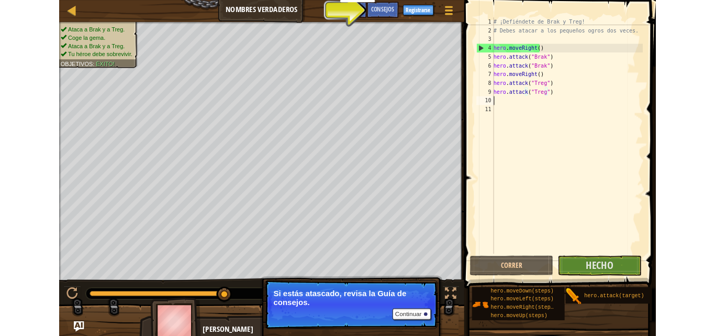
scroll to position [5, 0]
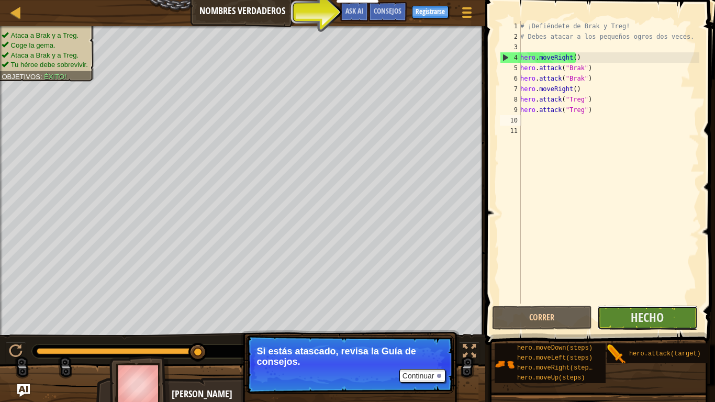
click at [628, 315] on button "Hecho" at bounding box center [647, 318] width 100 height 24
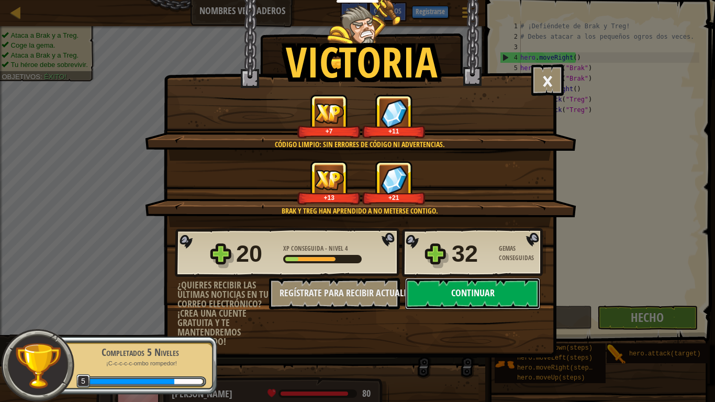
click at [469, 296] on button "Continuar" at bounding box center [472, 293] width 135 height 31
select select "es-ES"
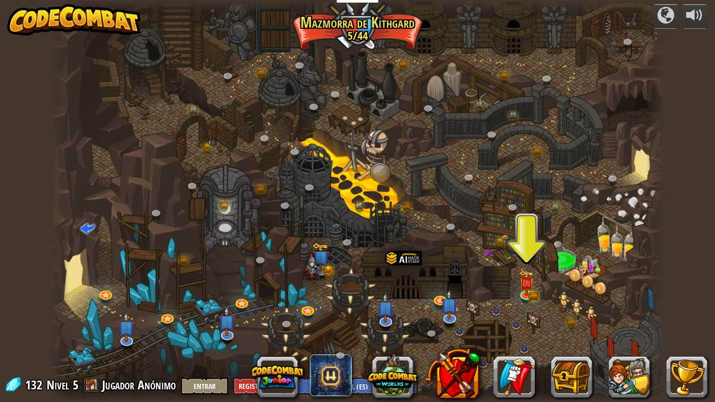
click at [536, 282] on div at bounding box center [357, 201] width 615 height 402
click at [530, 291] on img at bounding box center [527, 277] width 16 height 34
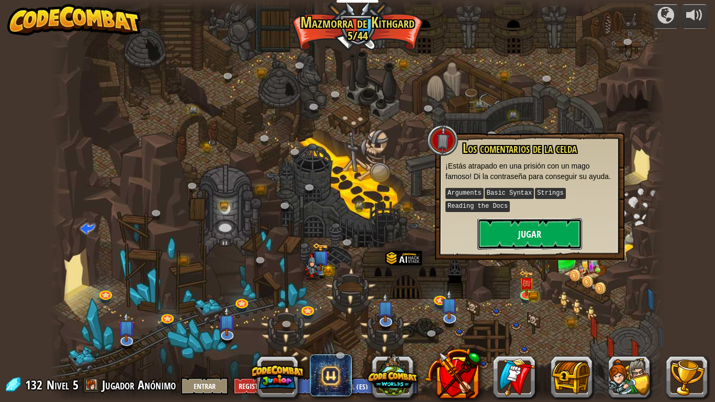
click at [550, 233] on button "Jugar" at bounding box center [530, 233] width 105 height 31
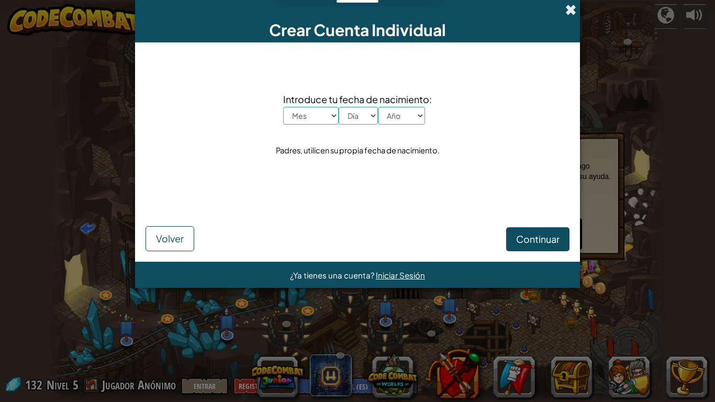
click at [567, 12] on span at bounding box center [571, 9] width 11 height 11
